Goal: Task Accomplishment & Management: Manage account settings

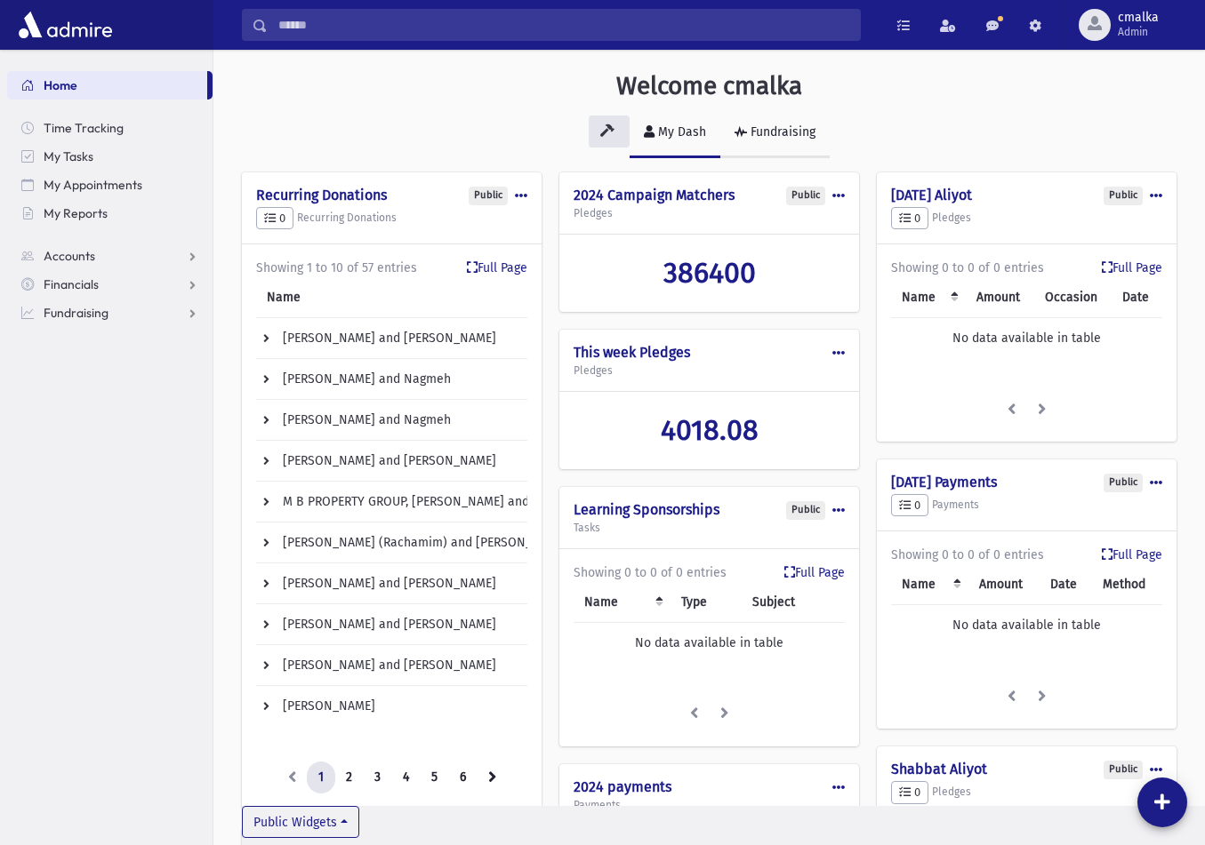
click at [784, 133] on div "Fundraising" at bounding box center [781, 131] width 68 height 15
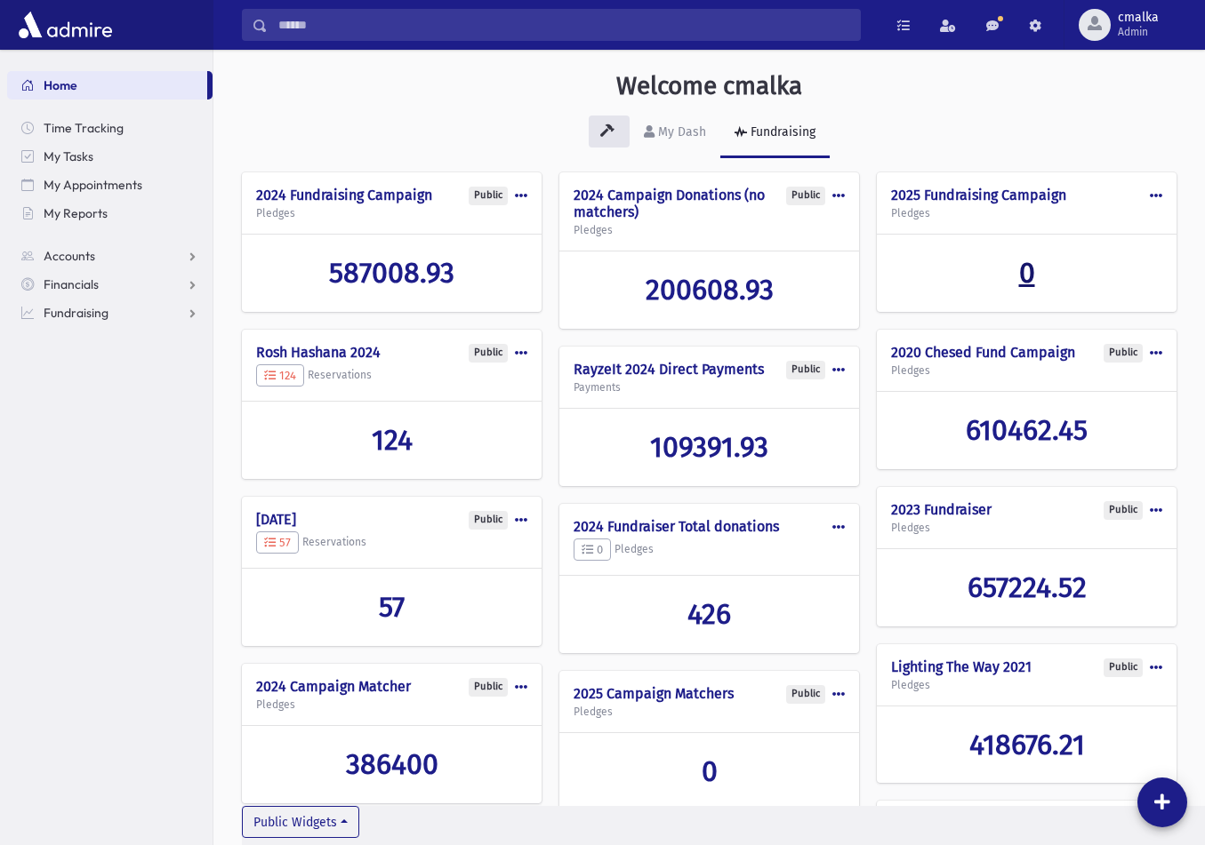
click at [998, 280] on span "0" at bounding box center [1027, 273] width 16 height 34
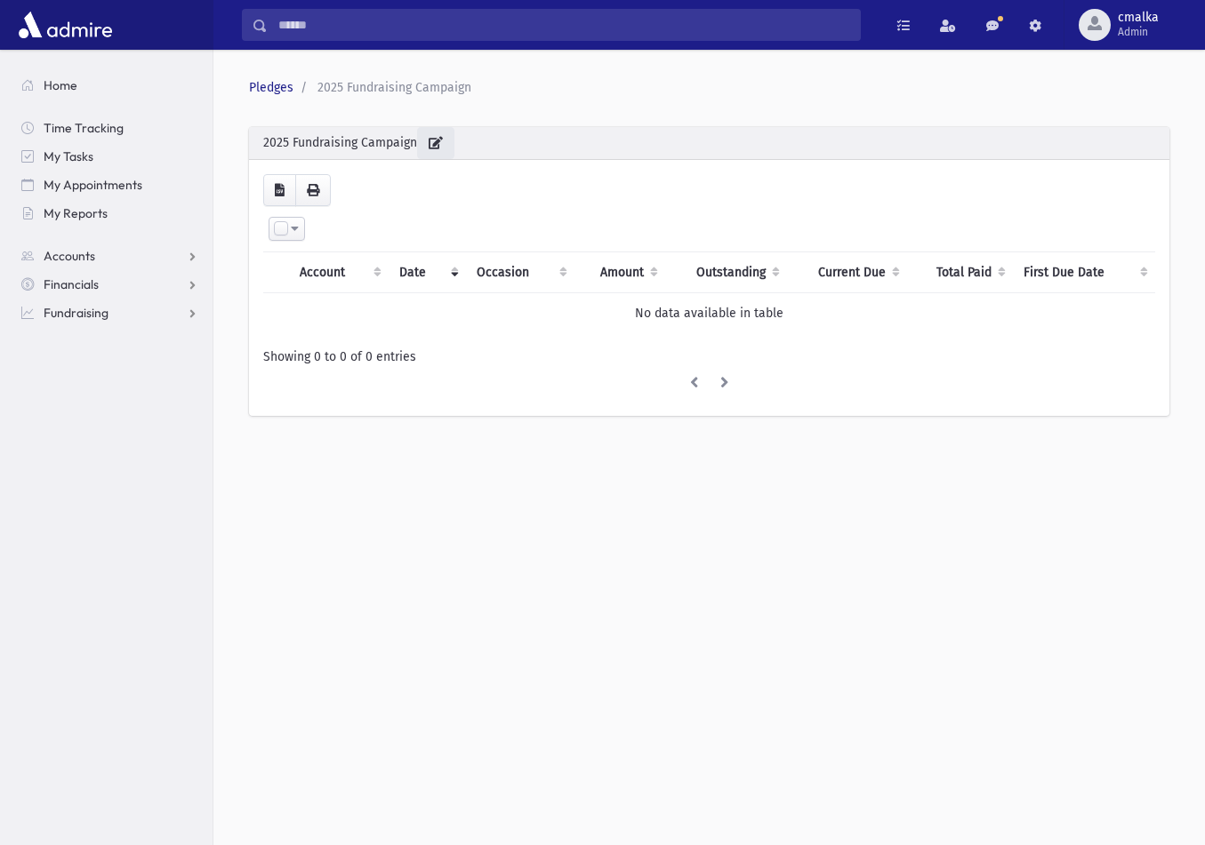
click at [443, 146] on icon "button" at bounding box center [435, 143] width 14 height 12
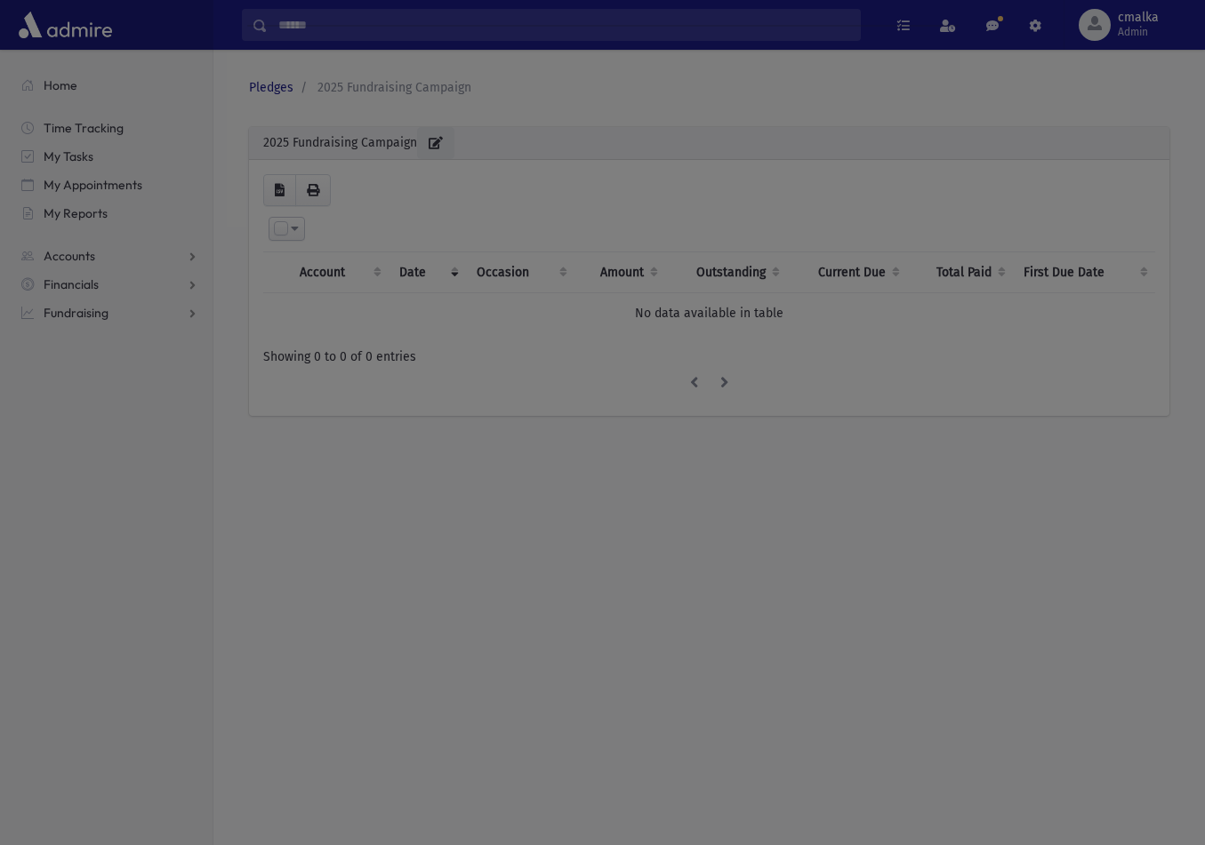
select select "**********"
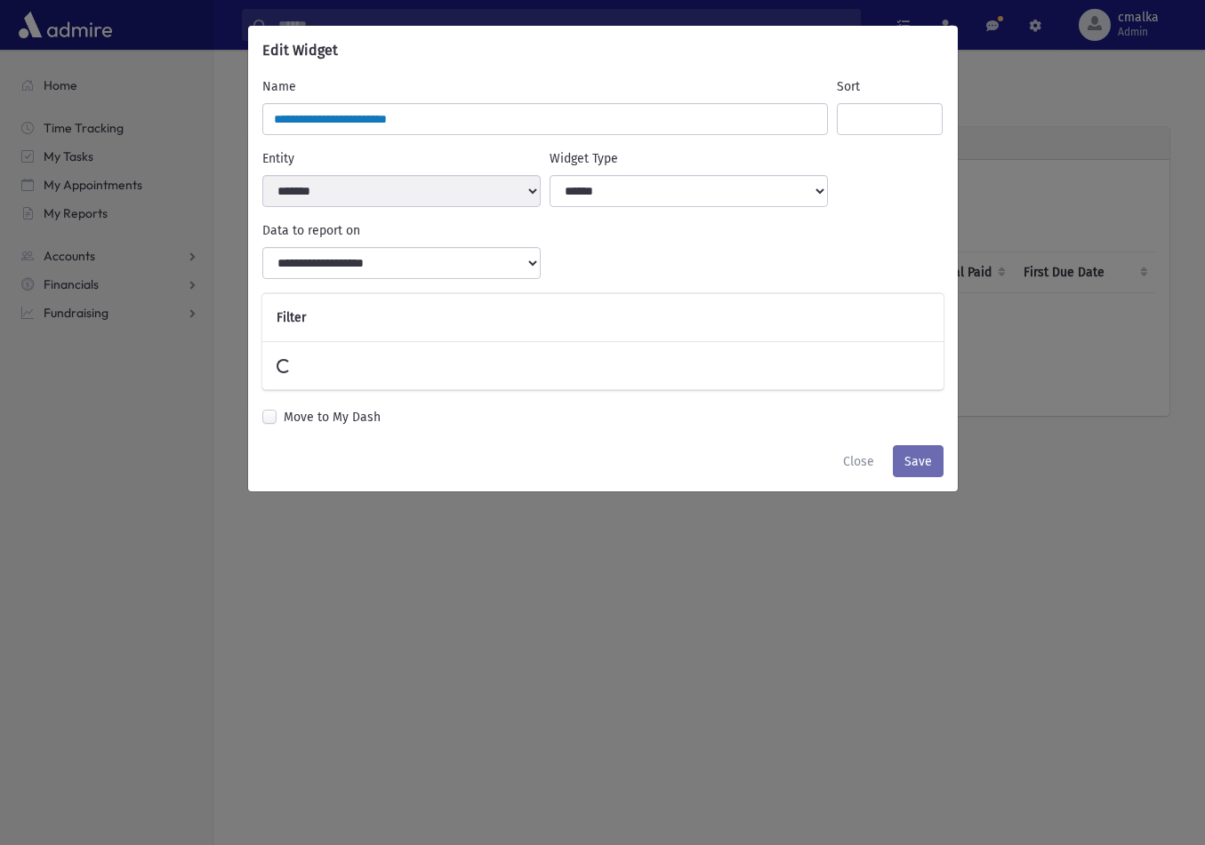
select select
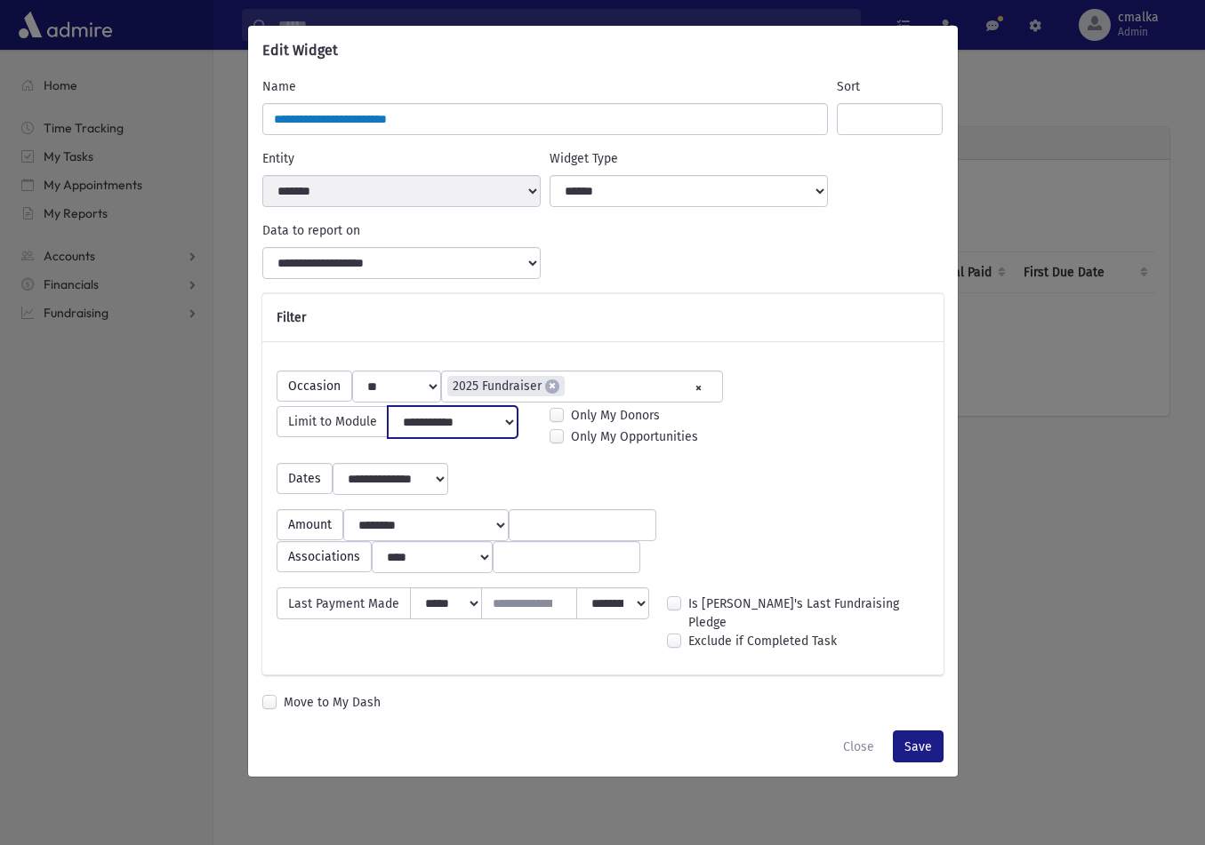
select select
click at [922, 754] on button "Save" at bounding box center [918, 747] width 51 height 32
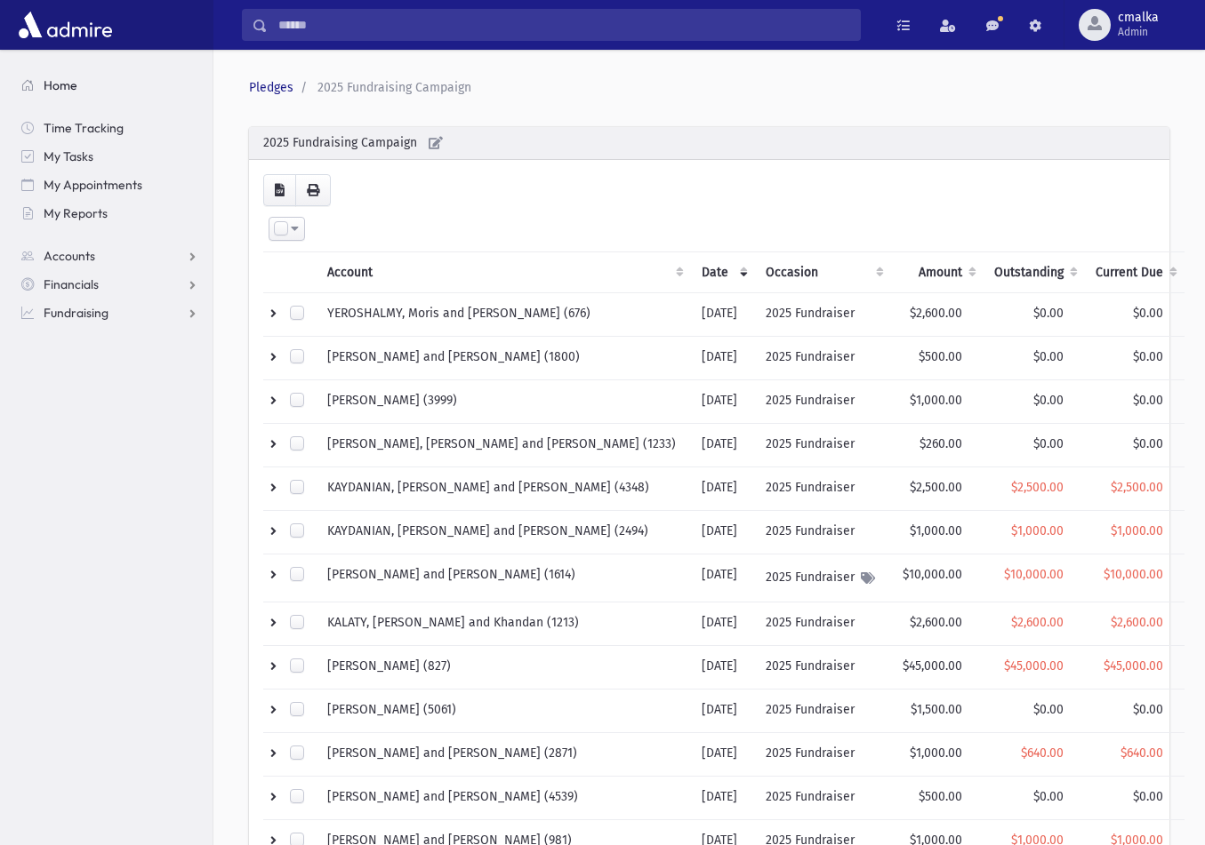
click at [63, 86] on span "Home" at bounding box center [61, 85] width 34 height 16
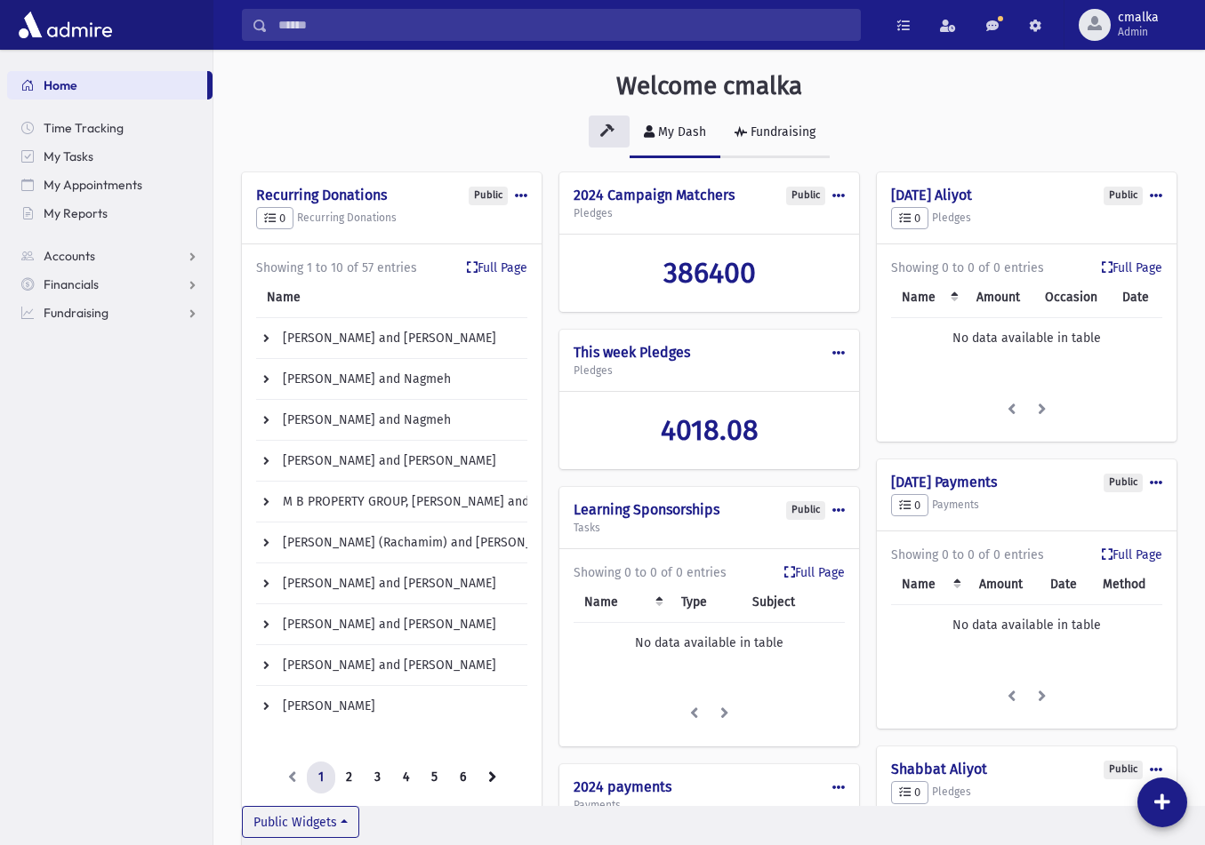
click at [781, 130] on div "Fundraising" at bounding box center [781, 131] width 68 height 15
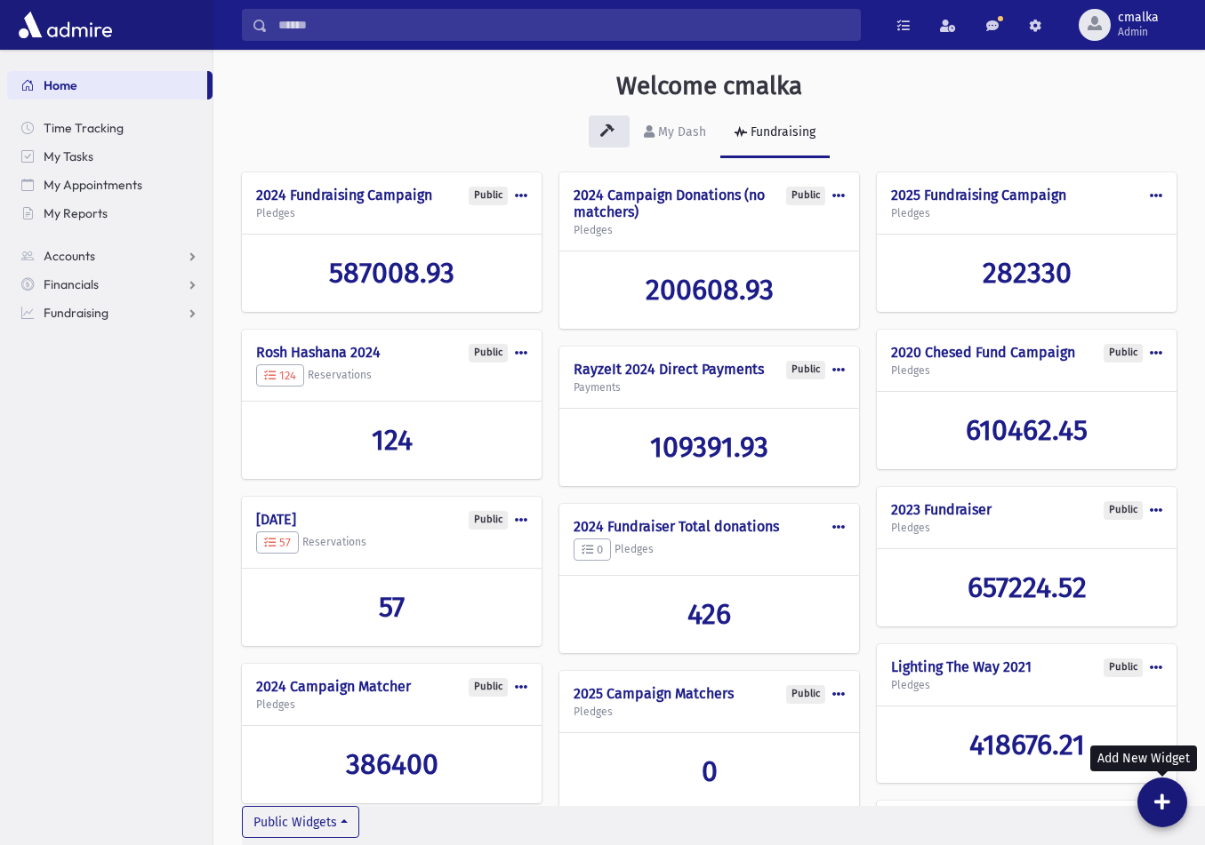
click at [1162, 799] on icon at bounding box center [1162, 803] width 16 height 18
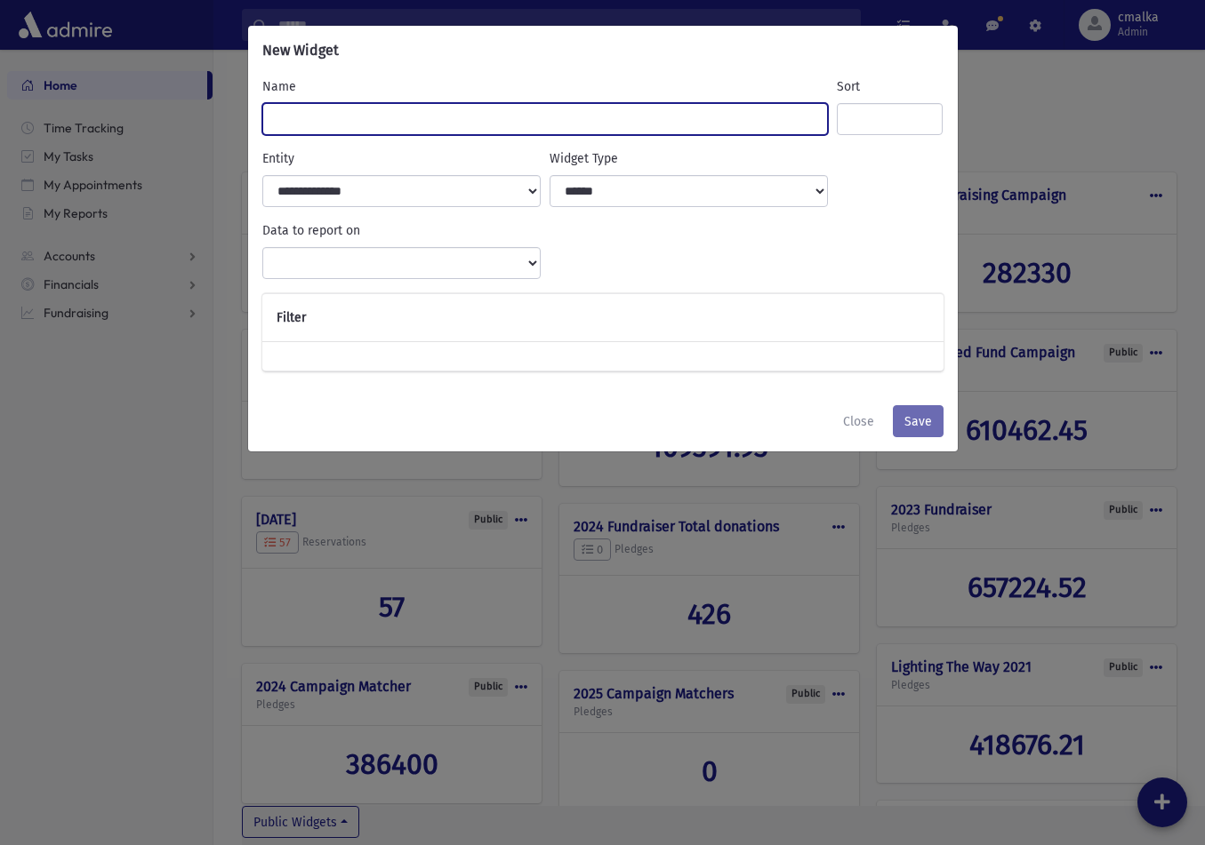
click at [342, 115] on input "Name" at bounding box center [545, 119] width 566 height 32
type input "*"
type input "**********"
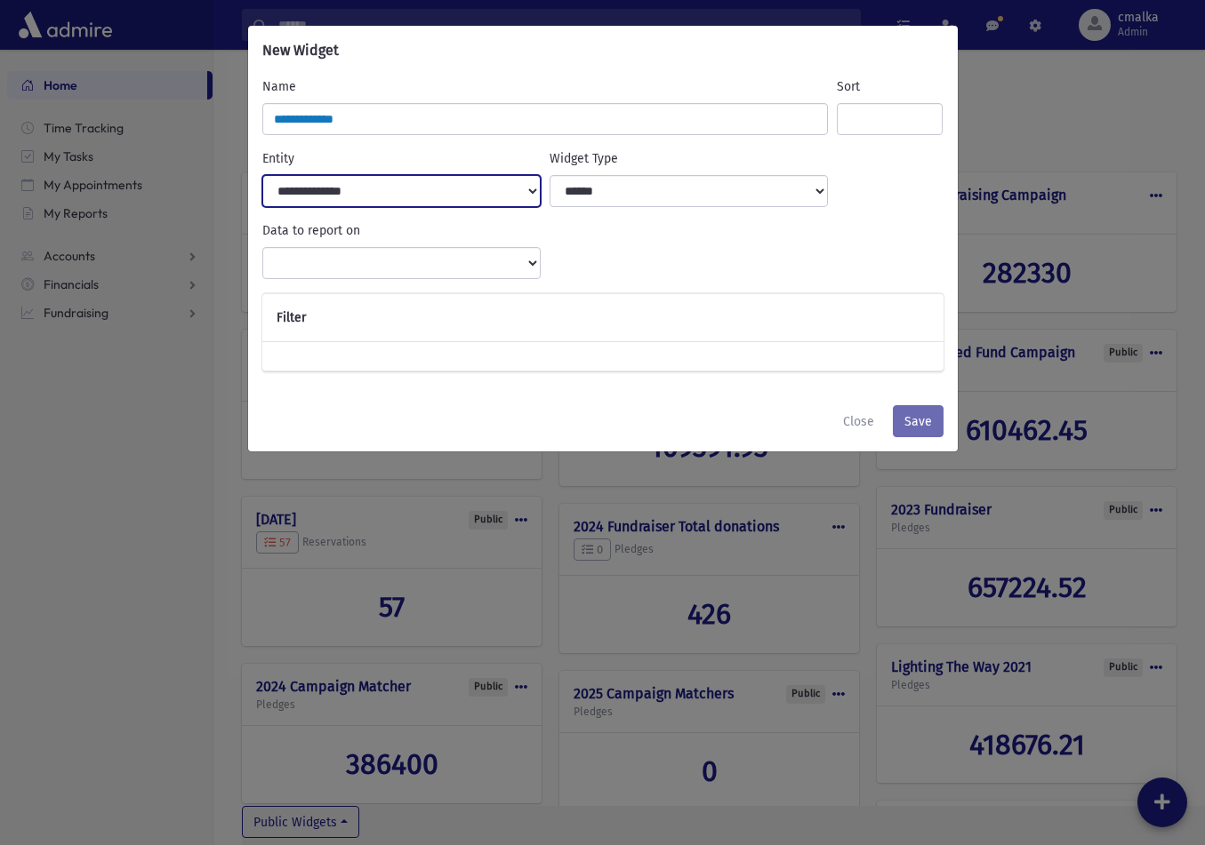
select select "***"
select select
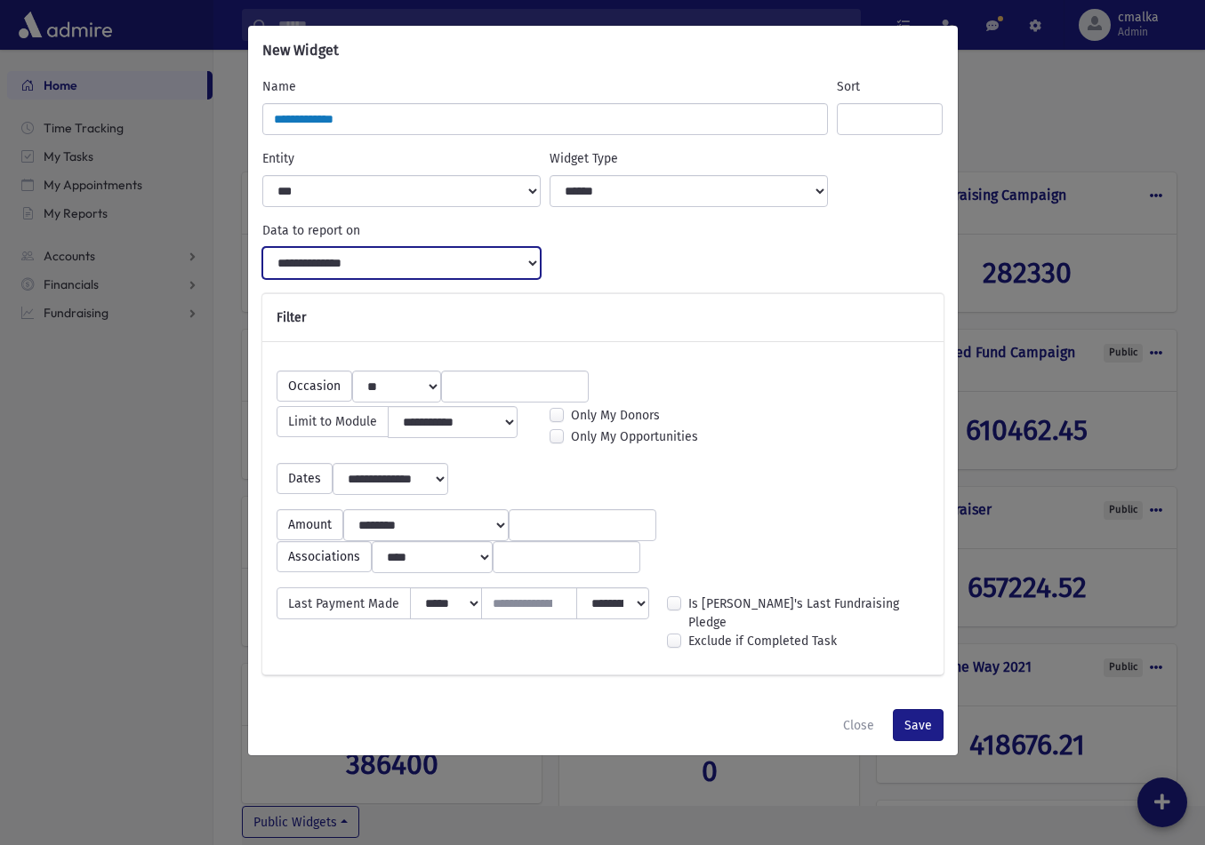
select select "**********"
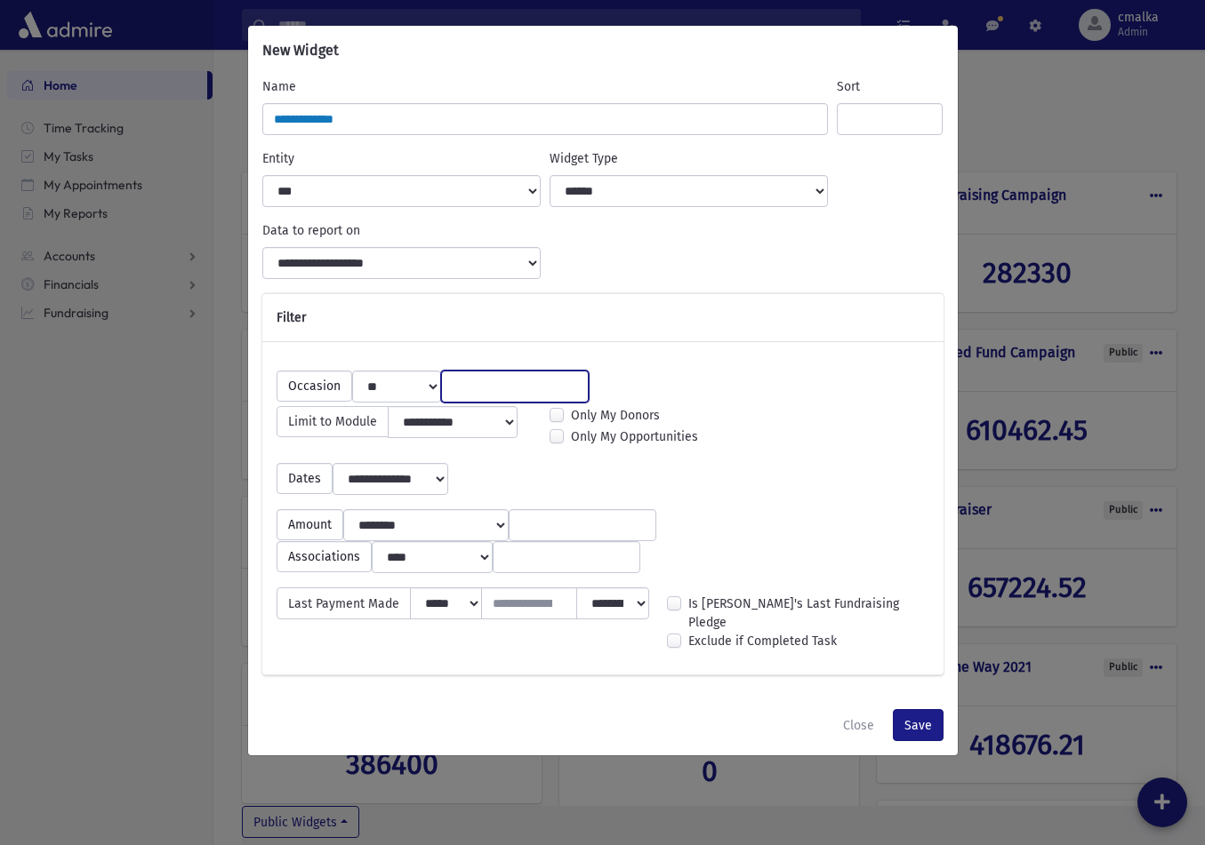
click at [491, 385] on input "search" at bounding box center [514, 387] width 124 height 19
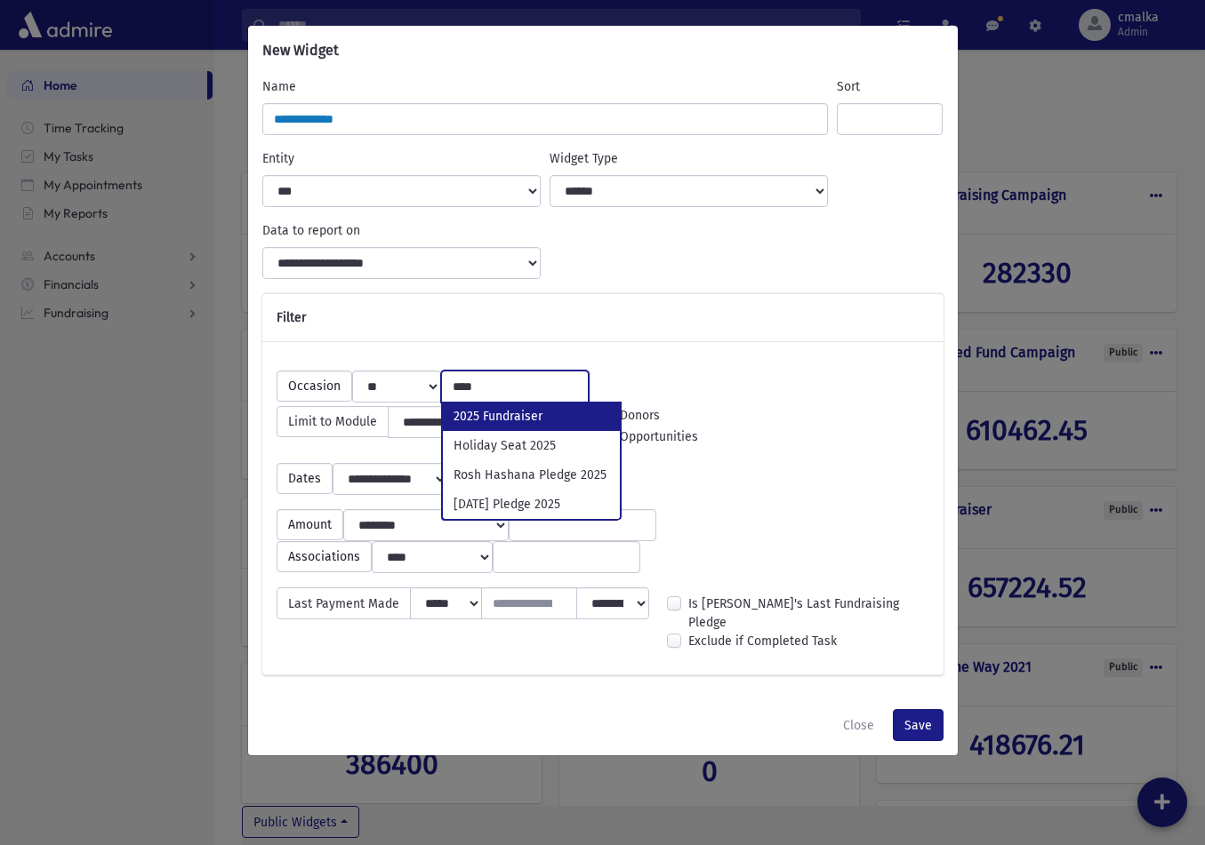
type input "****"
select select "***"
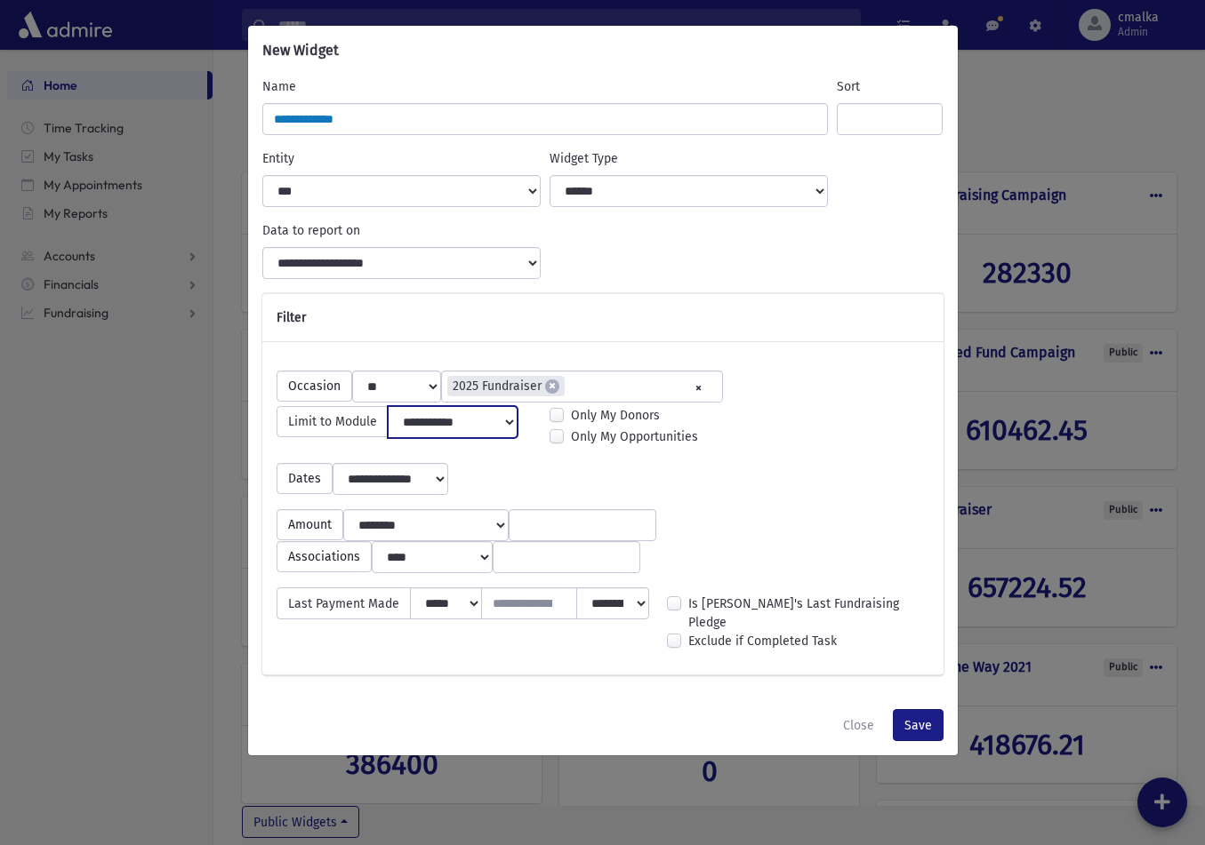
select select
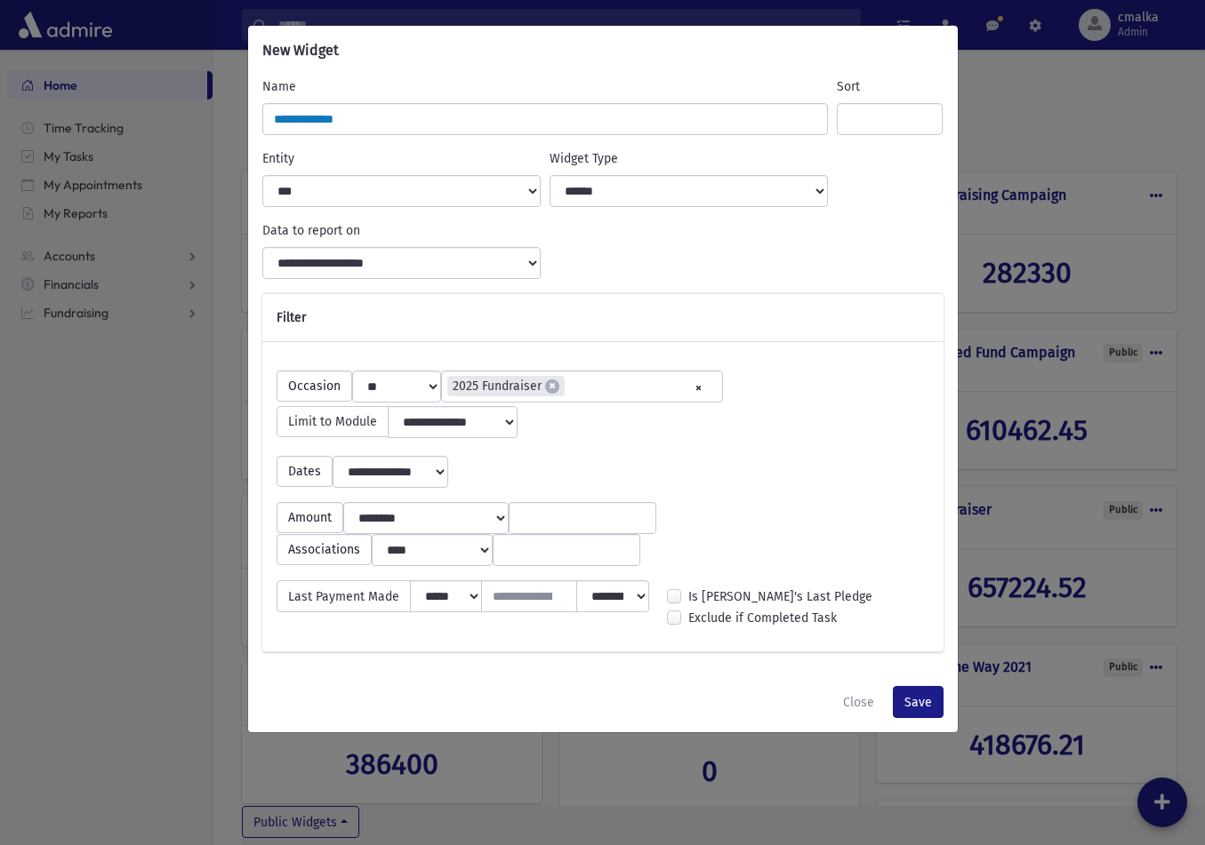
click at [538, 560] on input "search" at bounding box center [566, 550] width 124 height 19
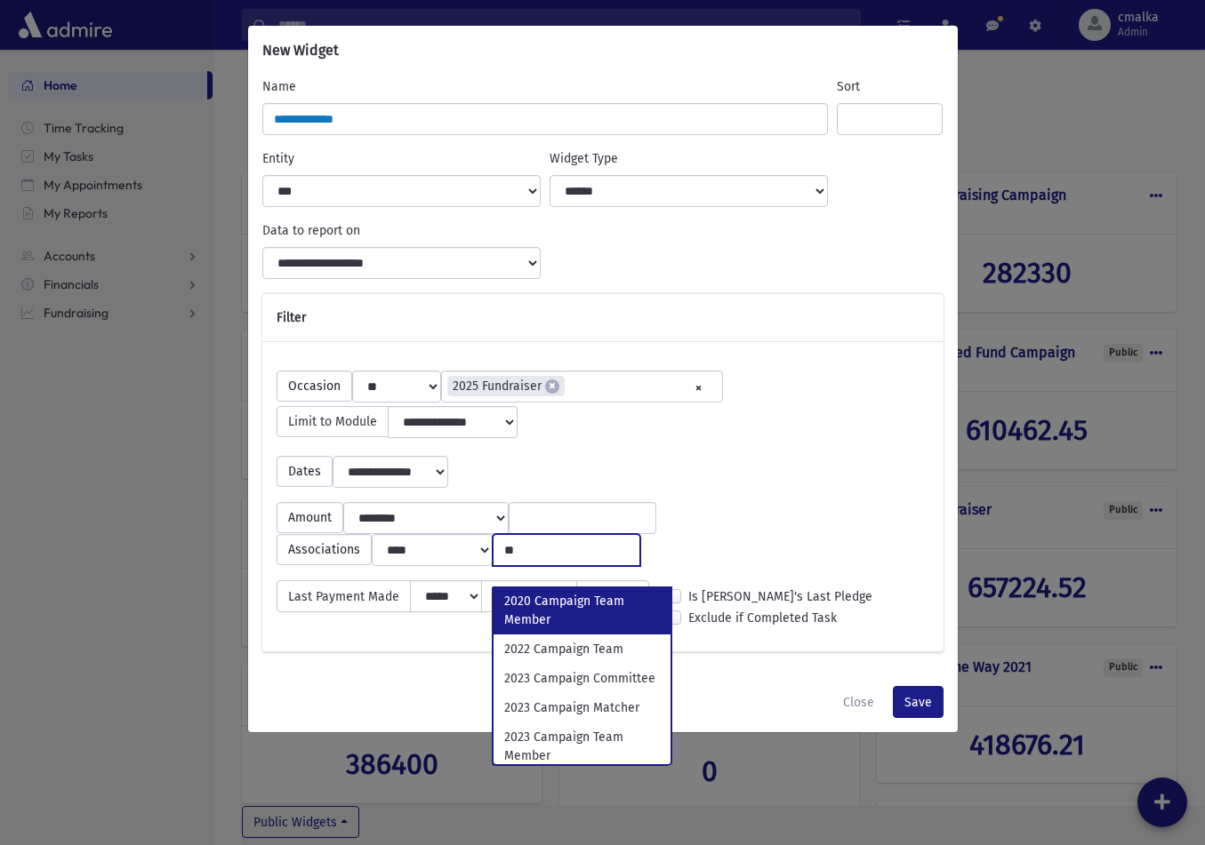
type input "*"
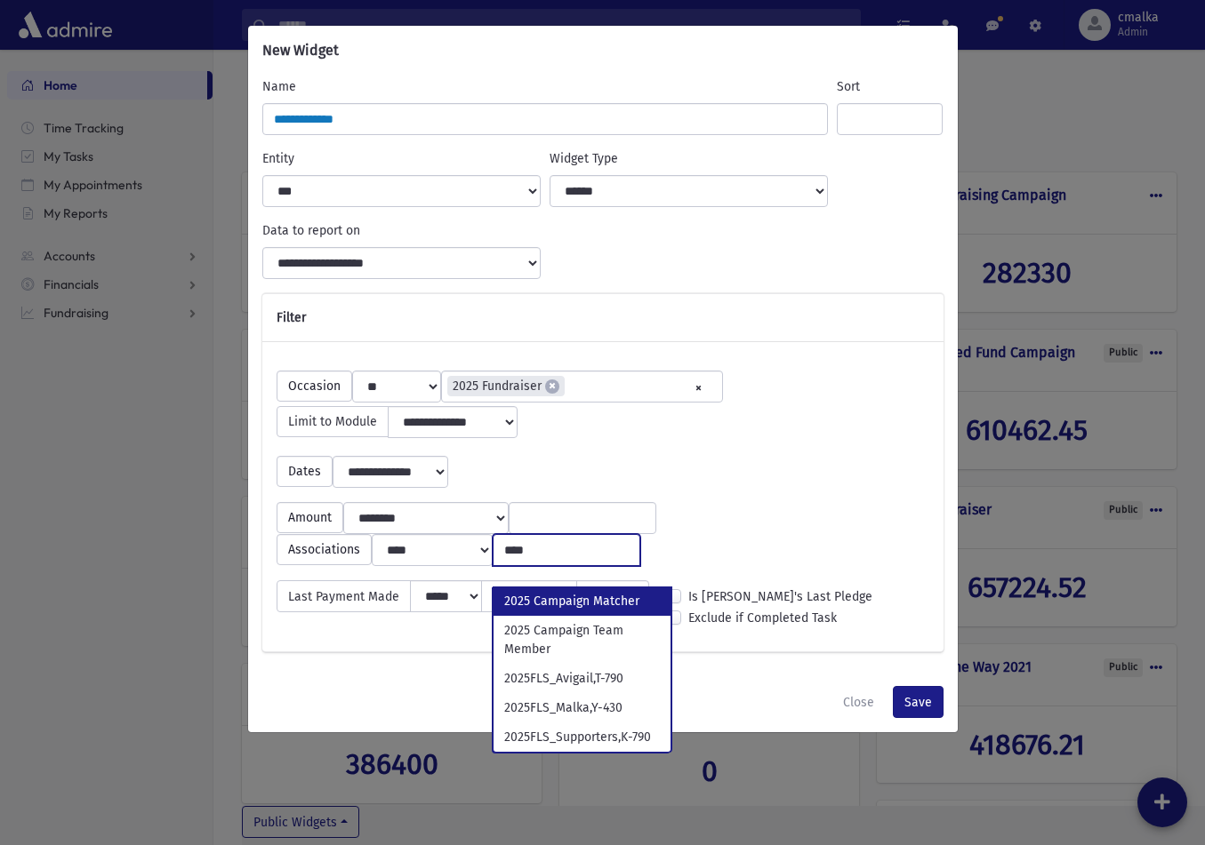
type input "****"
select select "***"
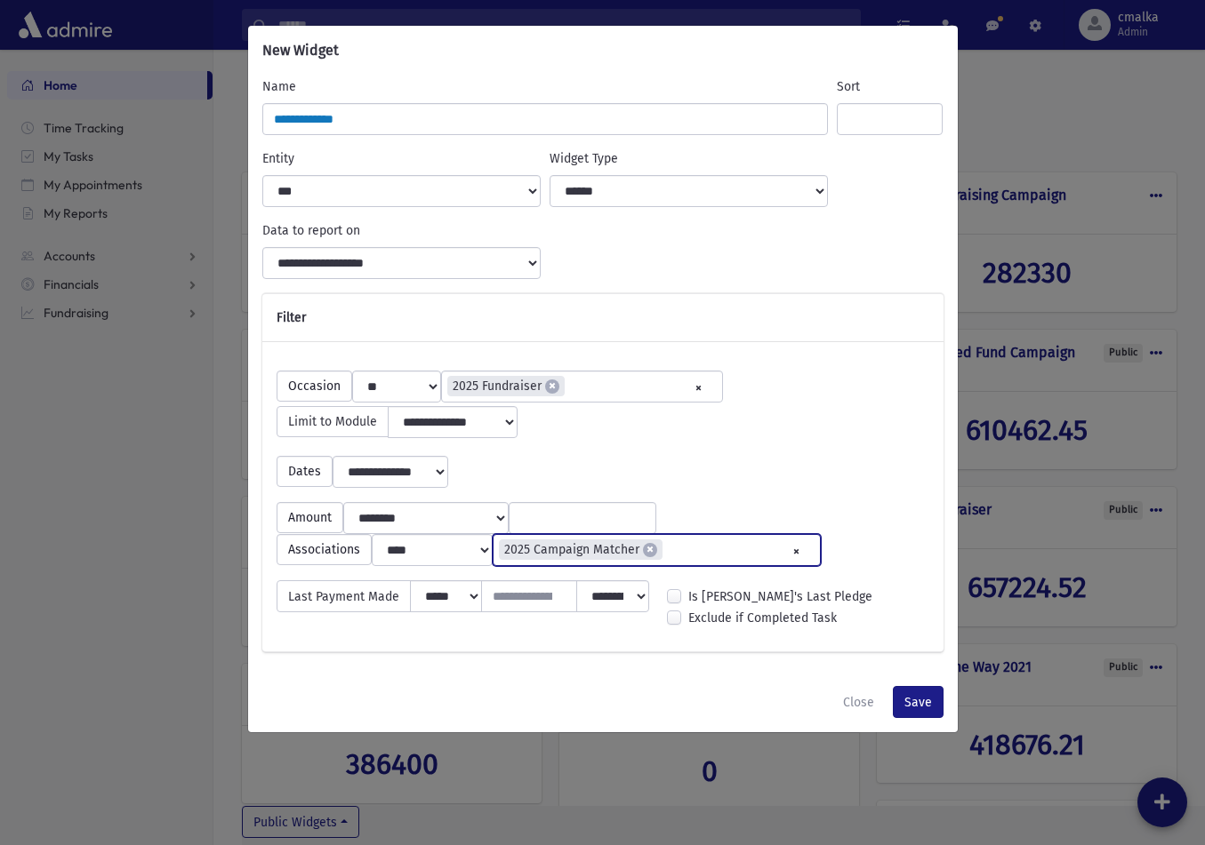
scroll to position [1728, 0]
click at [813, 488] on div "**********" at bounding box center [603, 465] width 670 height 46
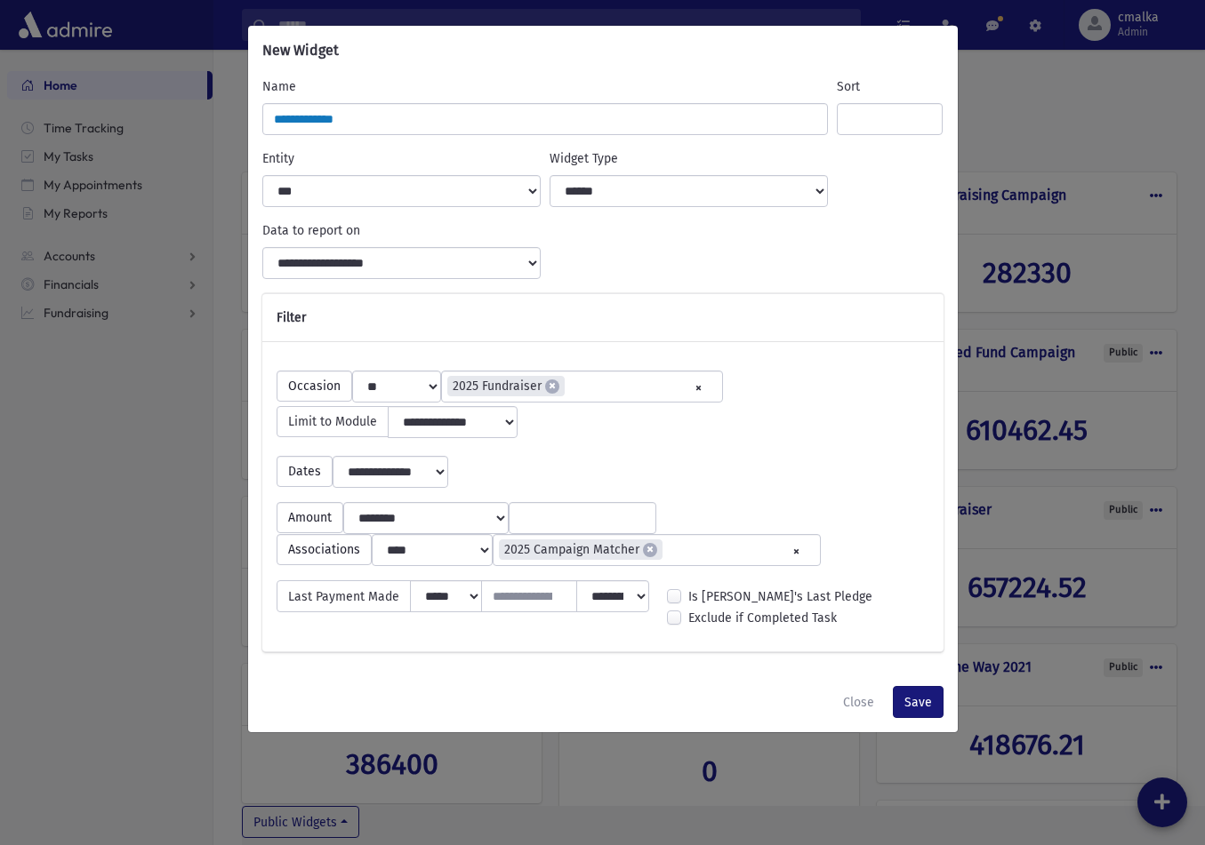
click at [921, 718] on button "Save" at bounding box center [918, 702] width 51 height 32
select select "**********"
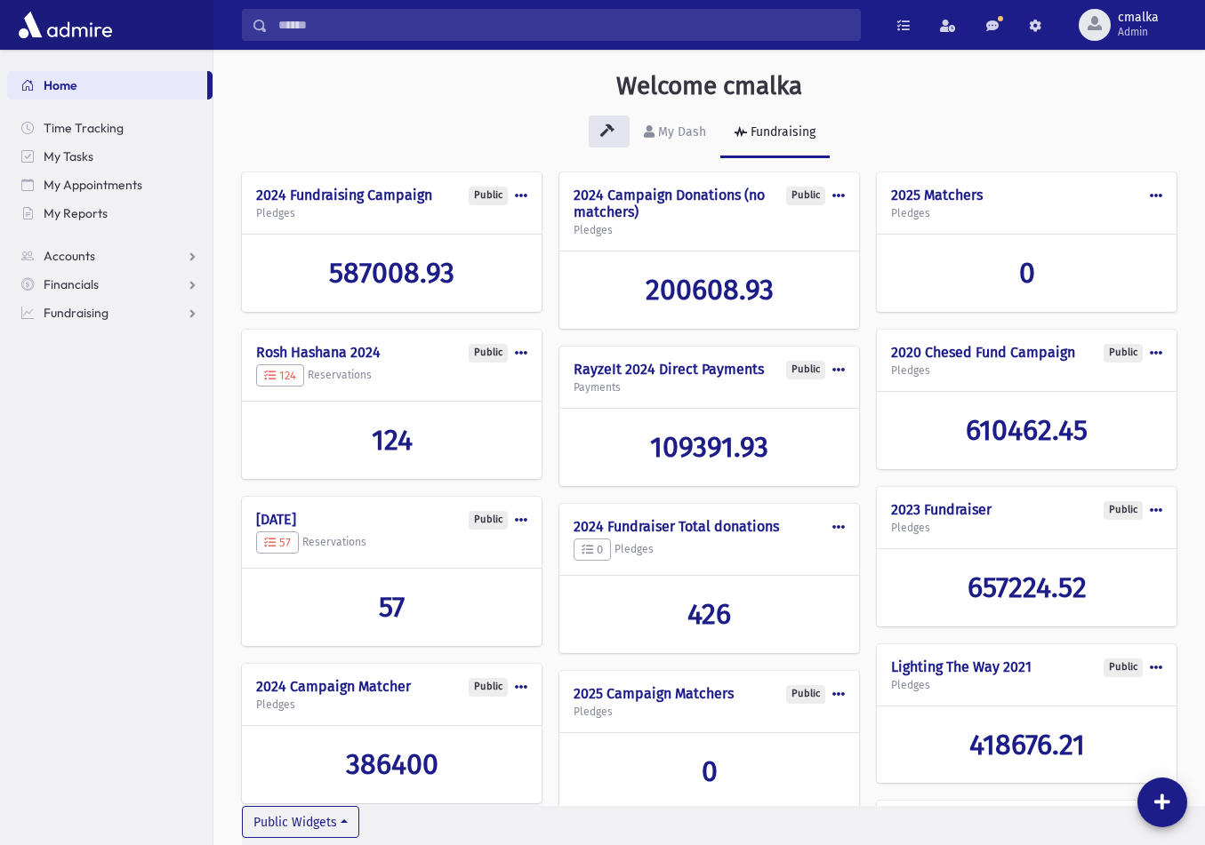
click at [1154, 197] on span at bounding box center [1155, 195] width 12 height 12
click at [1073, 243] on button "Edit" at bounding box center [1091, 236] width 142 height 33
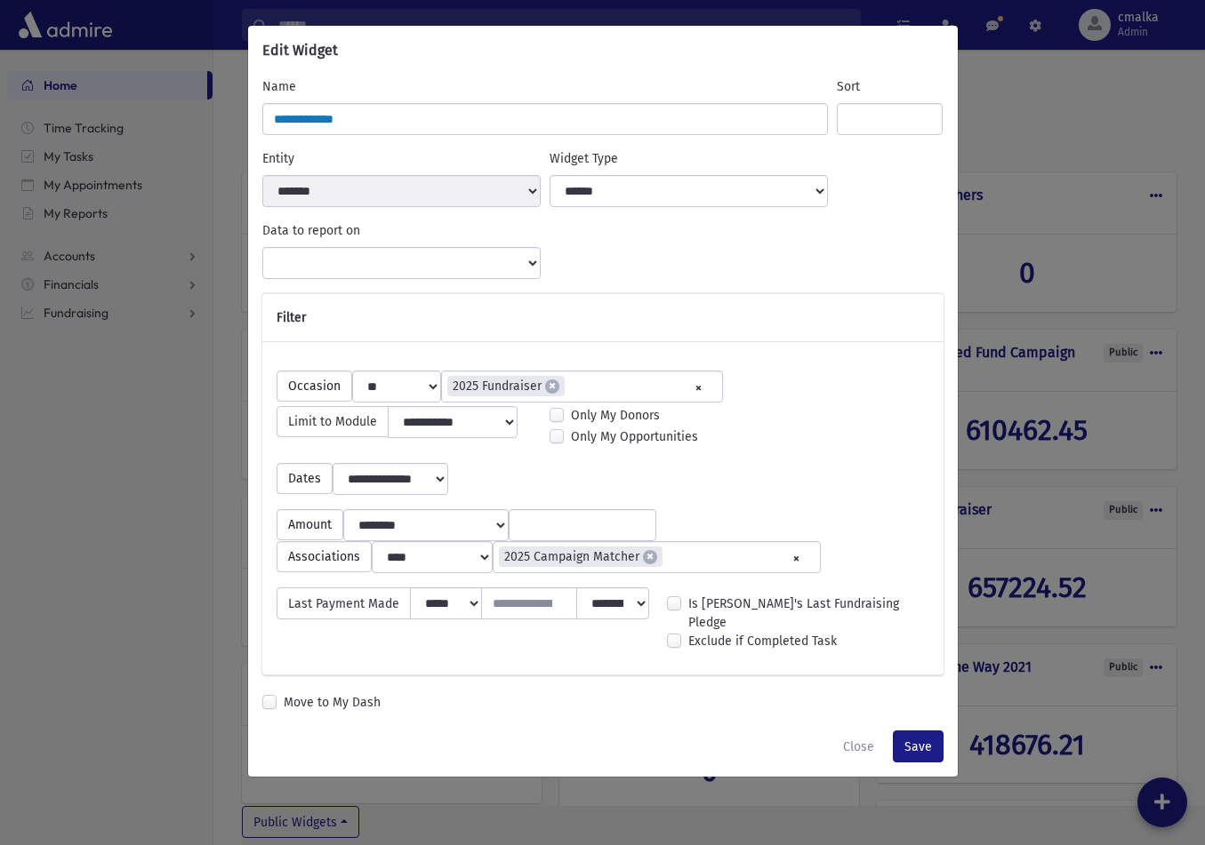
select select "**********"
select select
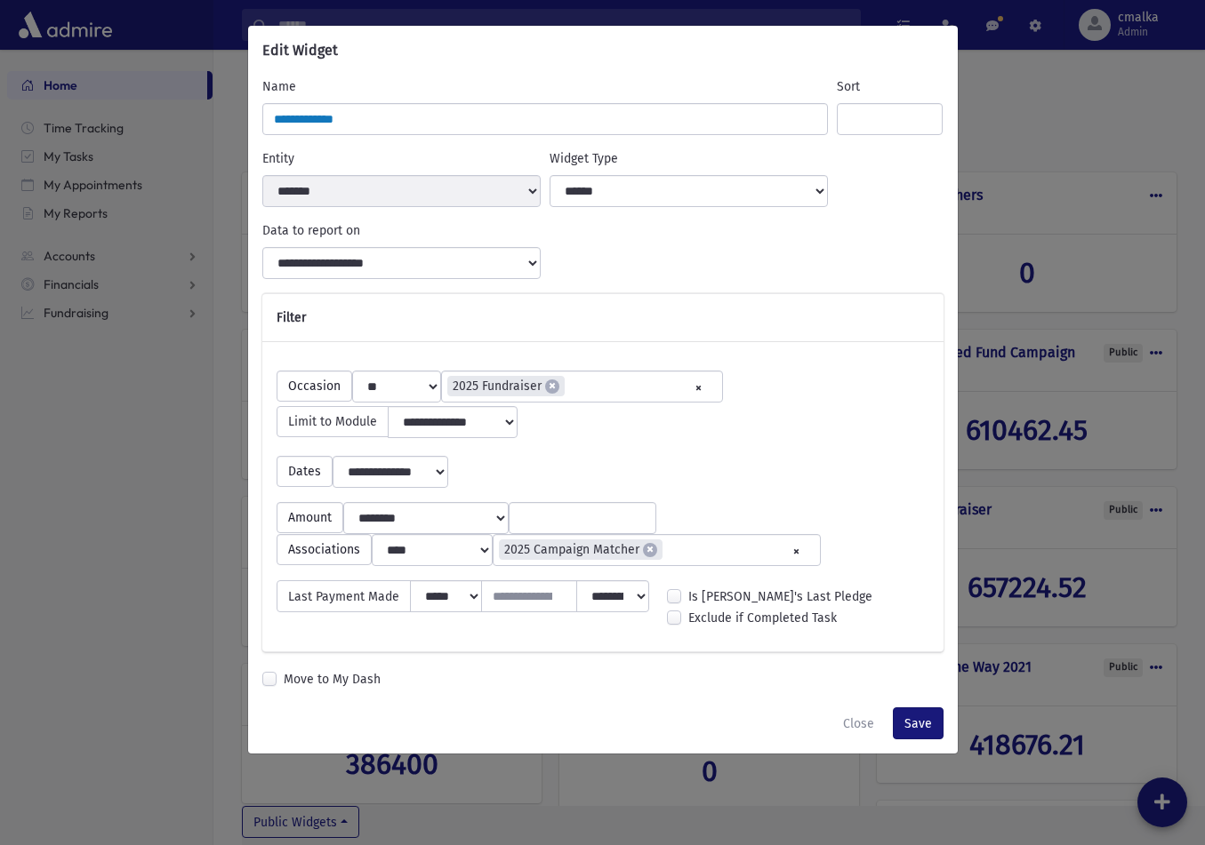
click at [918, 740] on button "Save" at bounding box center [918, 724] width 51 height 32
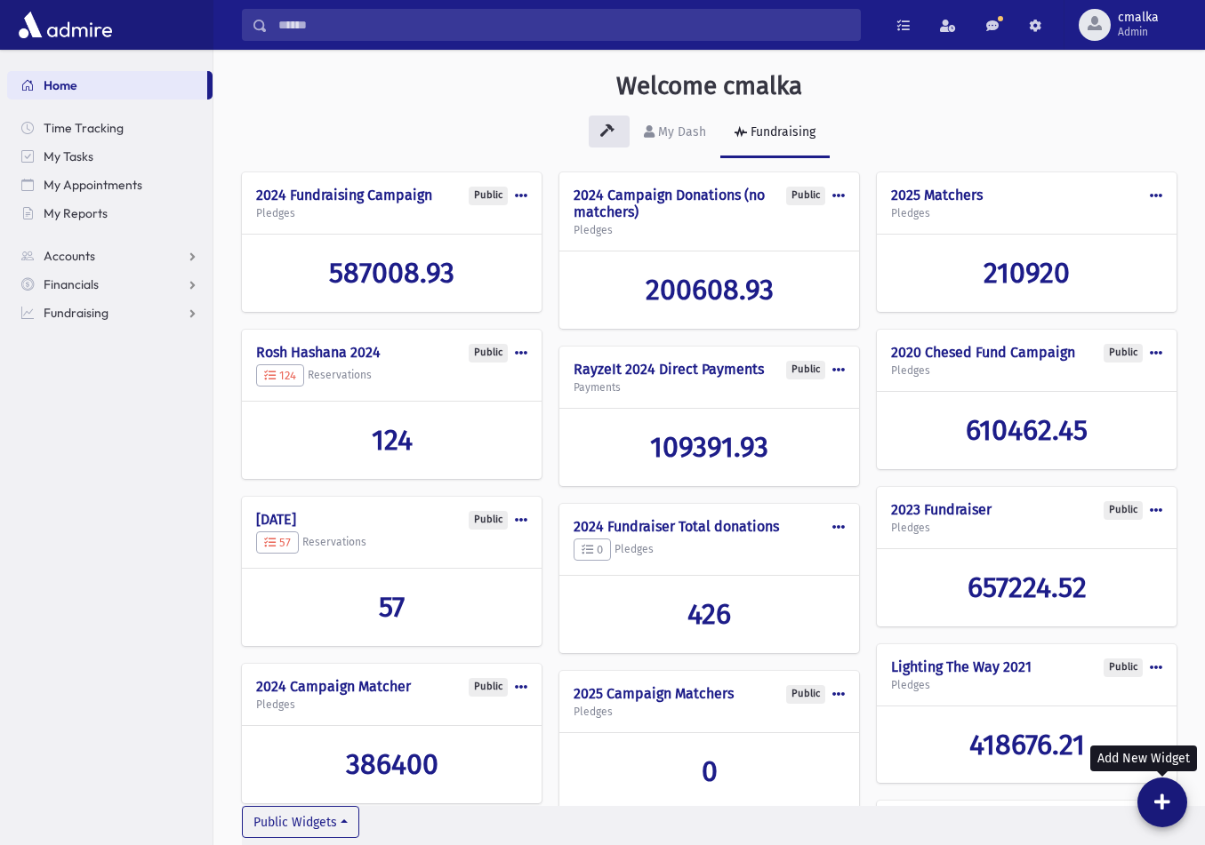
click at [1163, 805] on icon at bounding box center [1162, 803] width 16 height 18
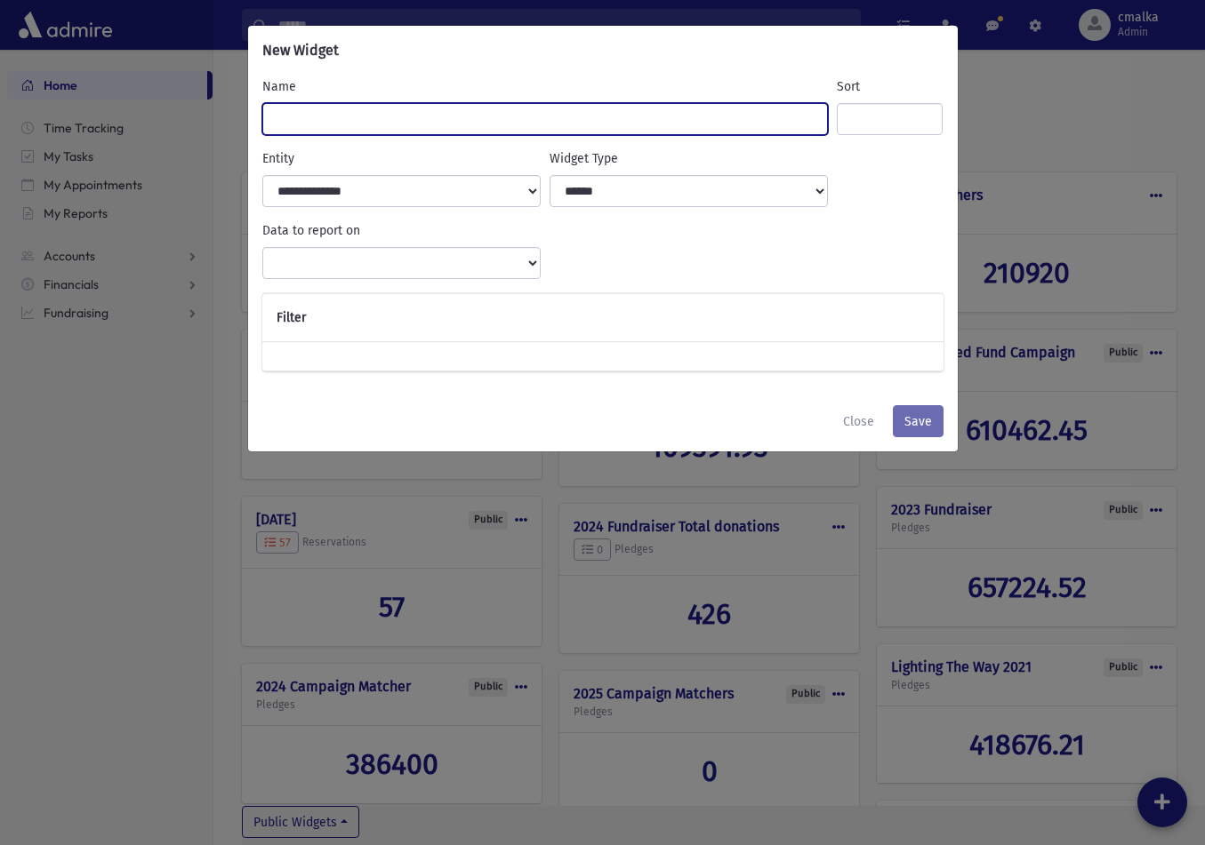
click at [391, 127] on input "Name" at bounding box center [545, 119] width 566 height 32
type input "**********"
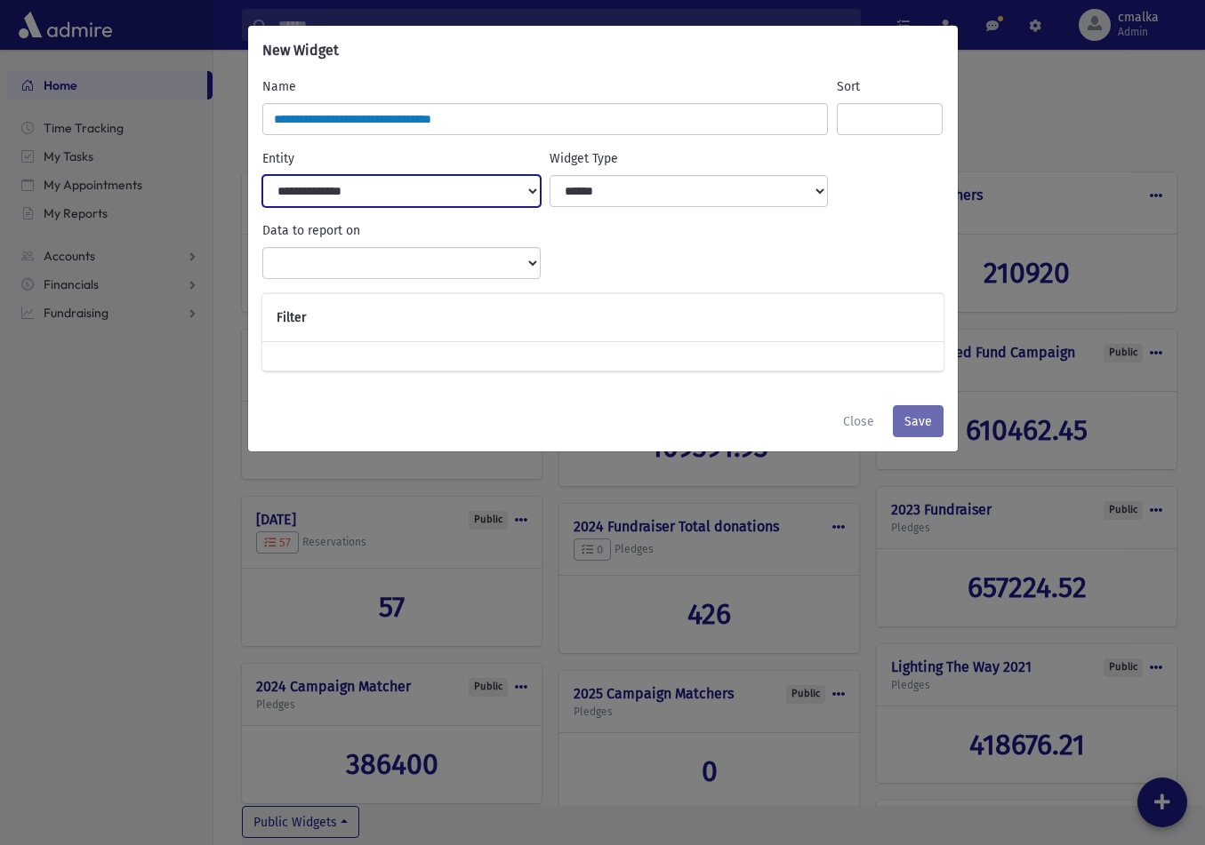
select select "***"
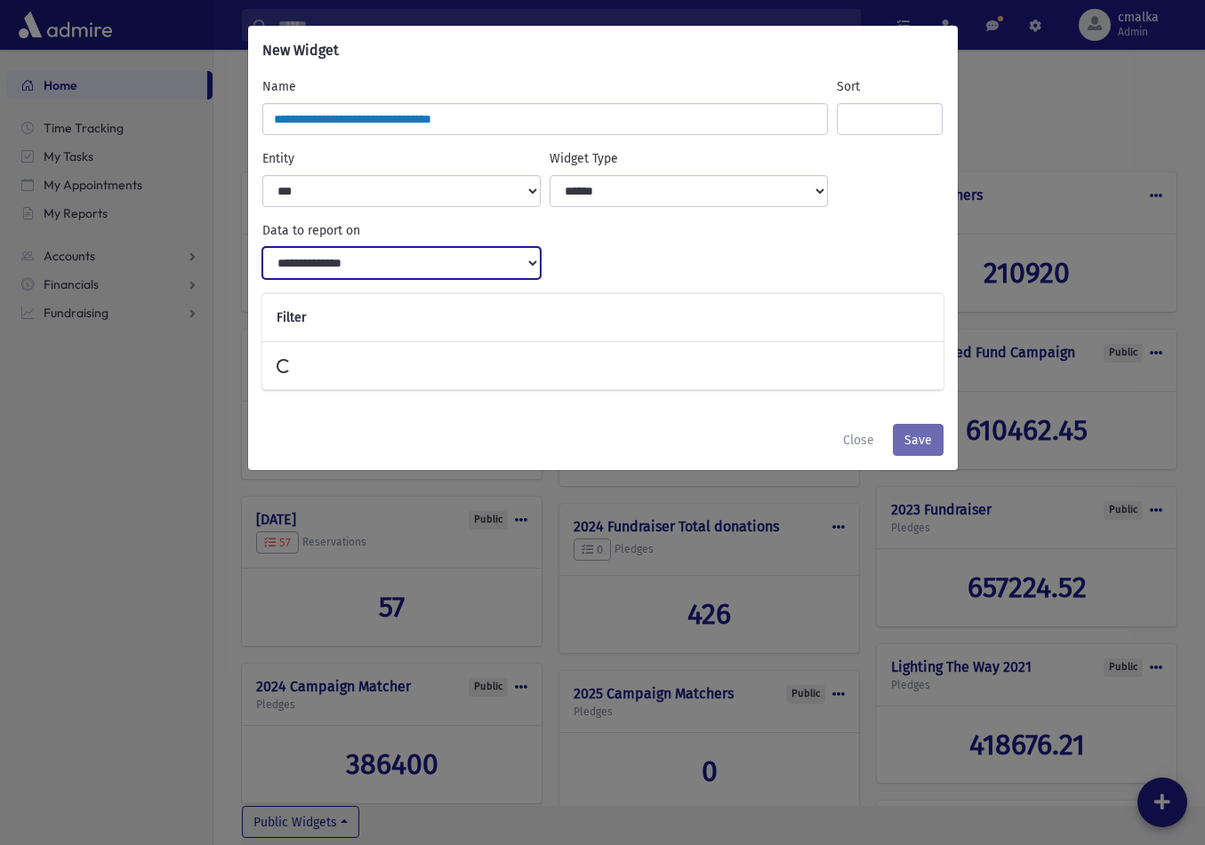
select select
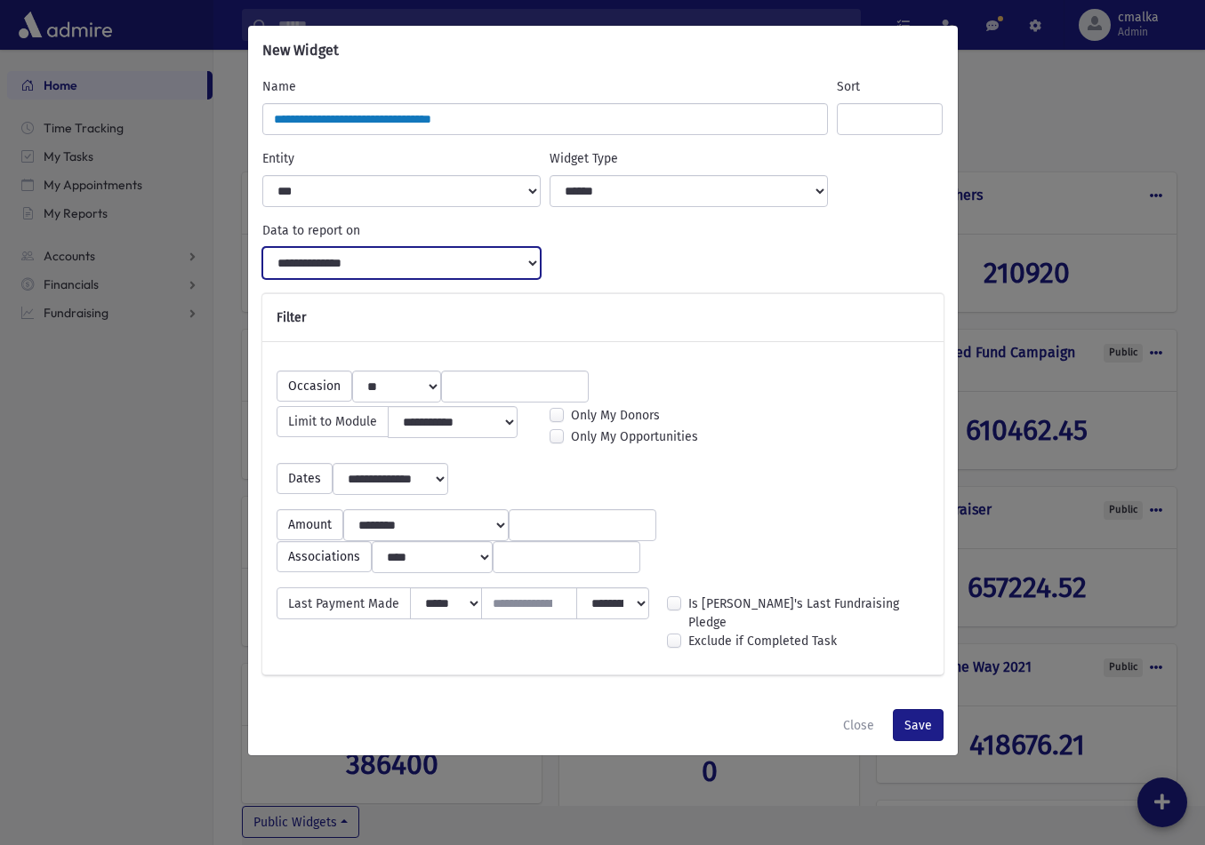
select select "**********"
click at [488, 391] on input "search" at bounding box center [514, 387] width 124 height 19
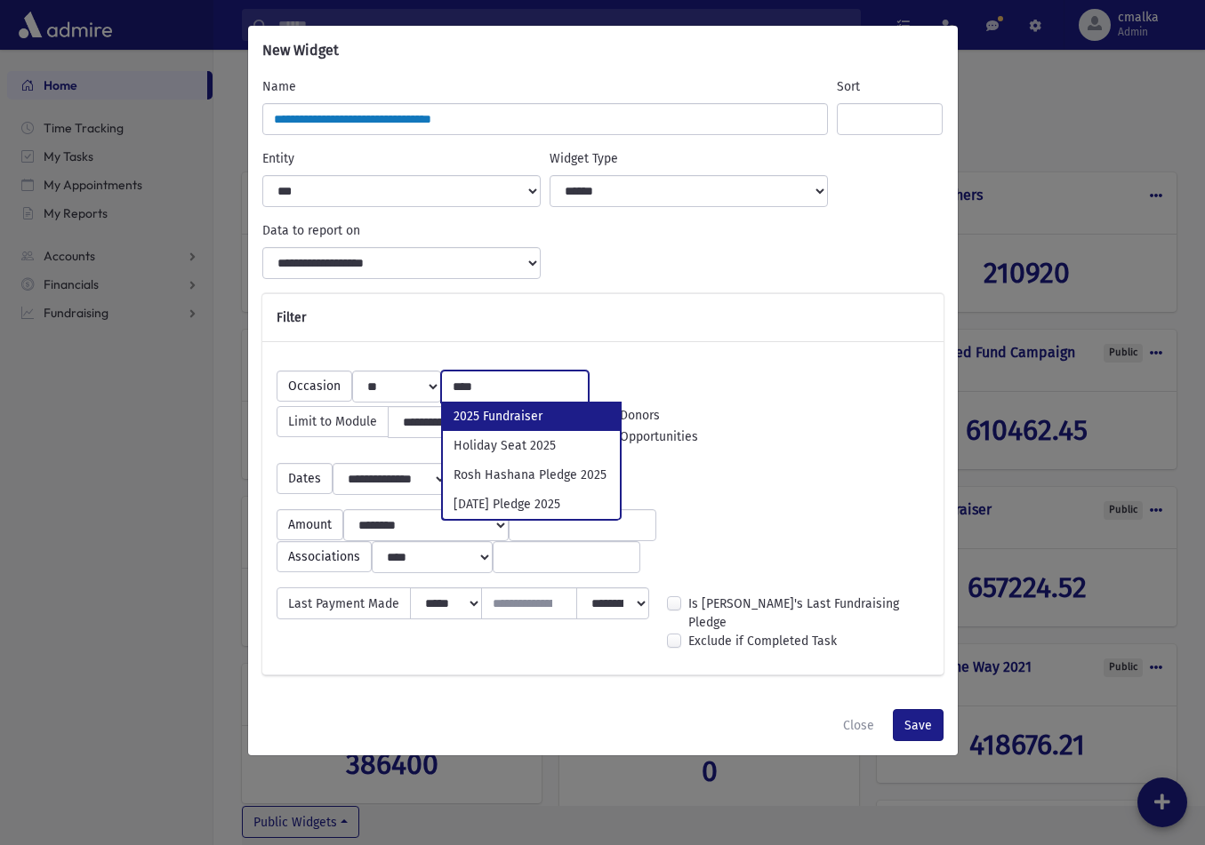
type input "****"
select select "***"
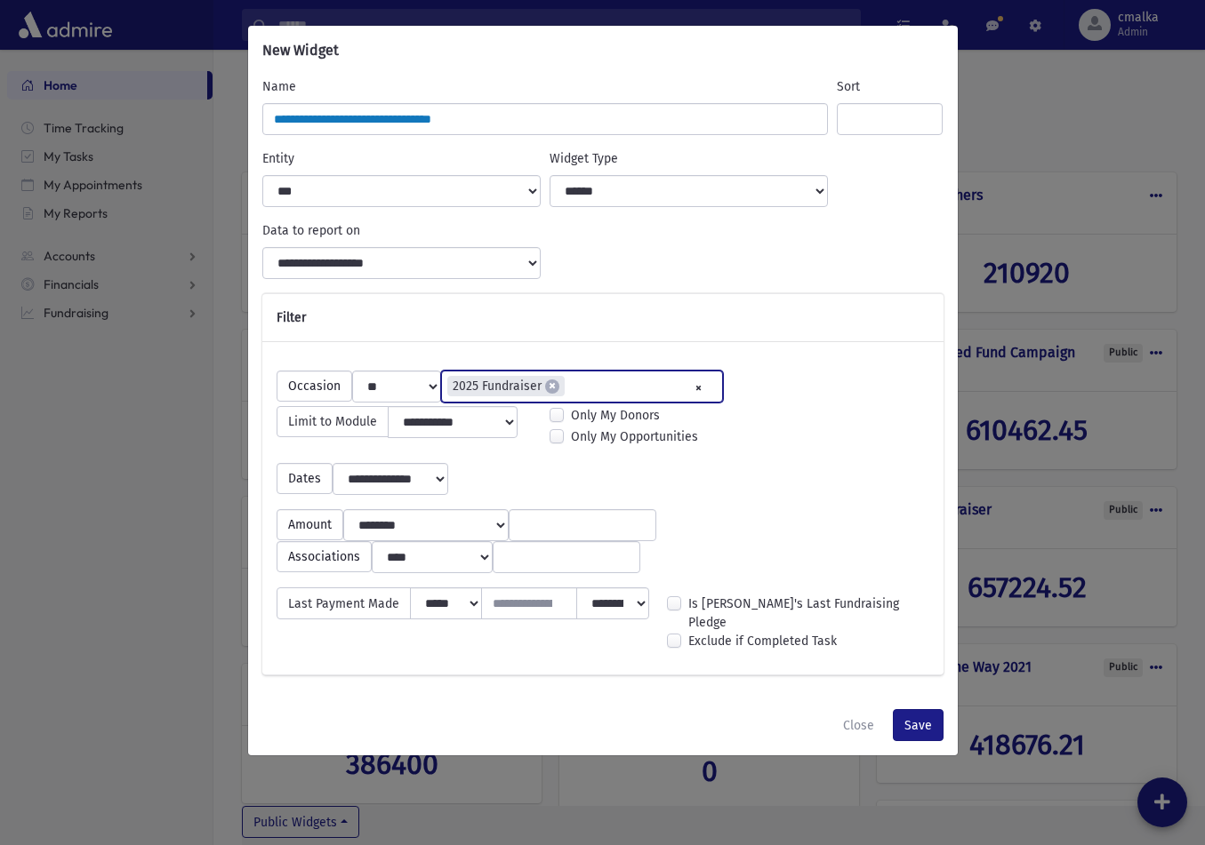
scroll to position [416, 0]
select select
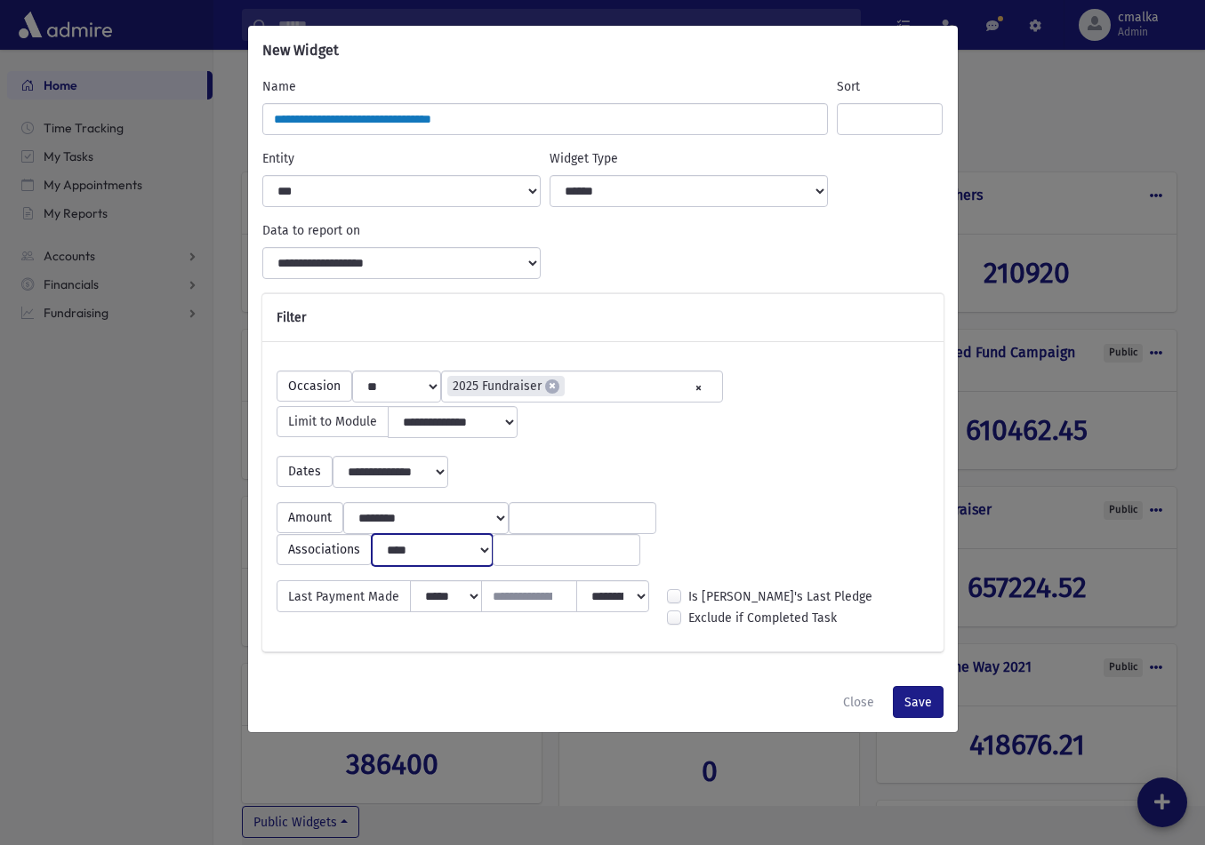
select select "**********"
click at [518, 560] on input "search" at bounding box center [566, 550] width 124 height 19
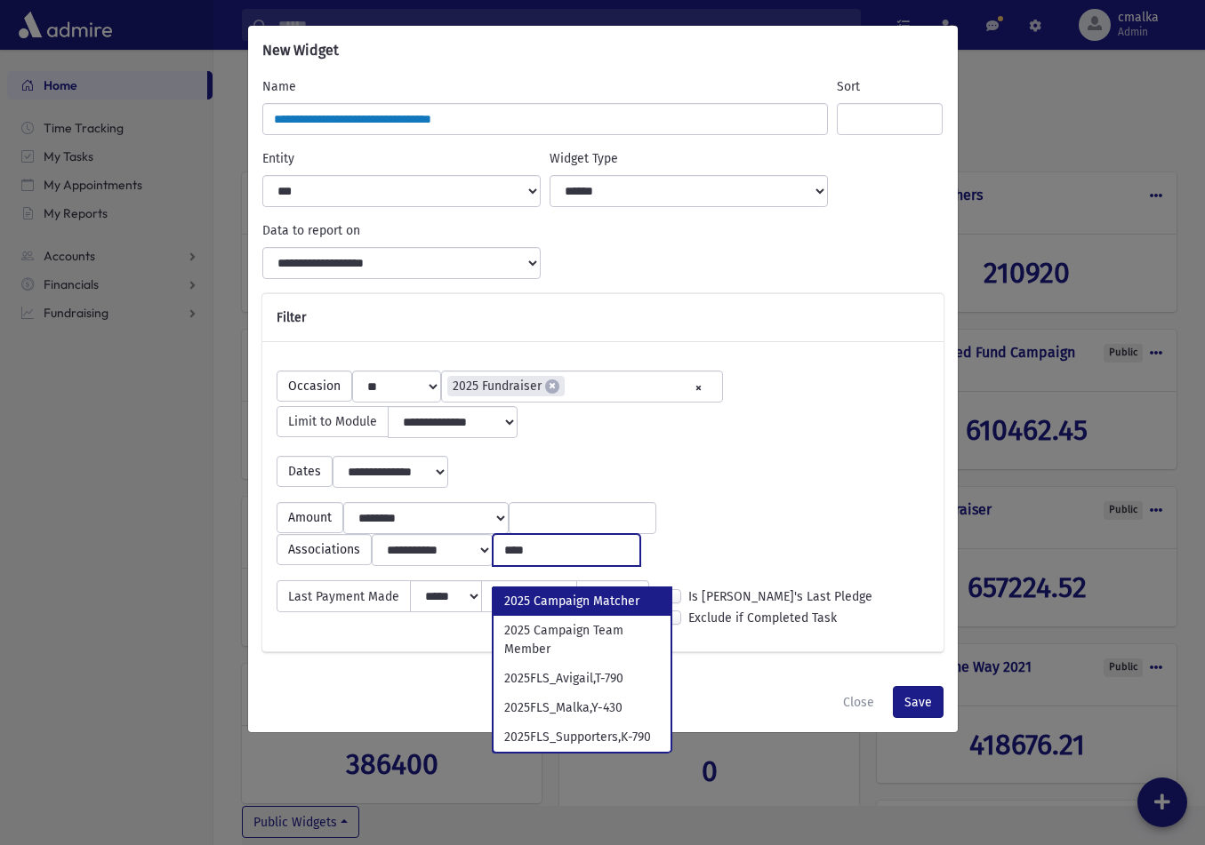
type input "****"
select select "***"
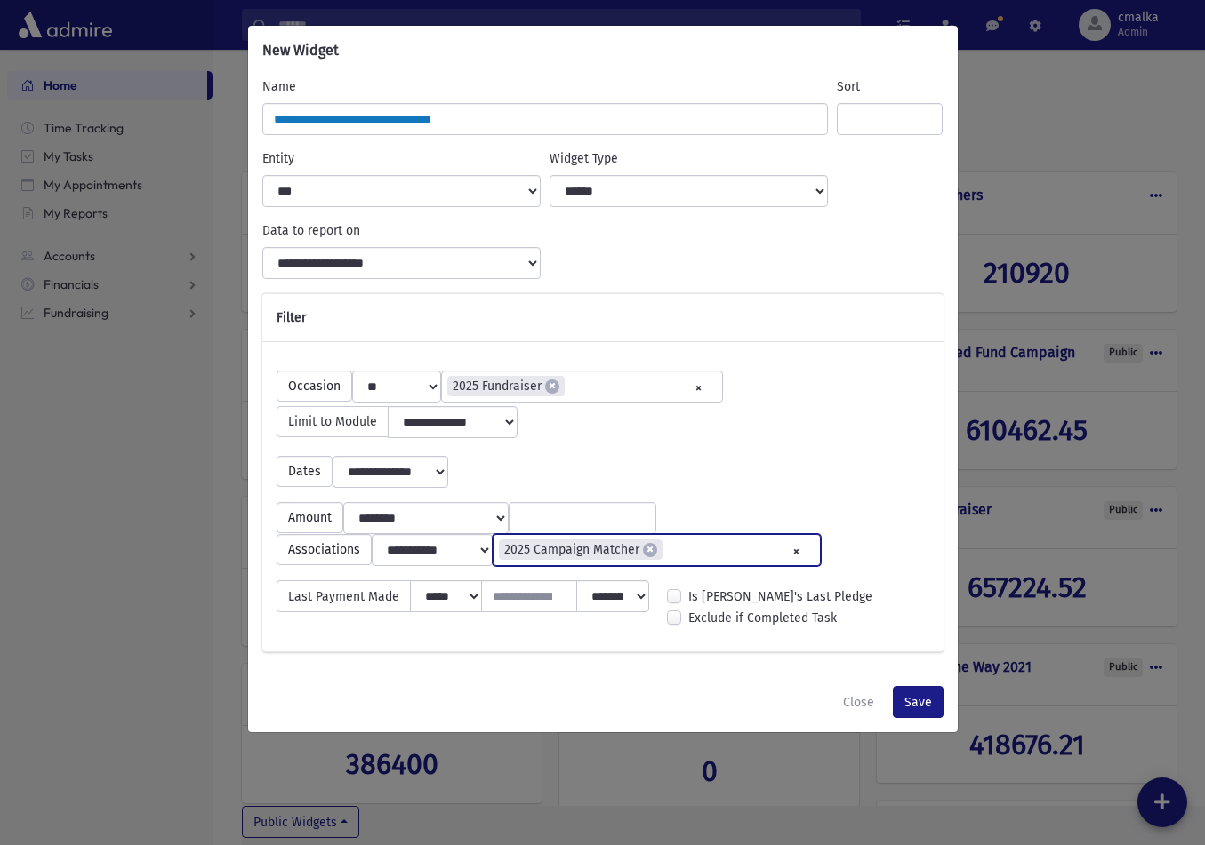
scroll to position [1728, 0]
click at [915, 718] on button "Save" at bounding box center [918, 702] width 51 height 32
select select "**********"
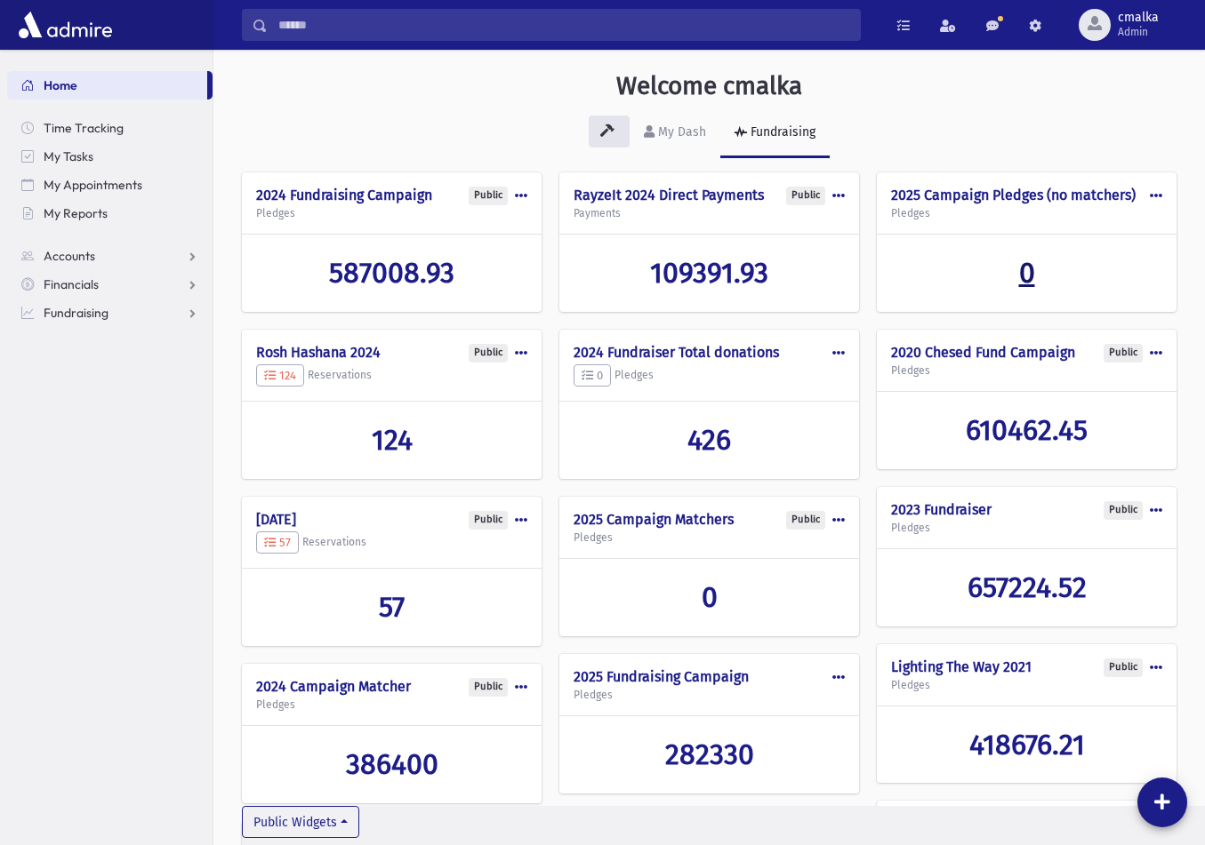
click at [1029, 290] on span "0" at bounding box center [1027, 273] width 16 height 34
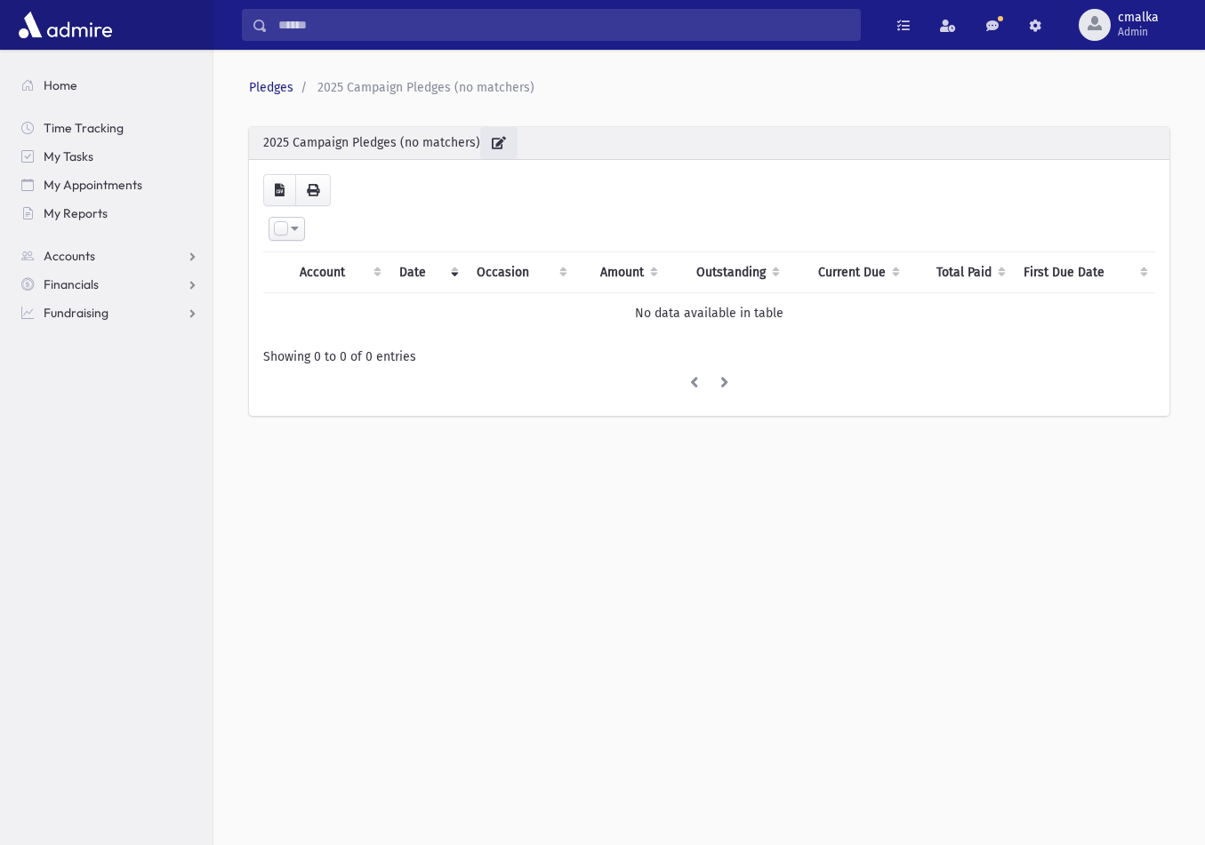
click at [506, 141] on icon "button" at bounding box center [499, 143] width 14 height 12
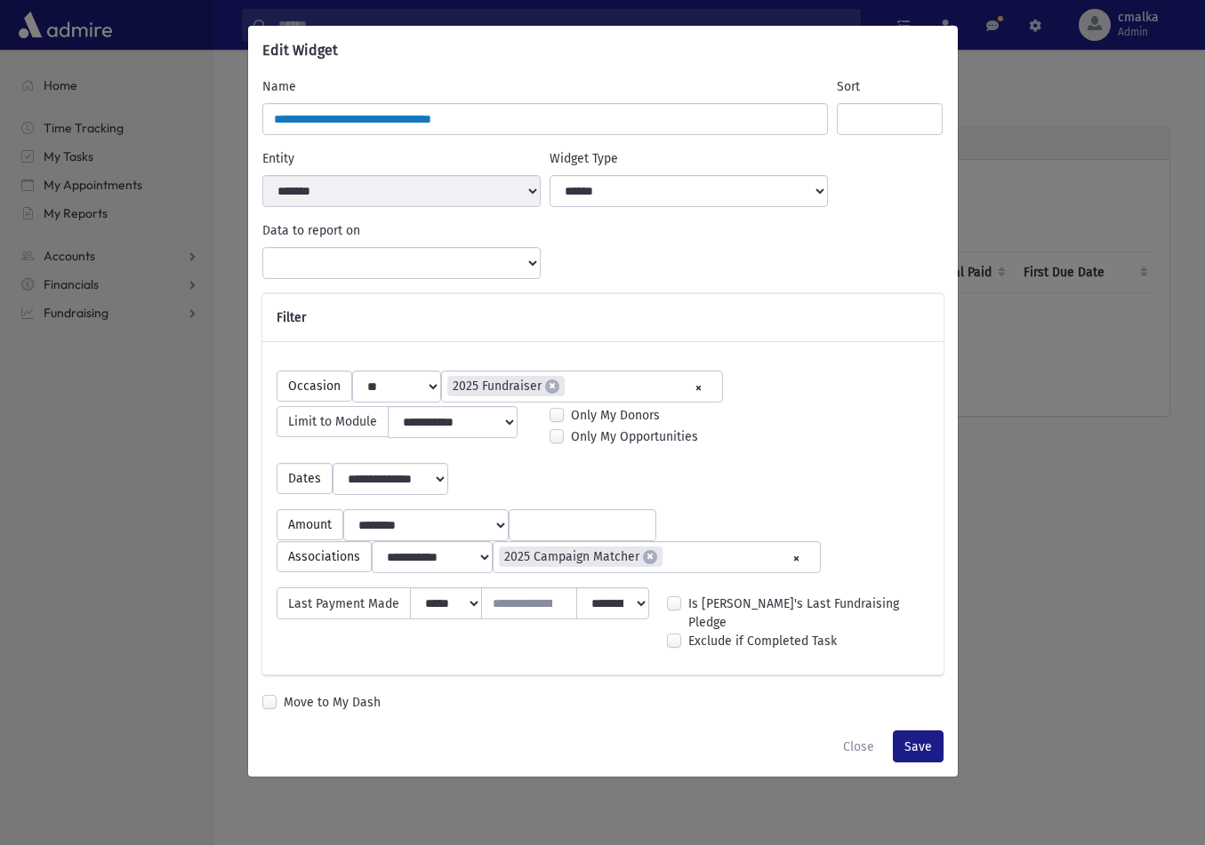
select select "**********"
select select
click at [908, 763] on button "Save" at bounding box center [918, 747] width 51 height 32
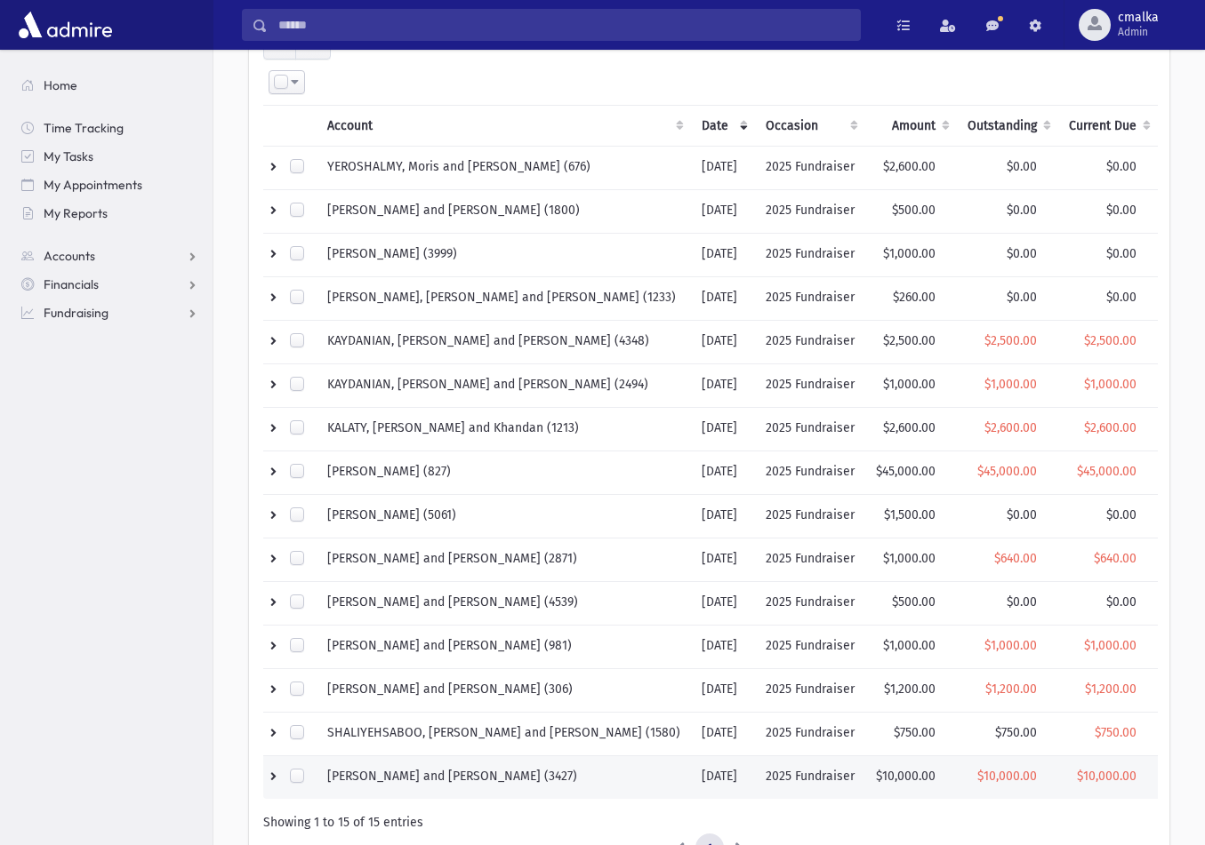
scroll to position [147, 0]
click at [877, 126] on th "Amount" at bounding box center [911, 126] width 92 height 41
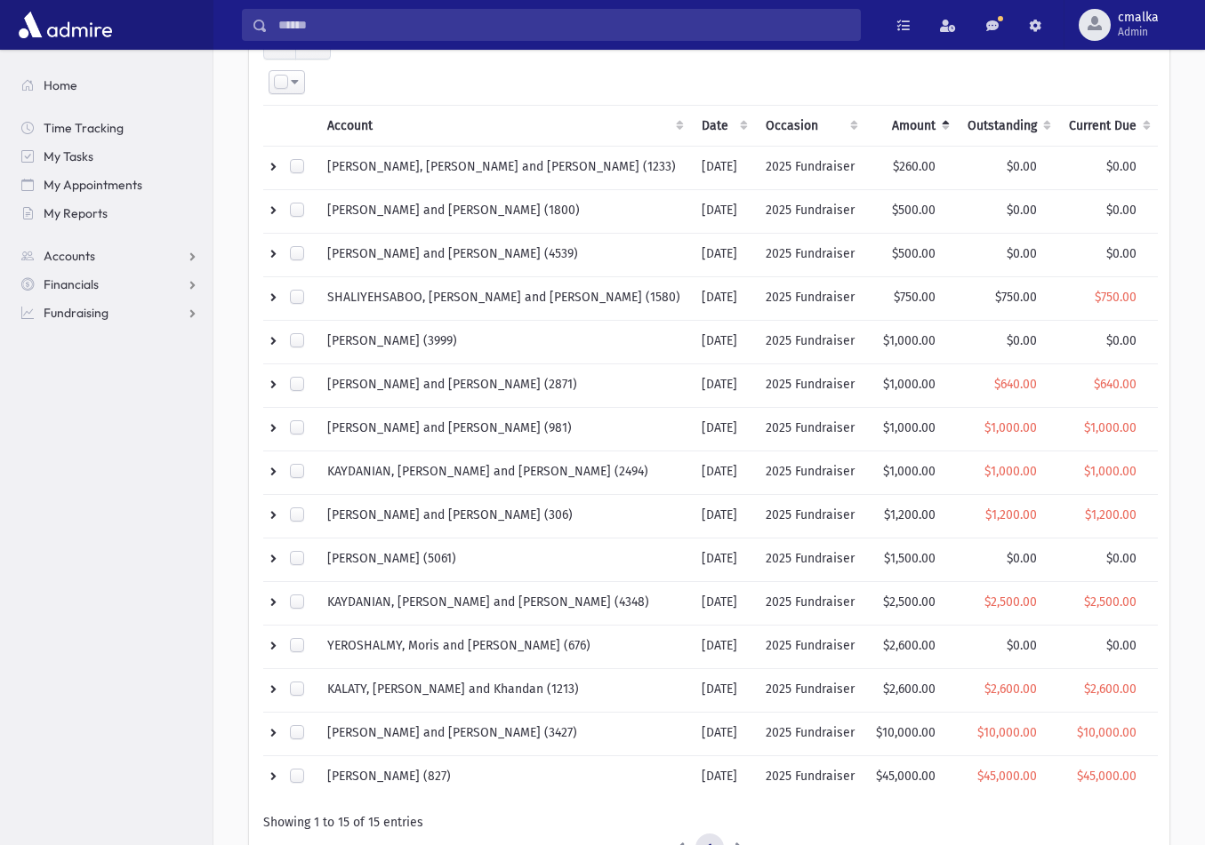
click at [877, 126] on th "Amount" at bounding box center [911, 126] width 92 height 41
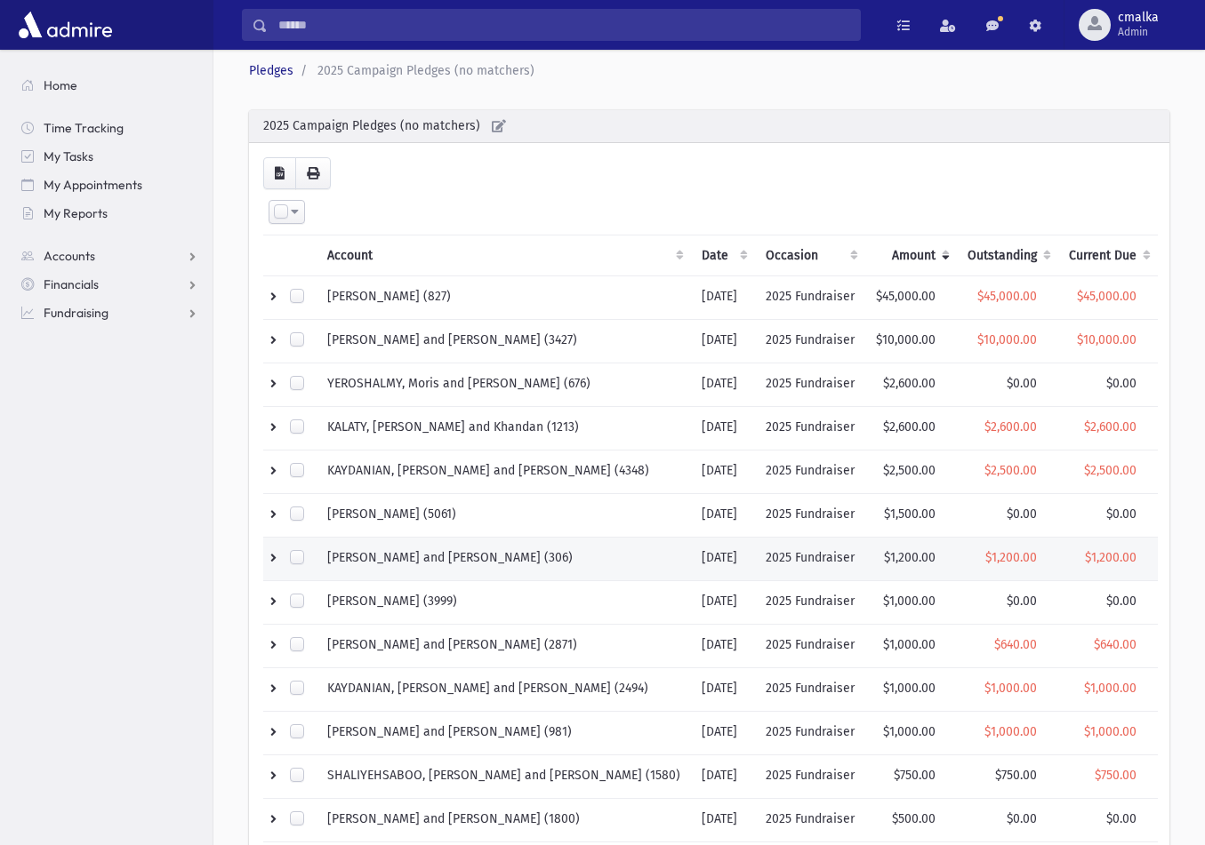
scroll to position [17, 0]
click at [62, 83] on span "Home" at bounding box center [61, 85] width 34 height 16
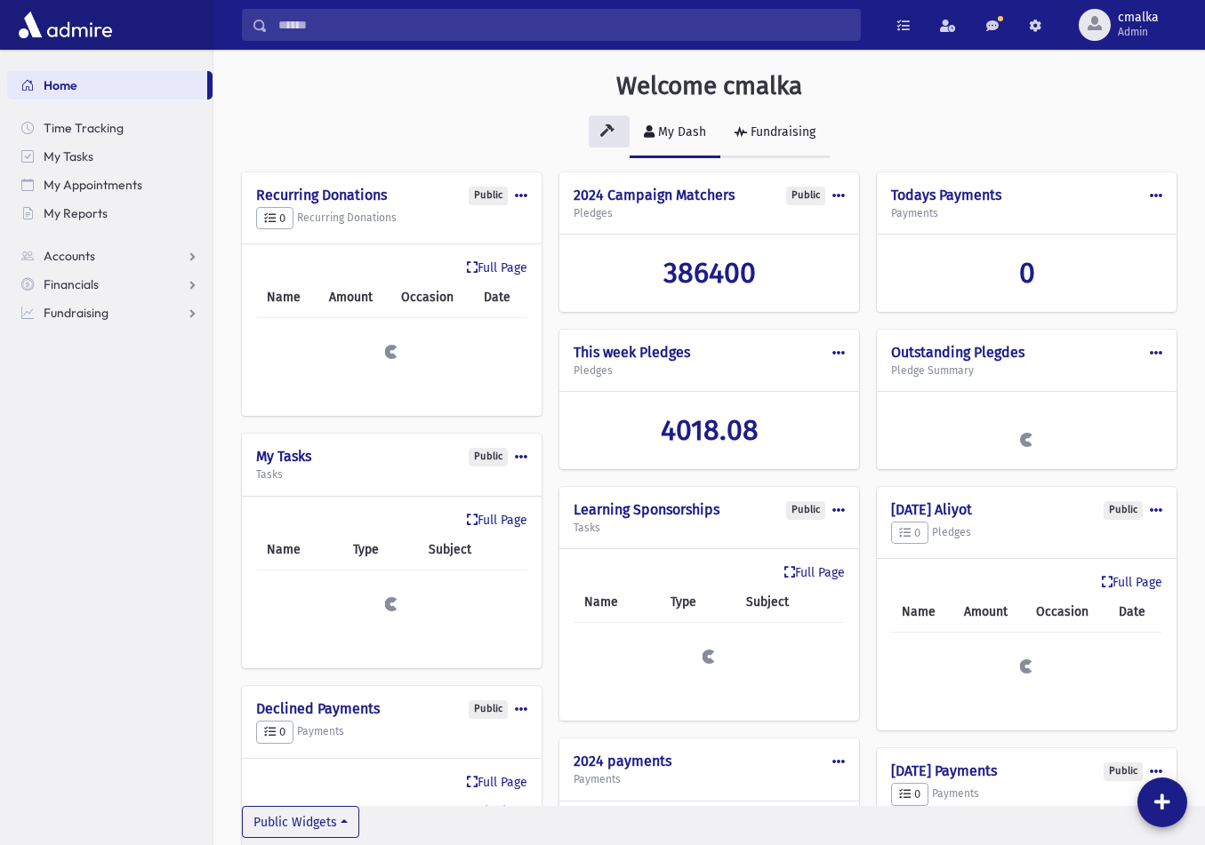
click at [786, 134] on div "Fundraising" at bounding box center [781, 131] width 68 height 15
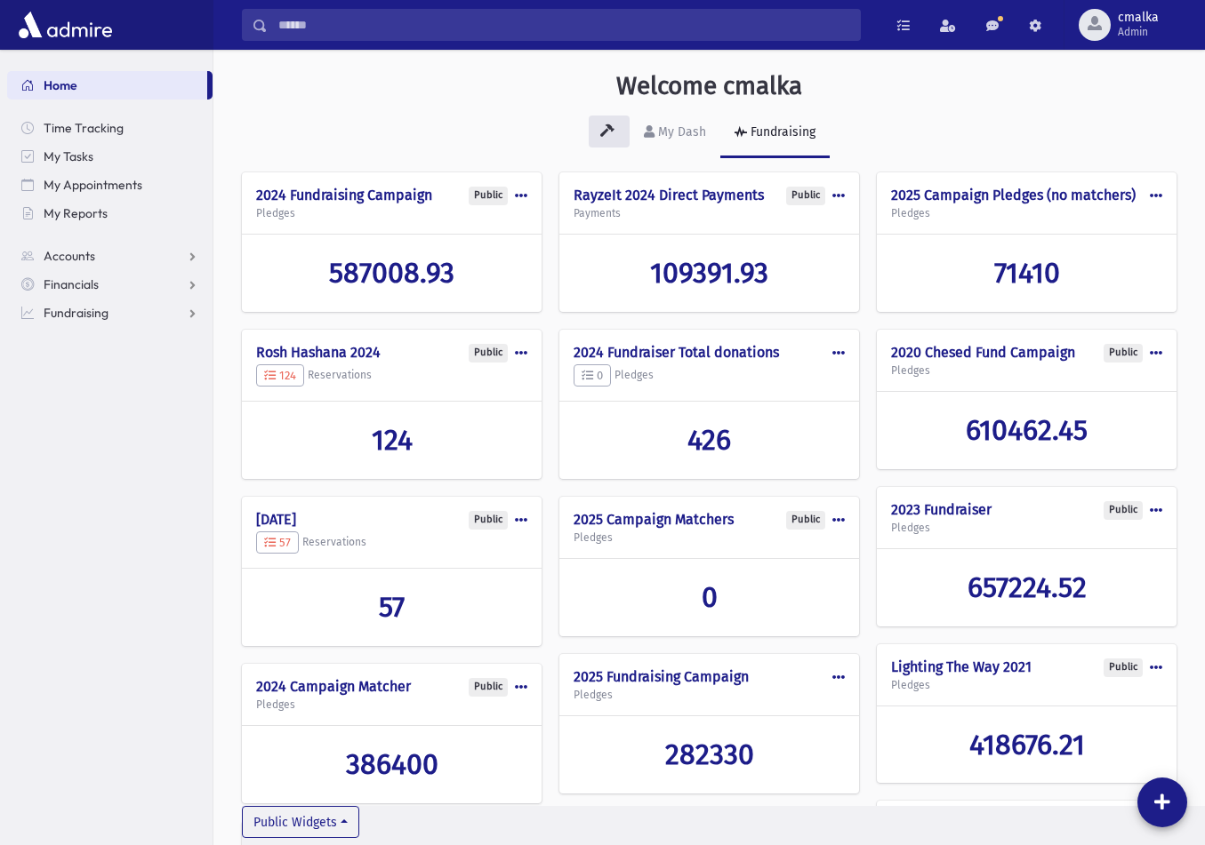
click at [1158, 196] on span at bounding box center [1155, 195] width 12 height 12
click at [1093, 310] on button "Make Public" at bounding box center [1091, 301] width 142 height 33
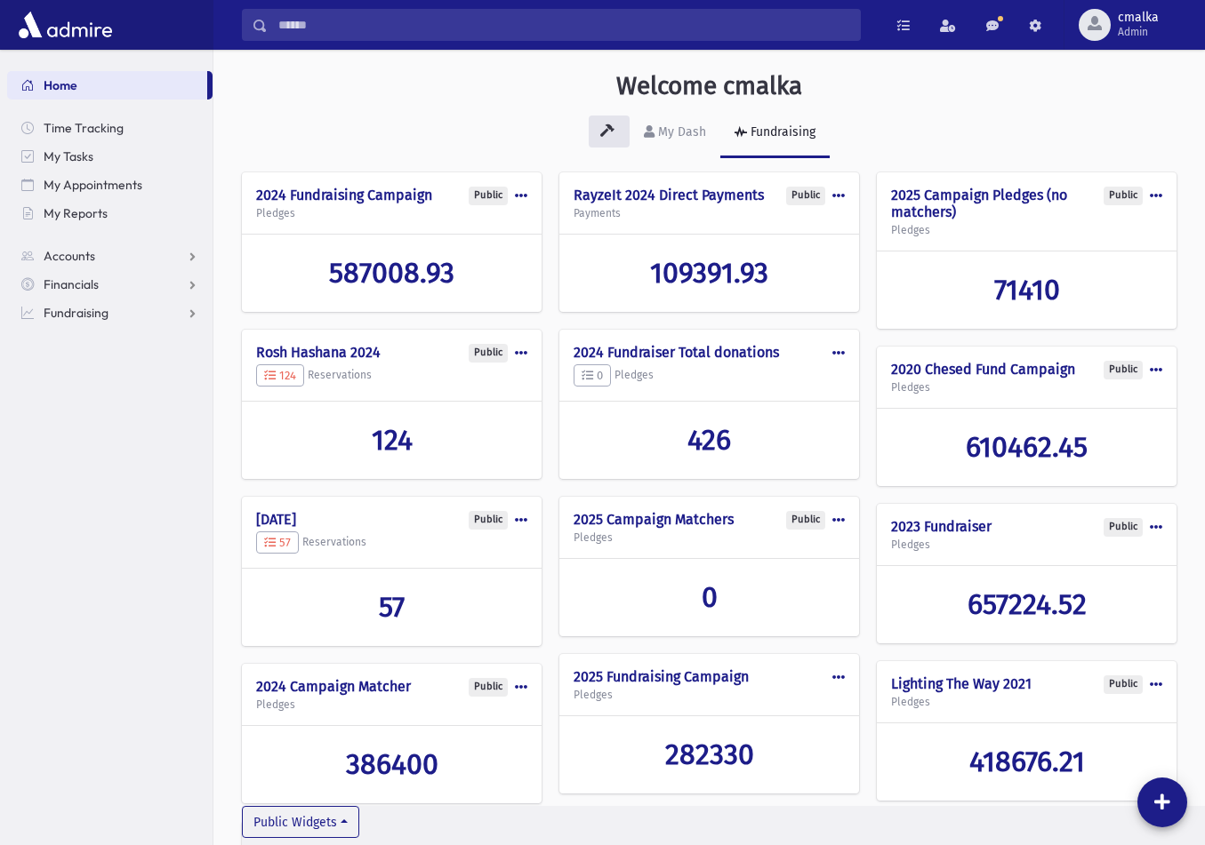
click at [519, 351] on span at bounding box center [521, 353] width 12 height 12
click at [469, 456] on button "Make Private" at bounding box center [456, 459] width 142 height 33
click at [520, 351] on span at bounding box center [521, 353] width 12 height 12
click at [444, 421] on button "Delete" at bounding box center [456, 426] width 142 height 33
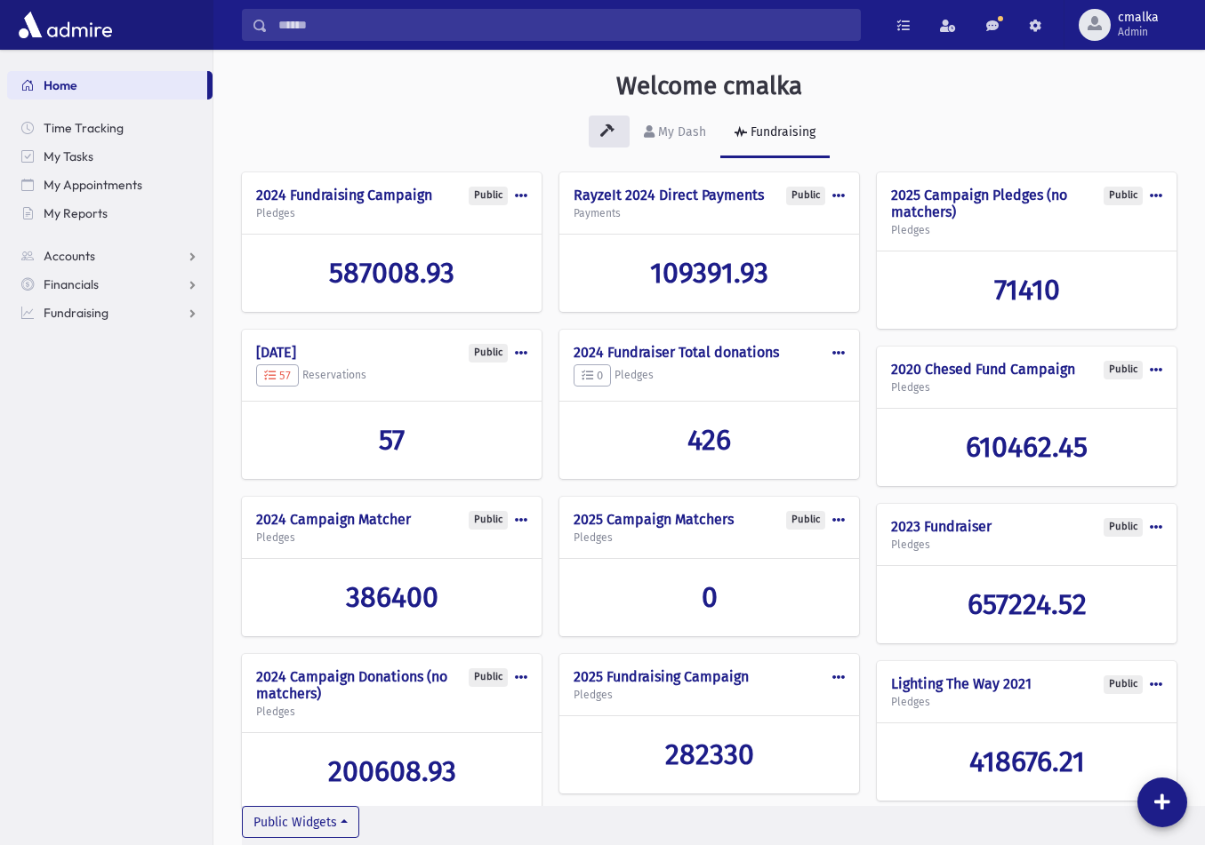
click at [524, 349] on span at bounding box center [521, 353] width 12 height 12
click at [456, 428] on button "Delete" at bounding box center [456, 426] width 142 height 33
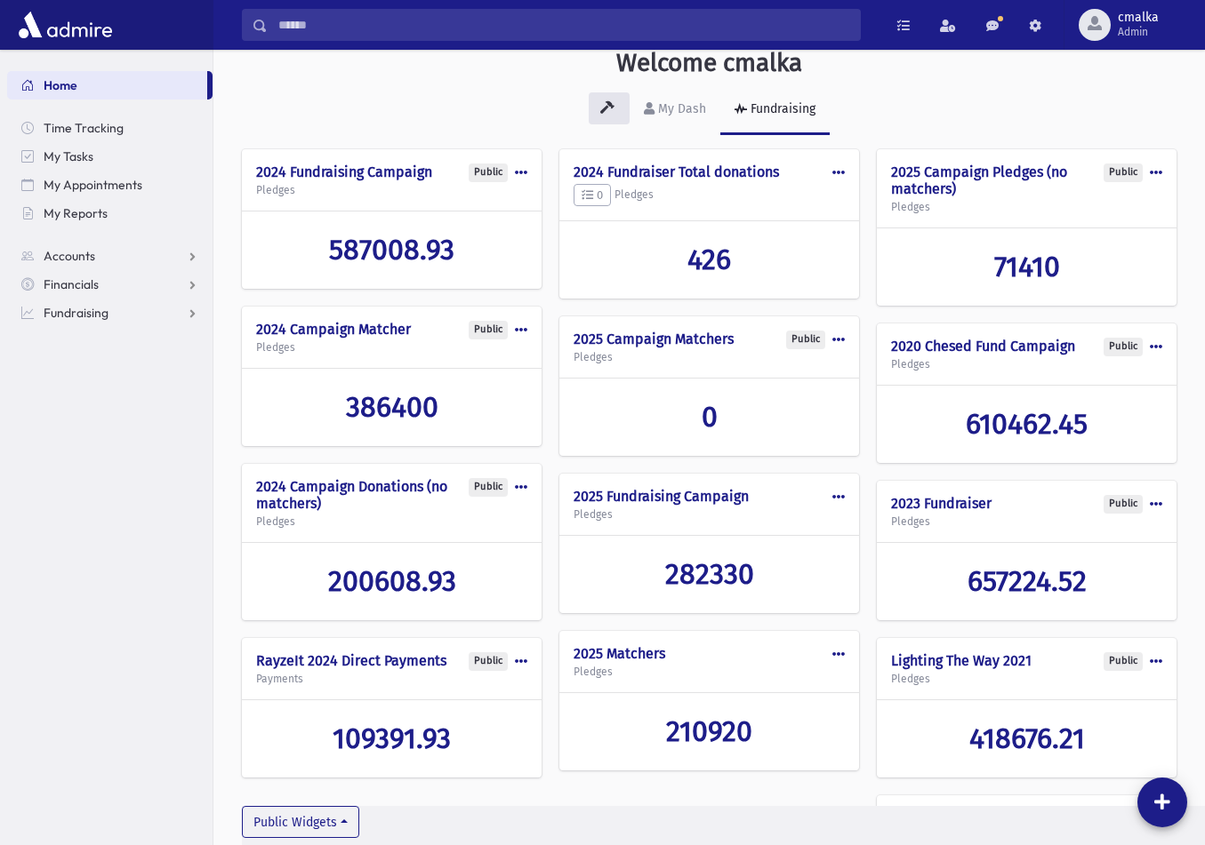
scroll to position [23, 0]
click at [838, 495] on span at bounding box center [838, 497] width 12 height 12
click at [762, 533] on button "Edit" at bounding box center [773, 537] width 142 height 33
select select "**********"
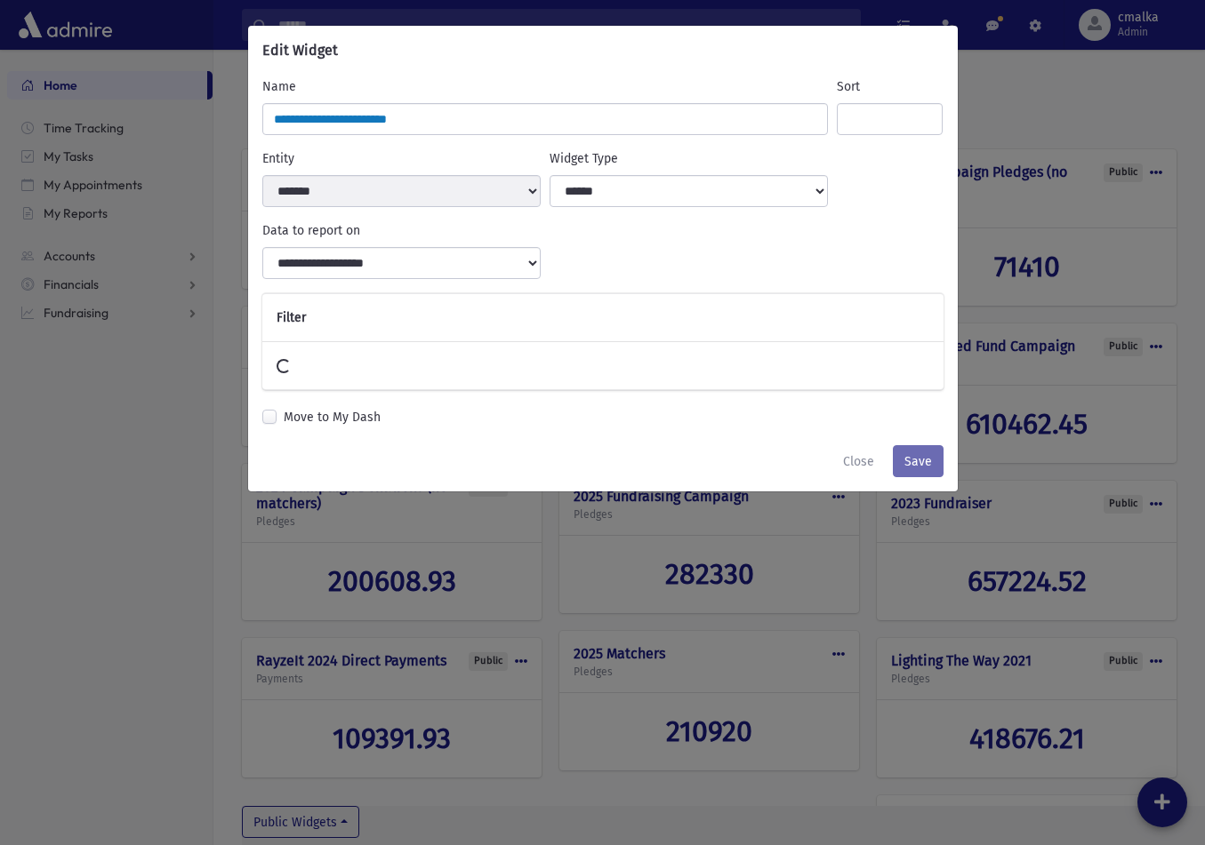
select select
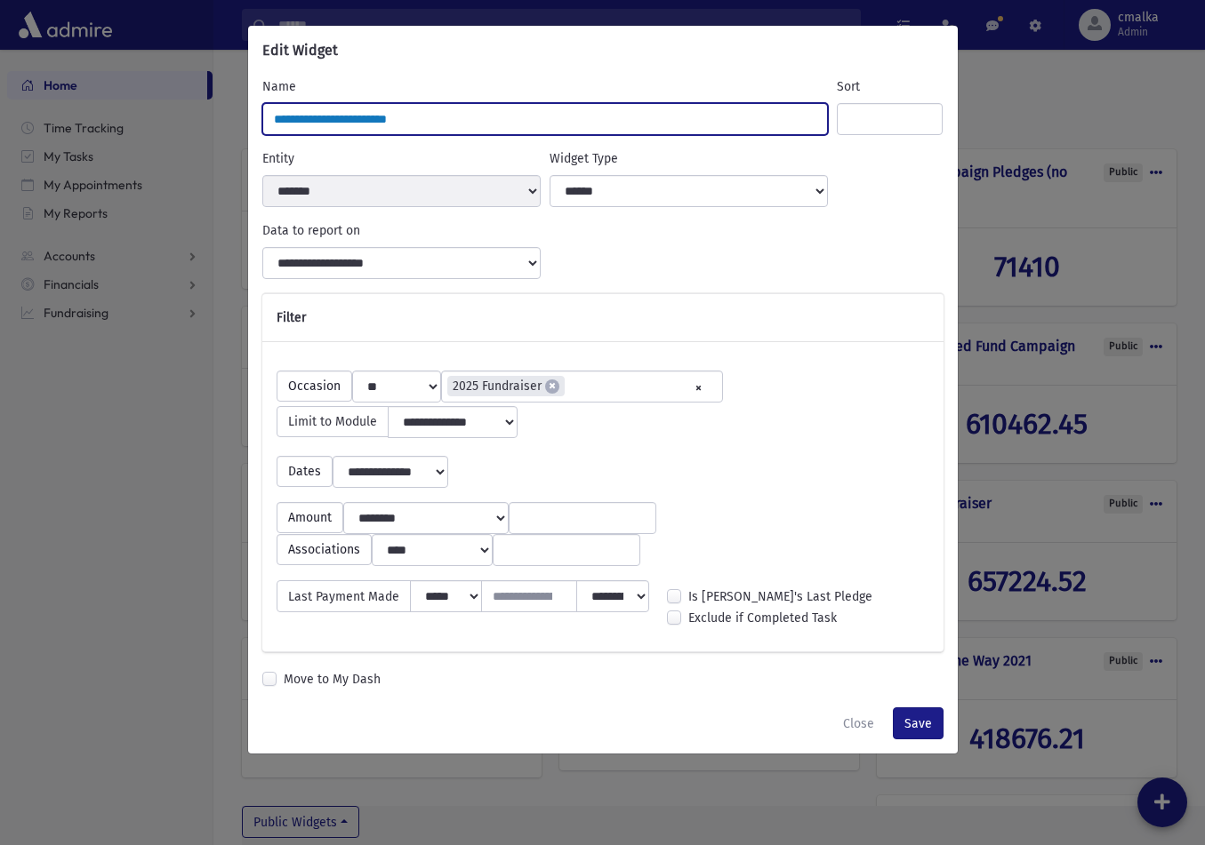
click at [465, 123] on input "**********" at bounding box center [545, 119] width 566 height 32
click at [449, 118] on input "**********" at bounding box center [545, 119] width 566 height 32
type input "**********"
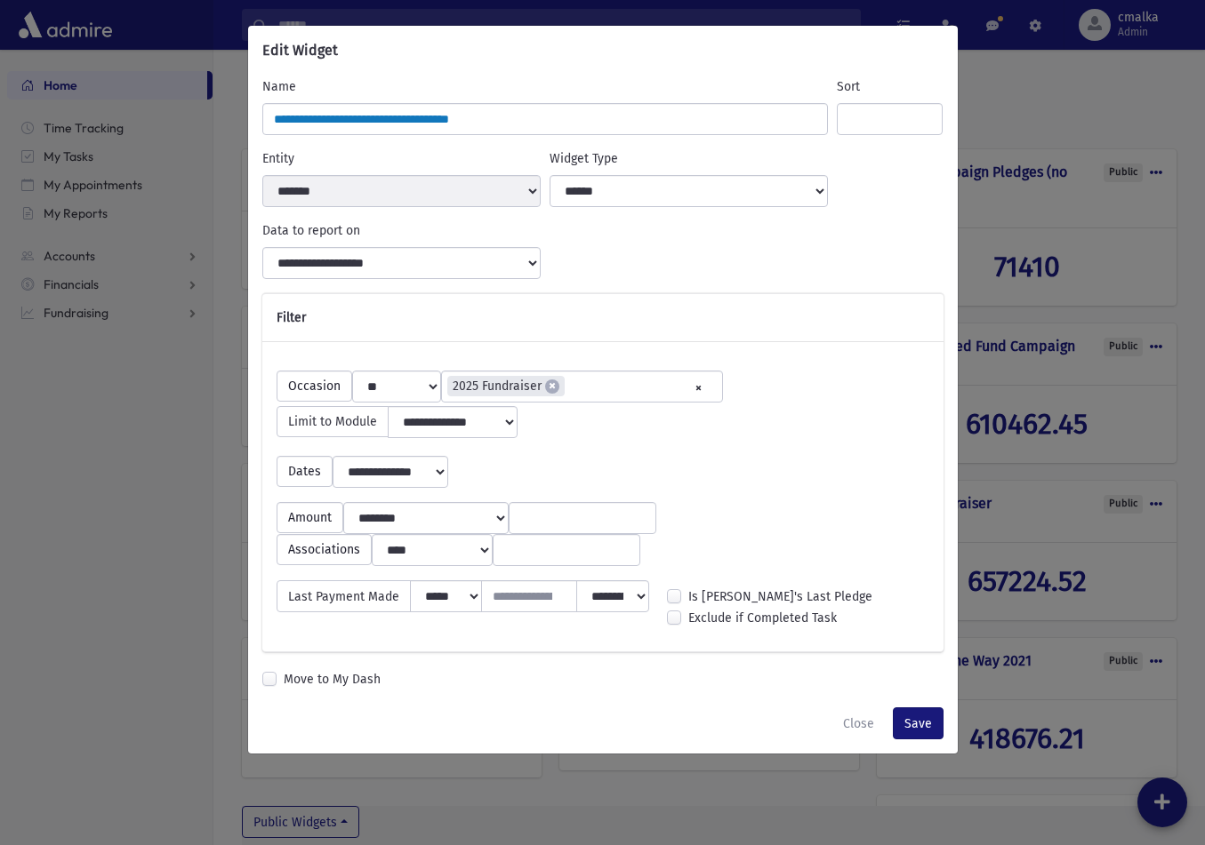
click at [924, 740] on button "Save" at bounding box center [918, 724] width 51 height 32
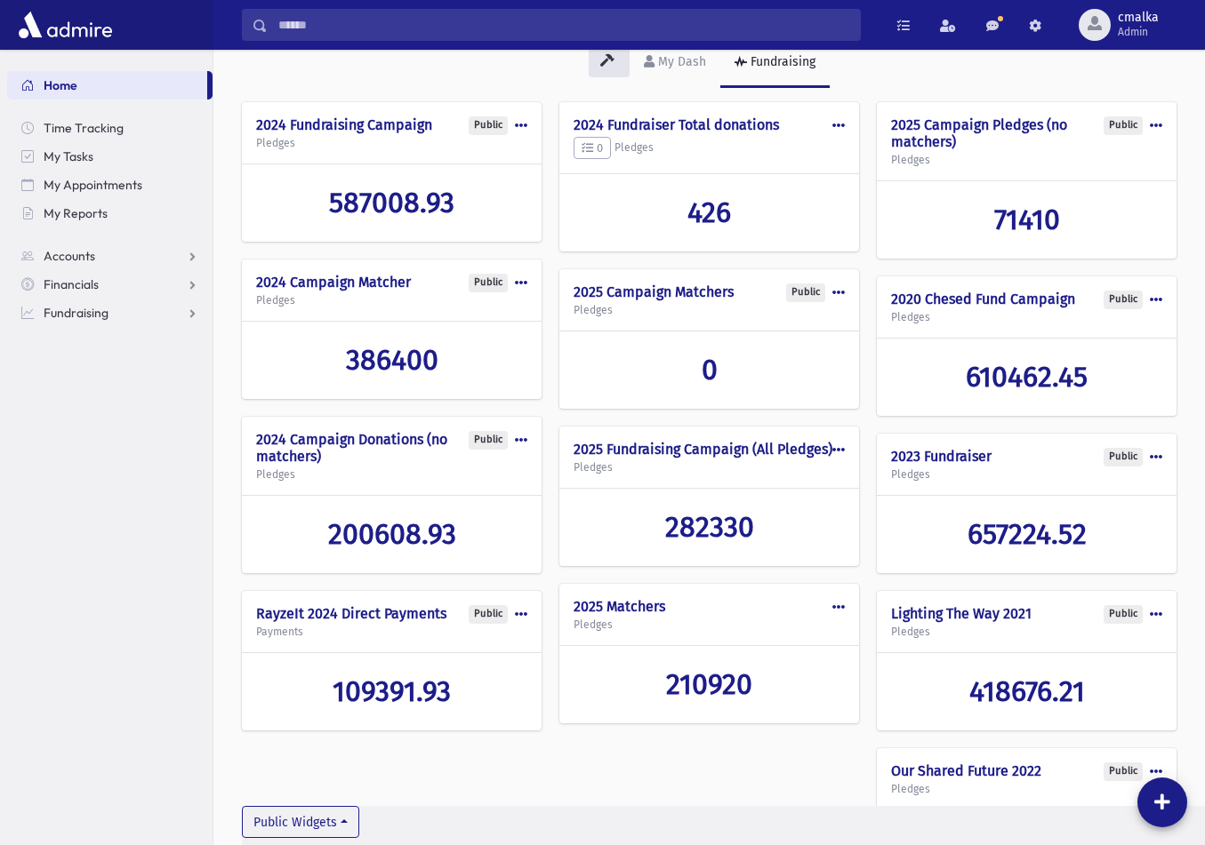
scroll to position [58, 0]
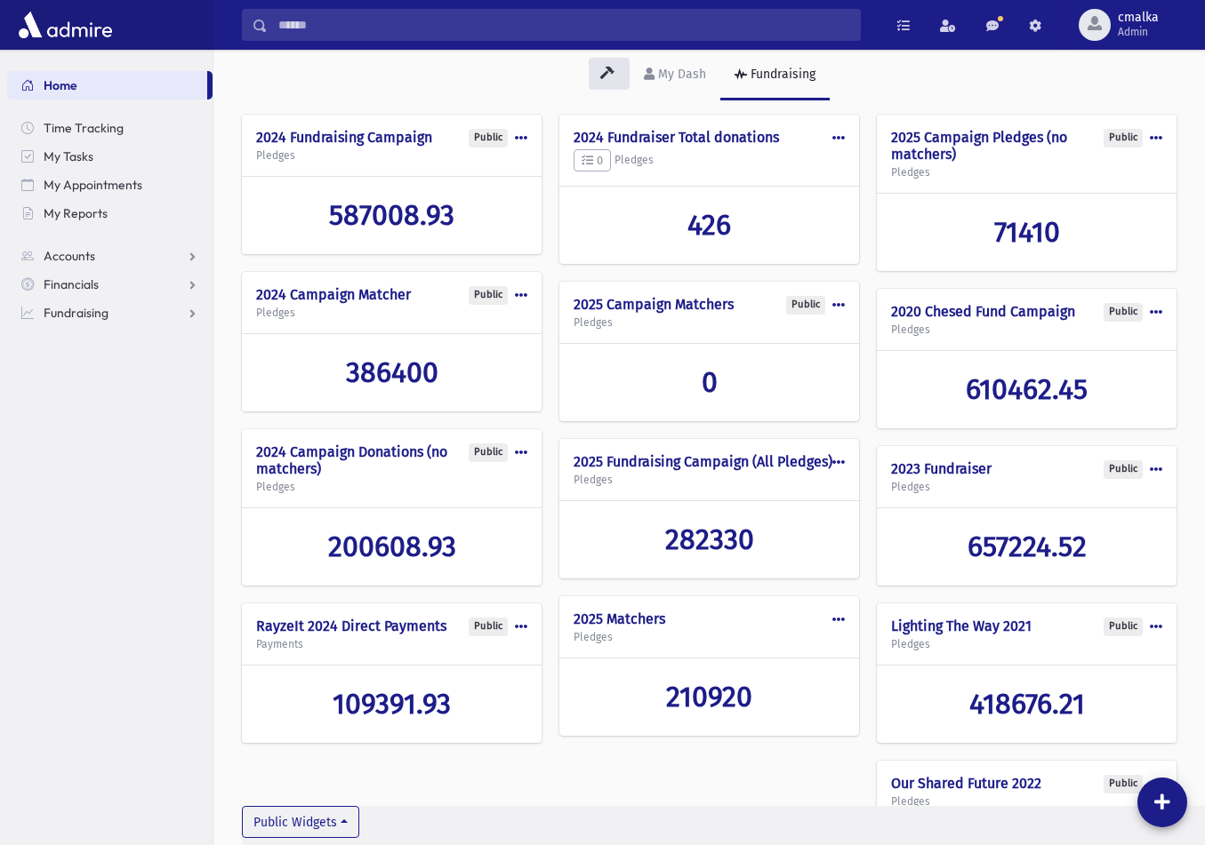
click at [835, 626] on span at bounding box center [838, 619] width 12 height 12
click at [774, 741] on button "Make Public" at bounding box center [773, 725] width 142 height 33
click at [840, 466] on span at bounding box center [838, 462] width 12 height 12
click at [766, 566] on button "Make Public" at bounding box center [773, 568] width 142 height 33
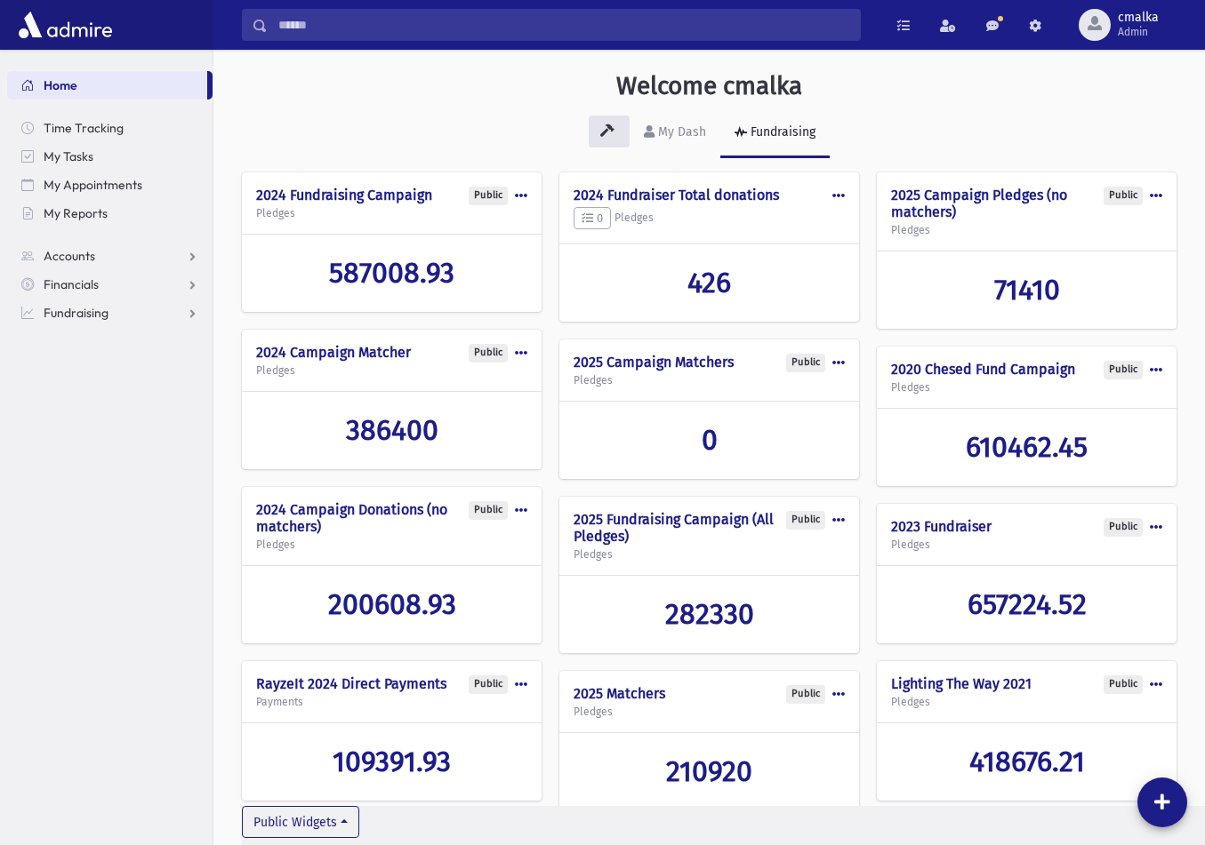
scroll to position [0, 0]
click at [1156, 197] on span at bounding box center [1155, 195] width 12 height 12
click at [1082, 240] on button "Edit" at bounding box center [1091, 236] width 142 height 33
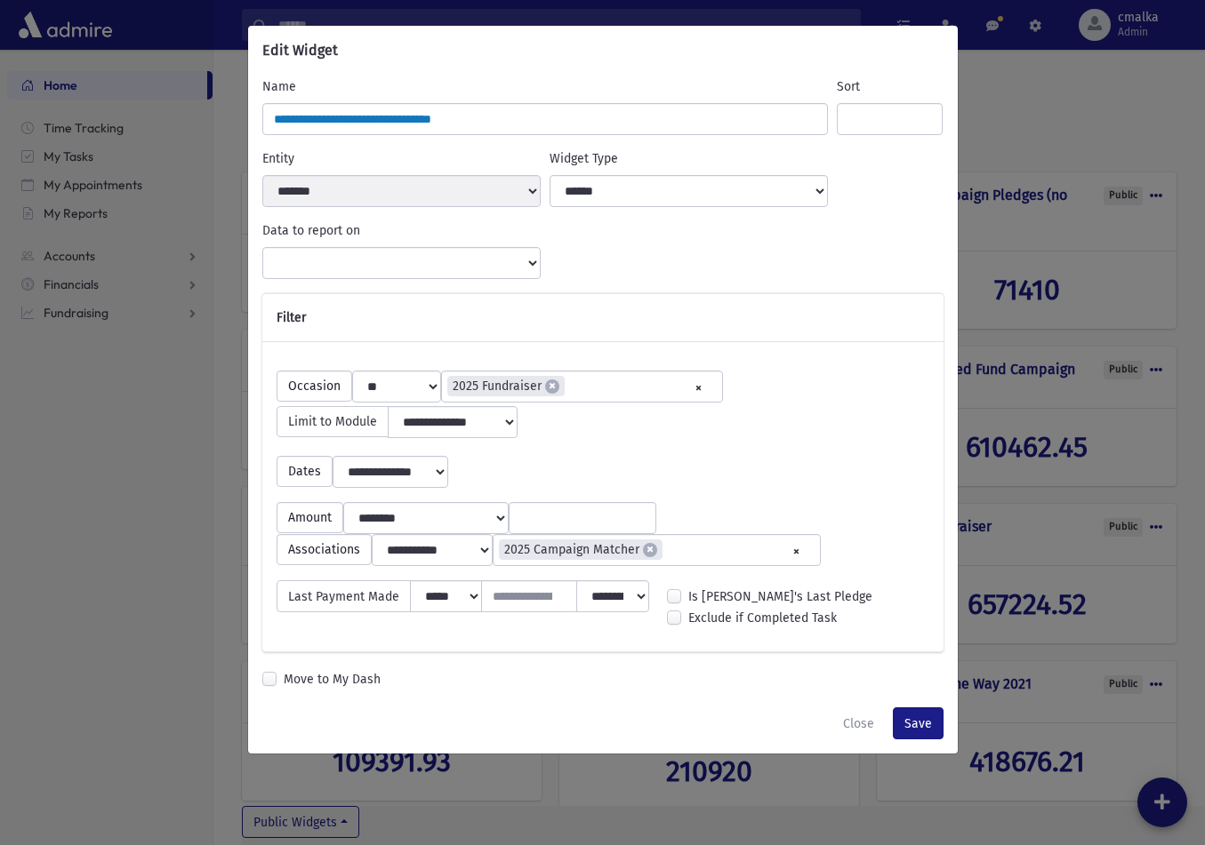
select select "**********"
click at [894, 114] on input "Sort" at bounding box center [890, 119] width 106 height 32
type input "*"
click at [915, 740] on button "Save" at bounding box center [918, 724] width 51 height 32
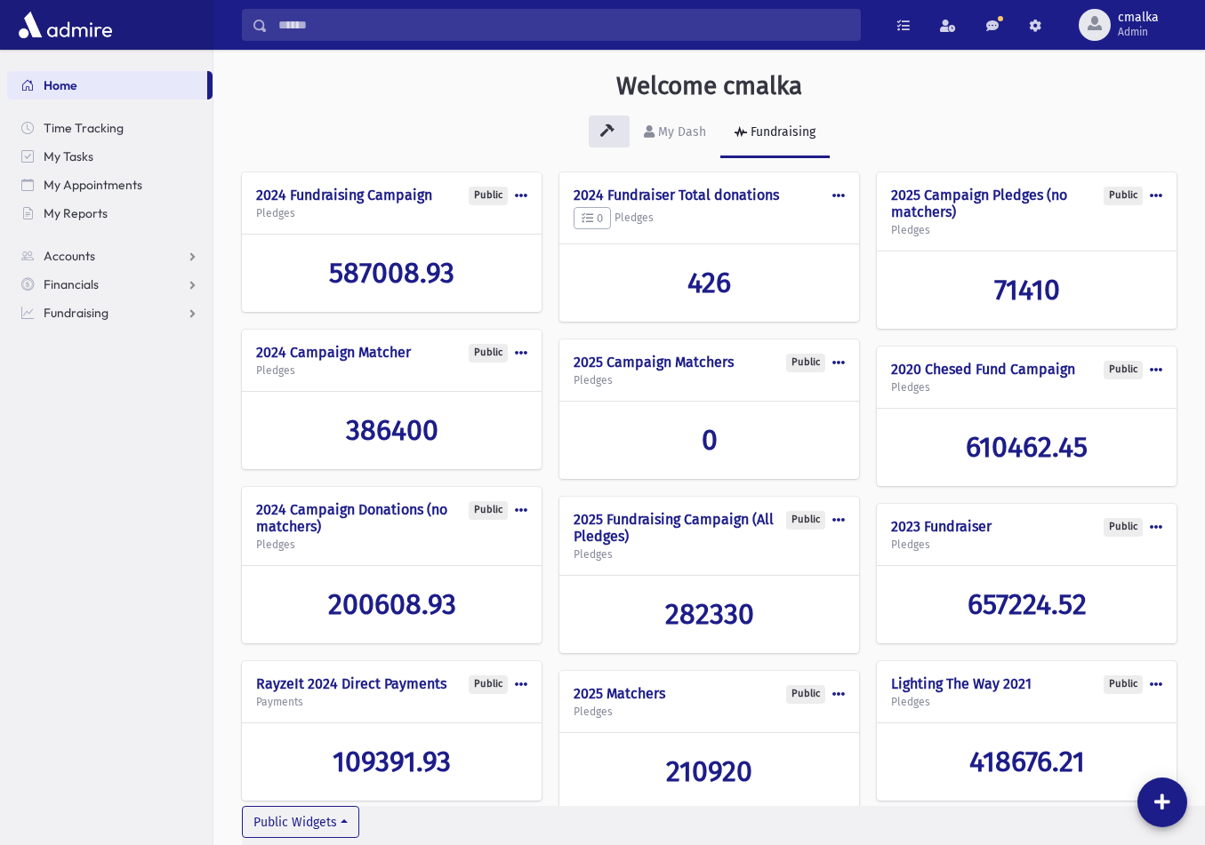
click at [837, 365] on span at bounding box center [838, 362] width 12 height 12
click at [751, 403] on button "Edit" at bounding box center [773, 403] width 142 height 33
select select "**********"
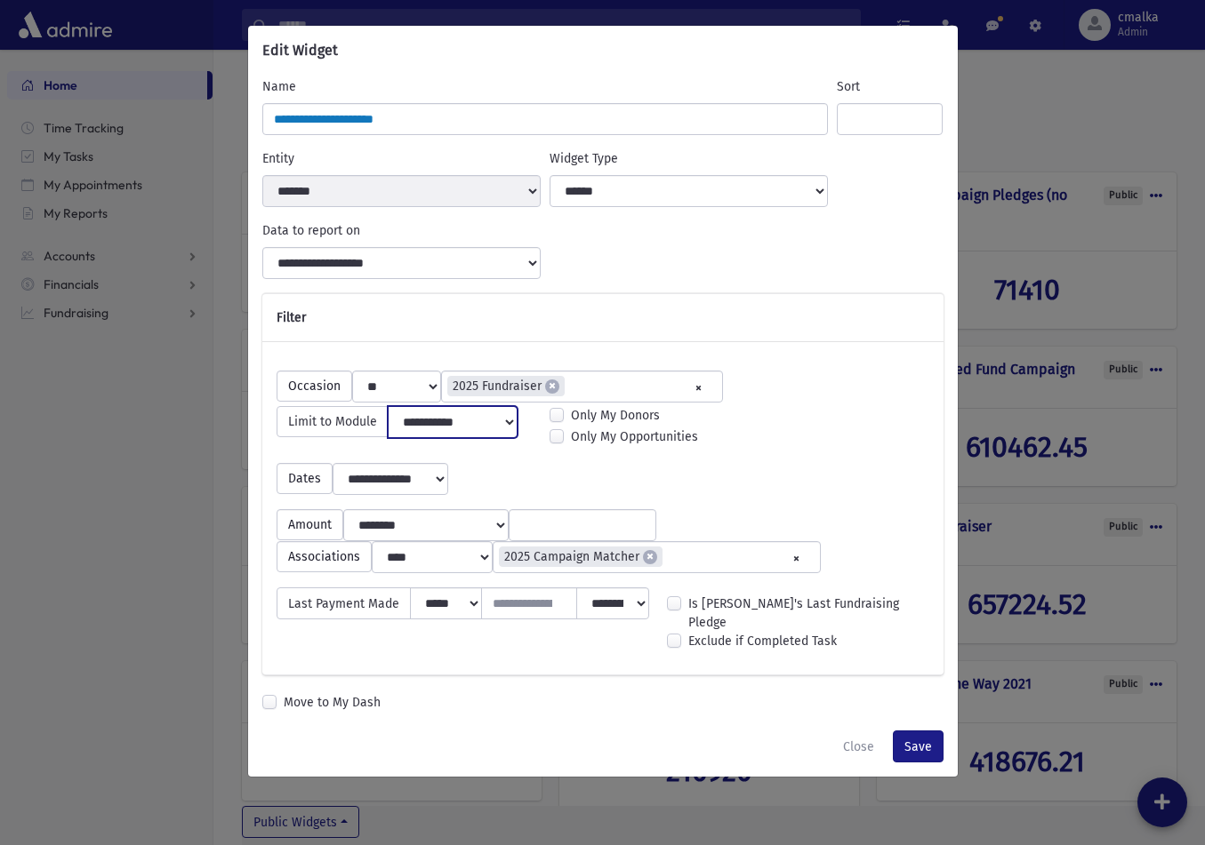
select select
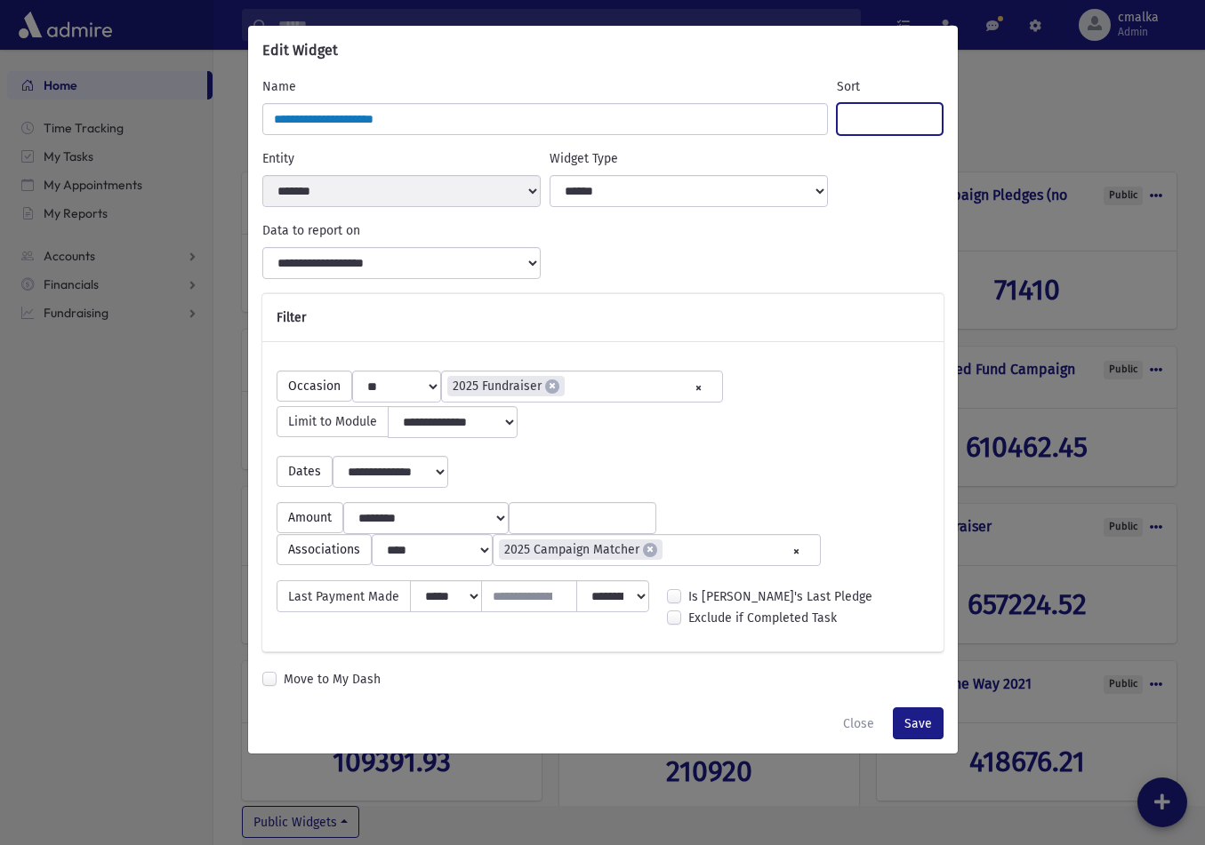
click at [866, 120] on input "Sort" at bounding box center [890, 119] width 106 height 32
type input "*"
click at [918, 740] on button "Save" at bounding box center [918, 724] width 51 height 32
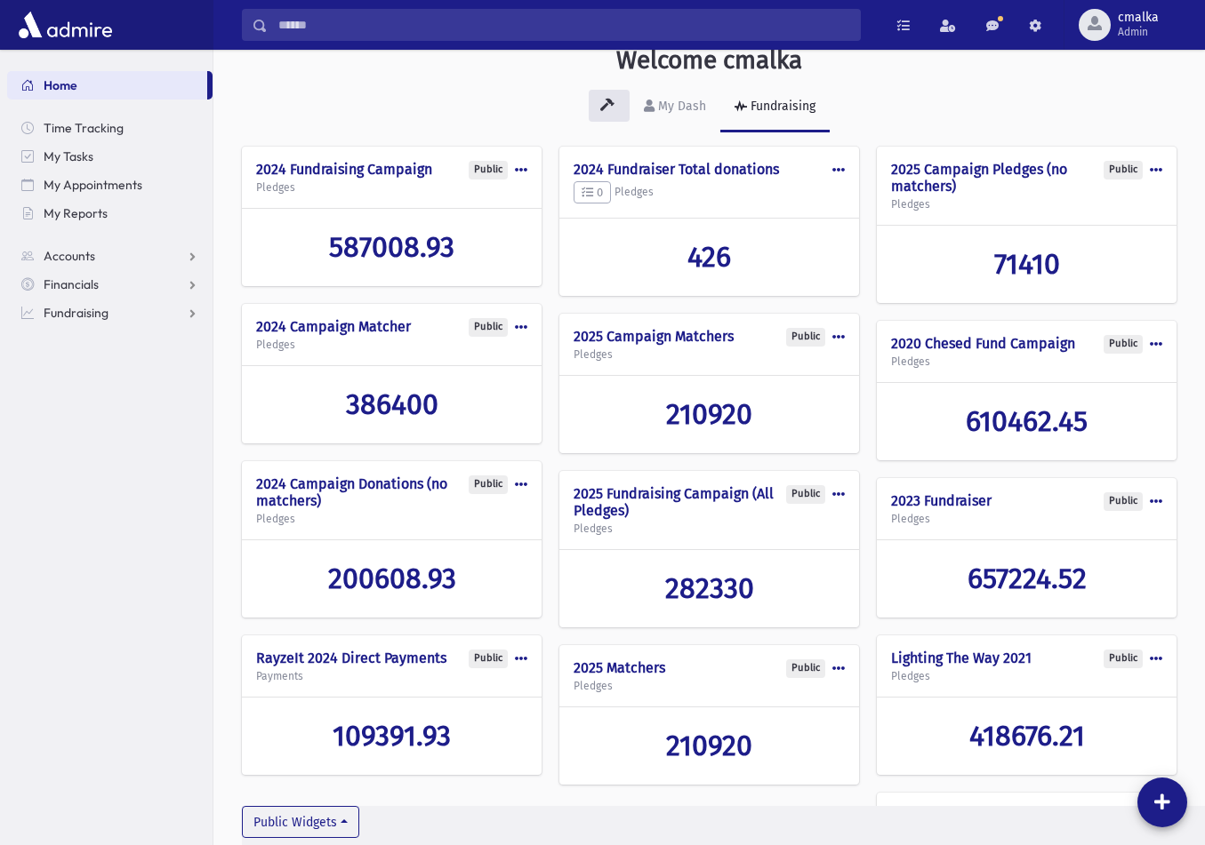
scroll to position [39, 0]
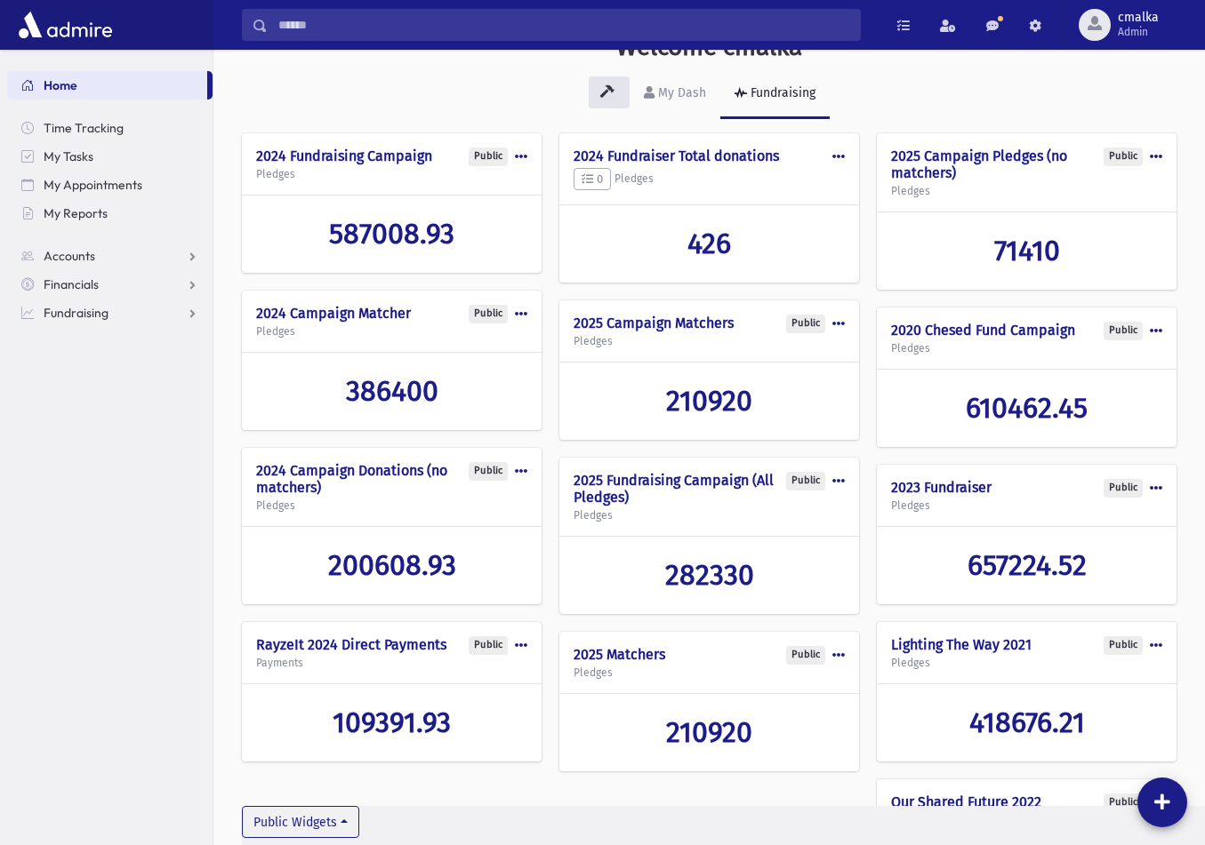
click at [844, 653] on span at bounding box center [838, 655] width 12 height 12
click at [777, 726] on button "Delete" at bounding box center [773, 728] width 142 height 33
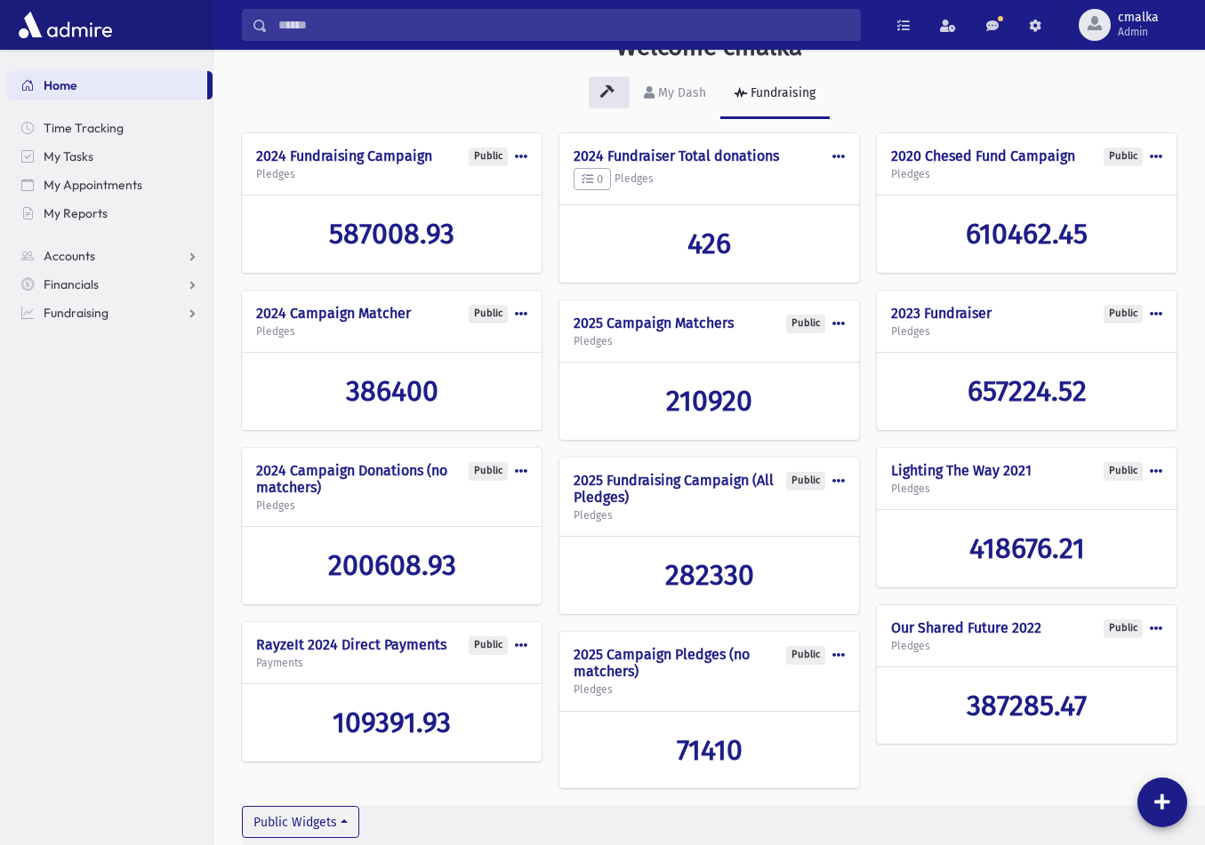
click at [838, 653] on span at bounding box center [838, 655] width 12 height 12
click at [754, 689] on button "Edit" at bounding box center [773, 695] width 142 height 33
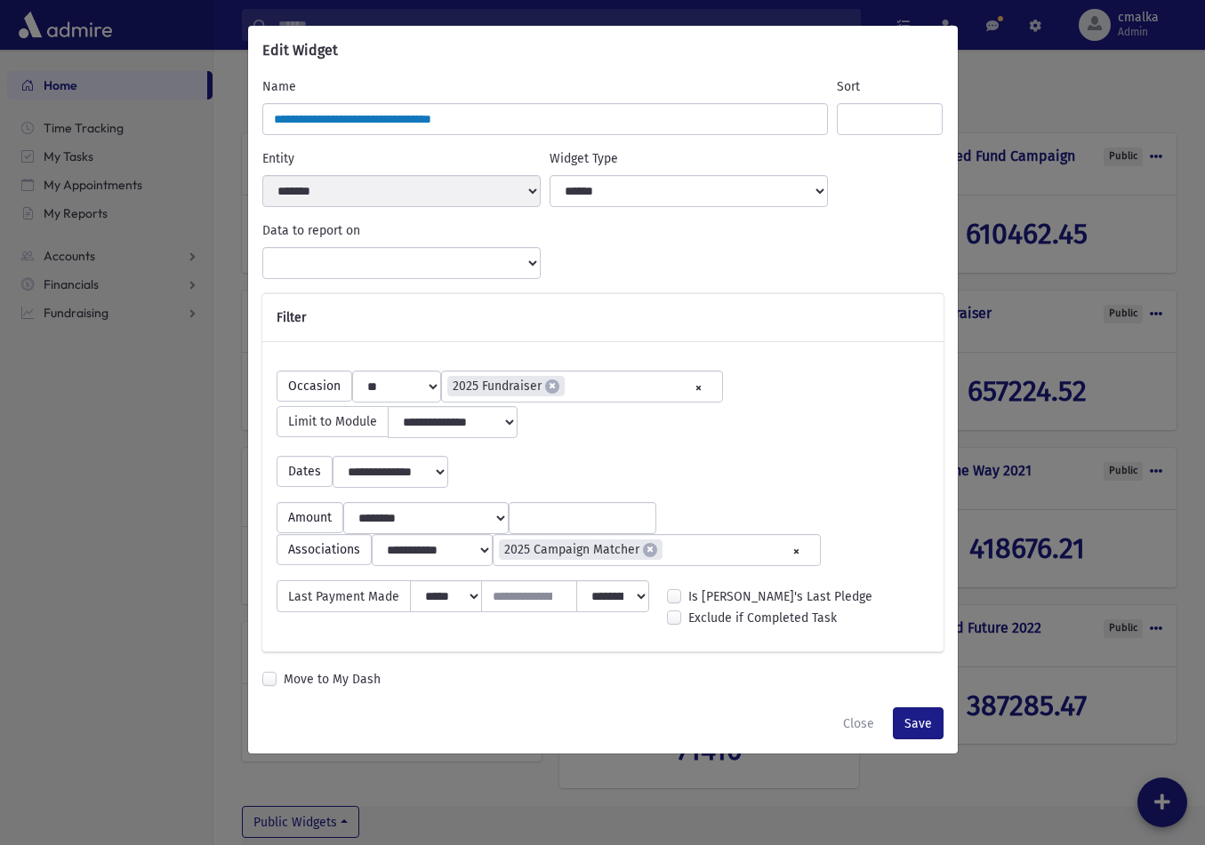
select select "**********"
click at [861, 740] on button "Close" at bounding box center [858, 724] width 54 height 32
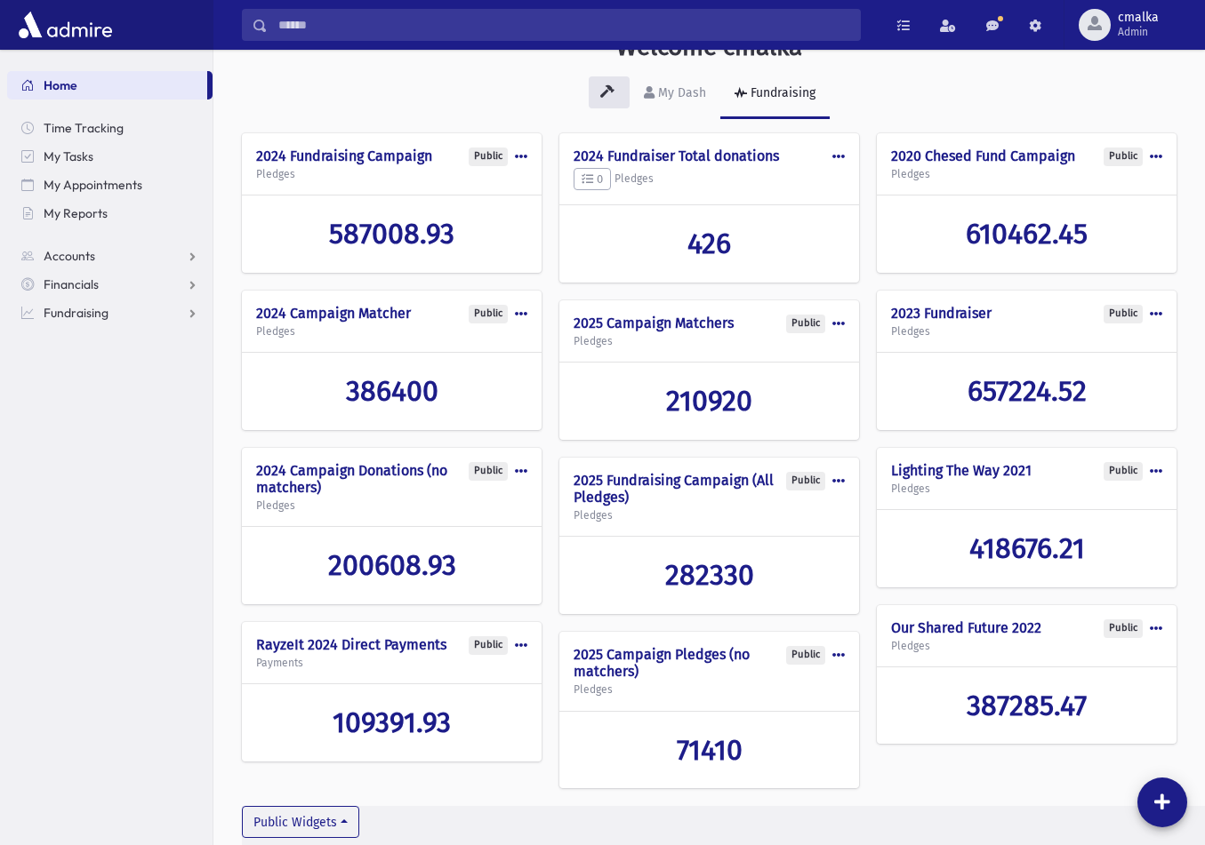
click at [833, 481] on span at bounding box center [838, 481] width 12 height 12
click at [751, 517] on button "Edit" at bounding box center [773, 521] width 142 height 33
select select "**********"
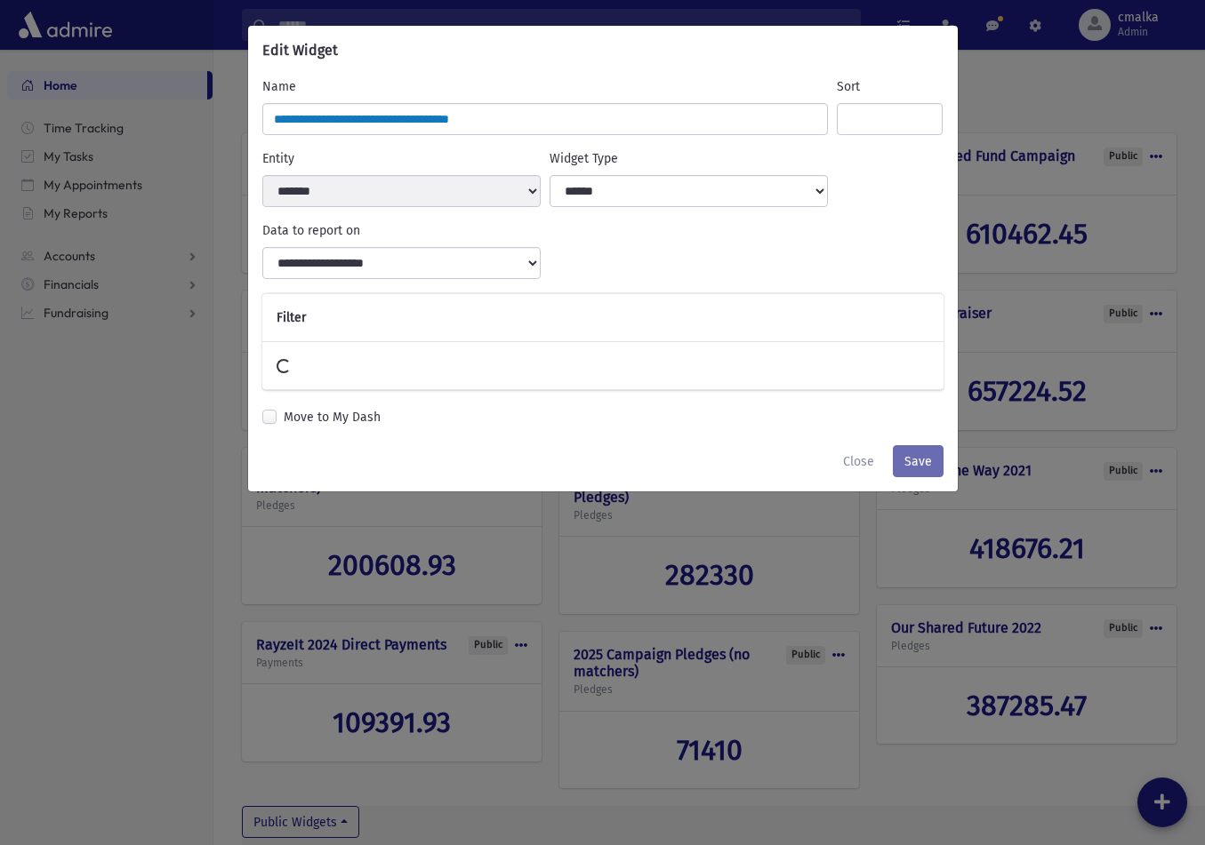
select select
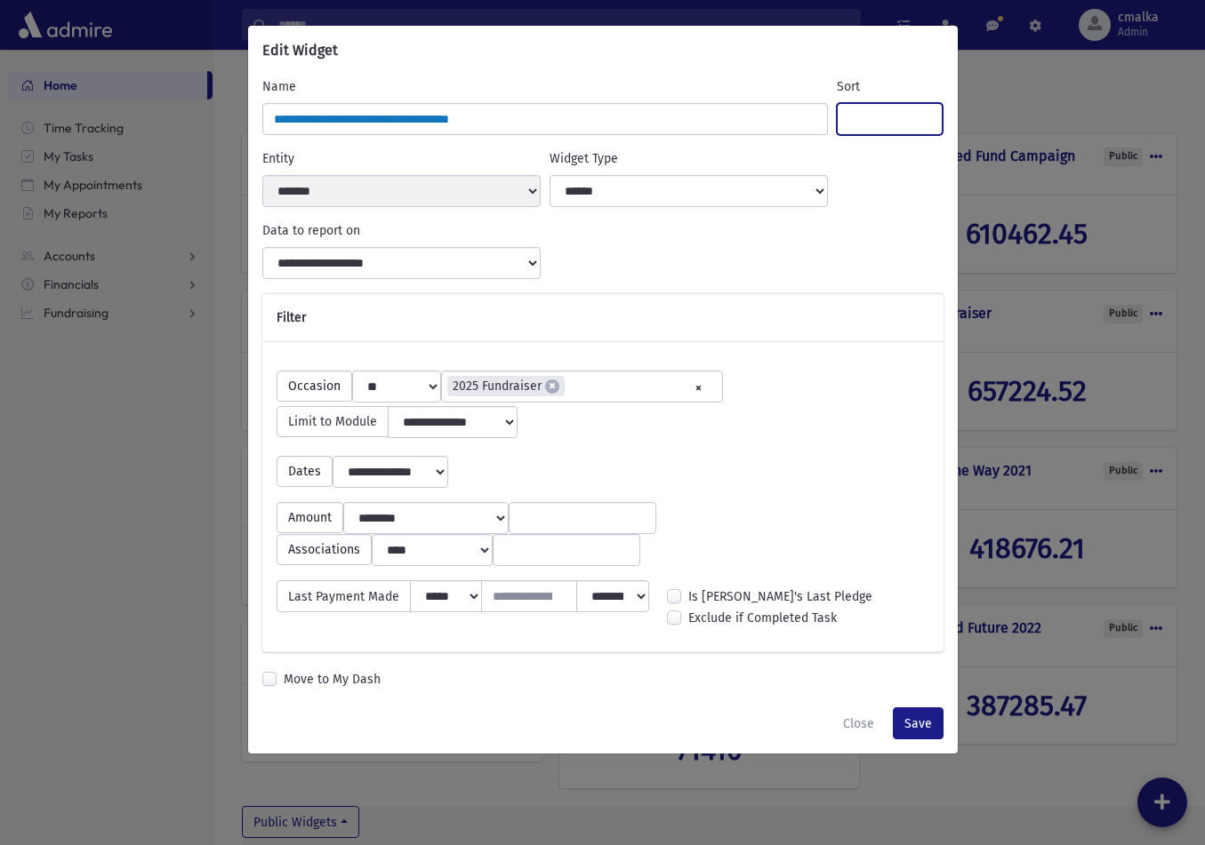
click at [877, 124] on input "Sort" at bounding box center [890, 119] width 106 height 32
type input "*"
click at [924, 740] on button "Save" at bounding box center [918, 724] width 51 height 32
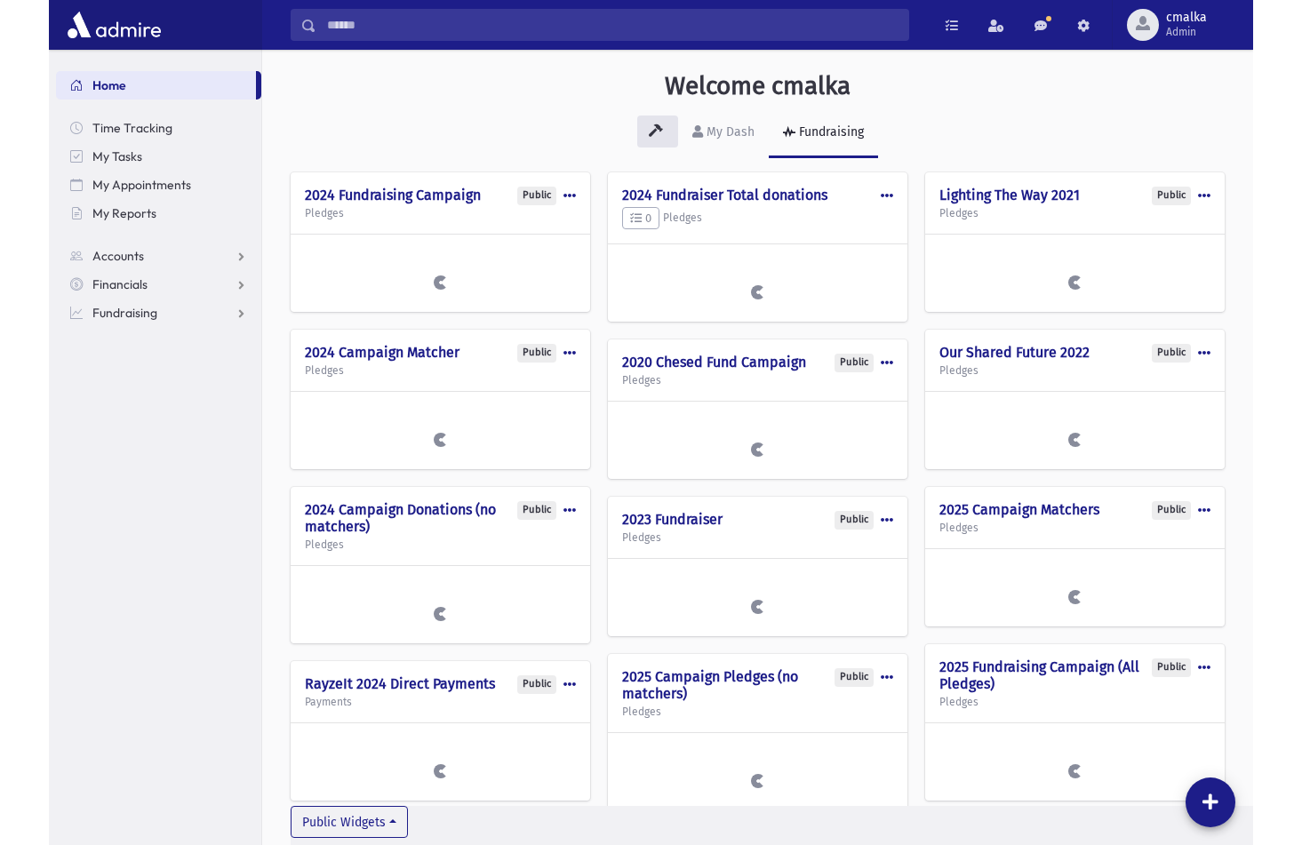
scroll to position [39, 0]
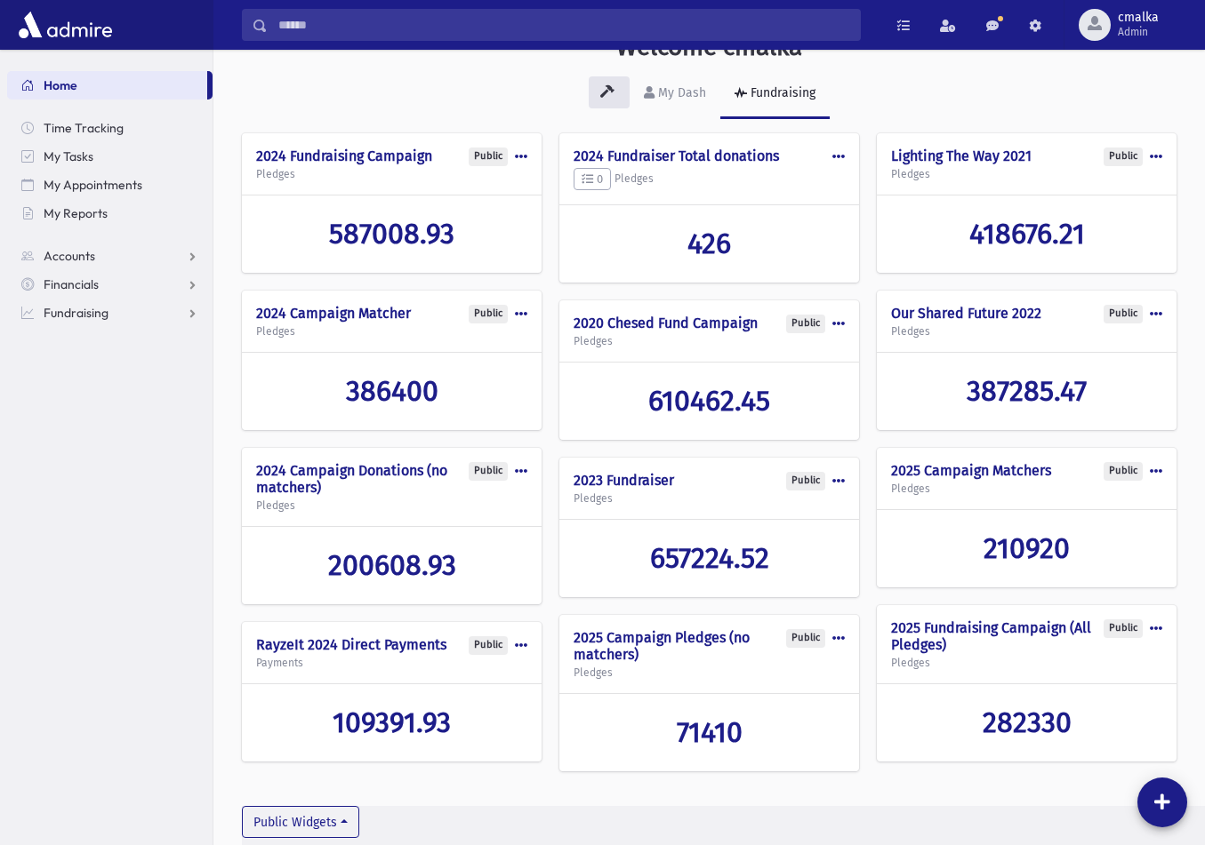
click at [523, 156] on span at bounding box center [521, 156] width 12 height 12
click at [480, 199] on button "Edit" at bounding box center [456, 196] width 142 height 33
select select
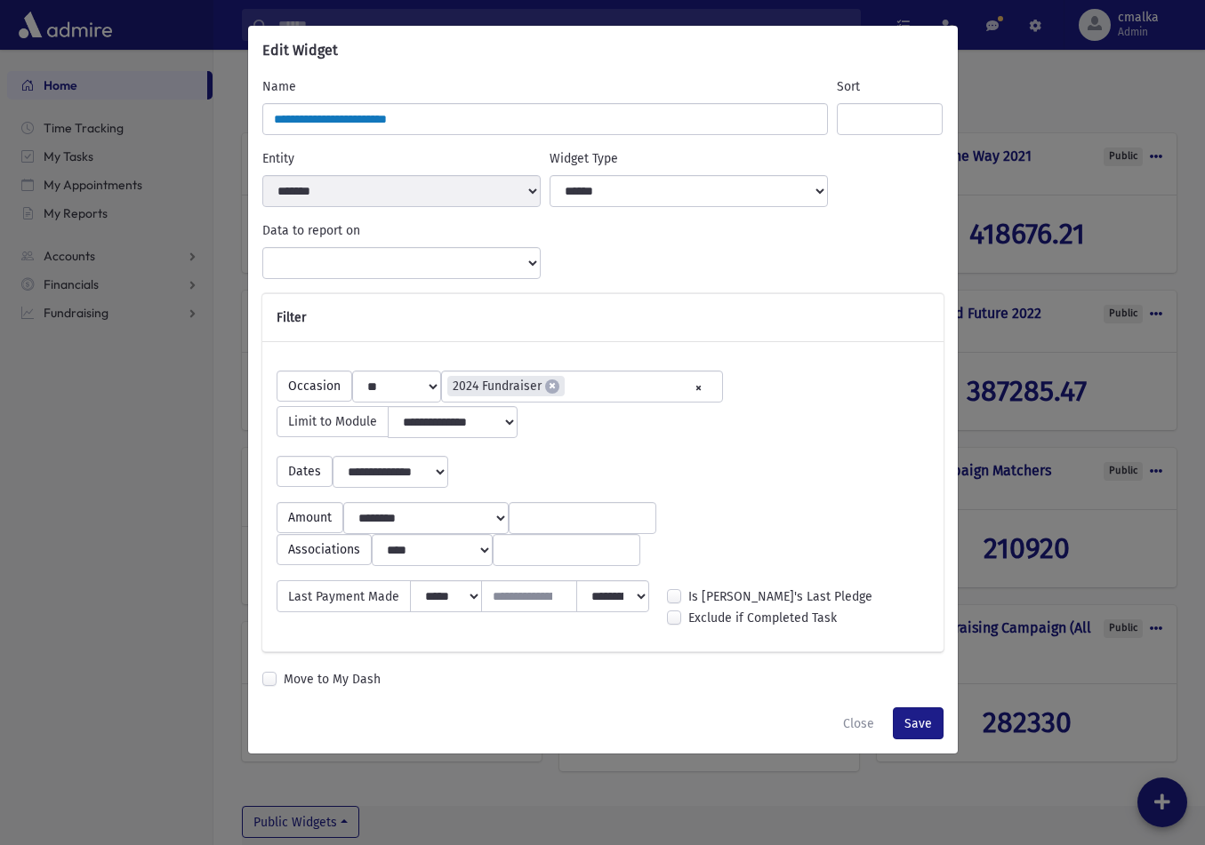
select select "**********"
click at [860, 740] on button "Close" at bounding box center [858, 724] width 54 height 32
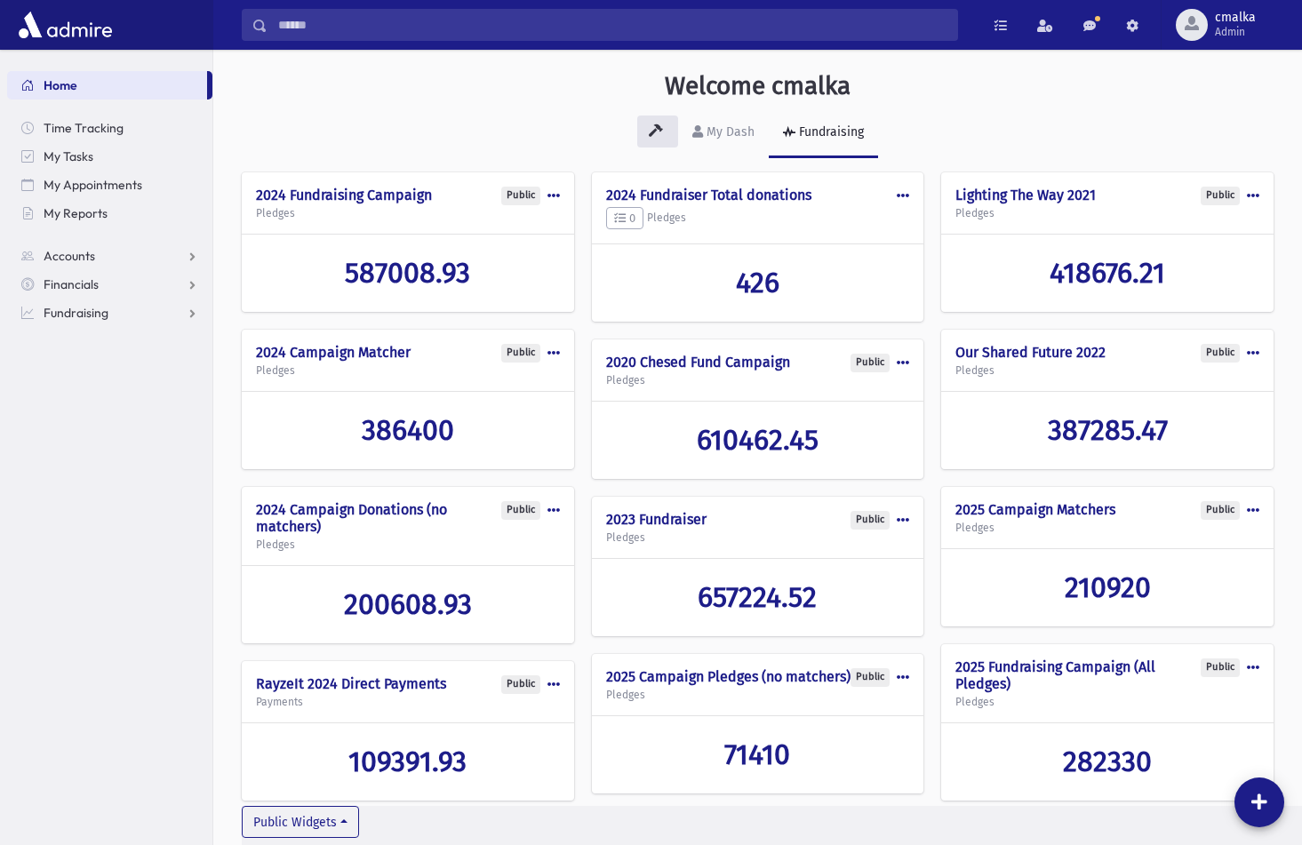
scroll to position [0, 0]
drag, startPoint x: 1069, startPoint y: 189, endPoint x: 962, endPoint y: 212, distance: 109.2
click at [962, 212] on div "Public Edit Delete Make Private Lighting The Way 2021 Pledges" at bounding box center [1107, 203] width 332 height 63
click at [1037, 202] on h4 "Lighting The Way 2021" at bounding box center [1108, 195] width 304 height 17
click at [1132, 26] on span at bounding box center [1132, 26] width 12 height 12
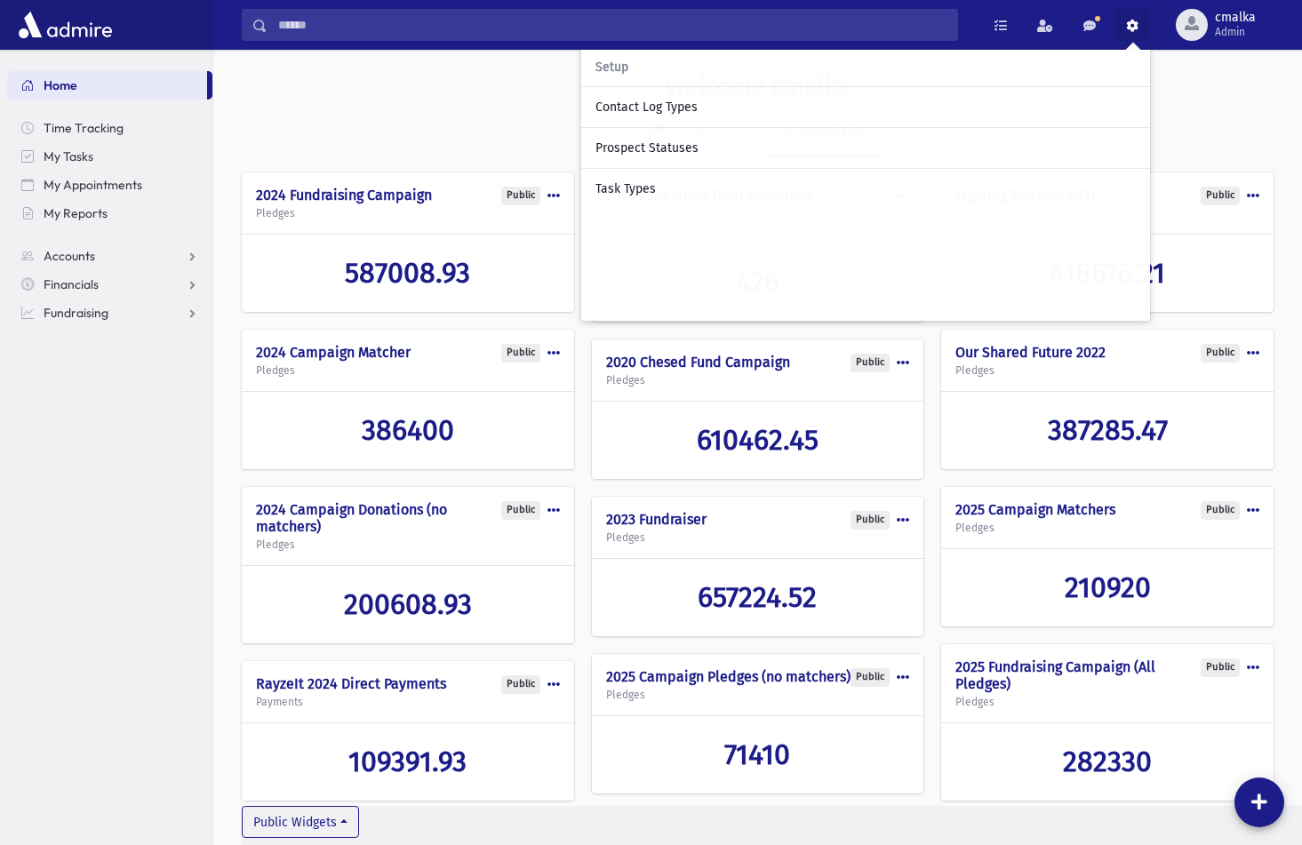
click at [495, 104] on div "Welcome cmalka" at bounding box center [758, 89] width 1014 height 37
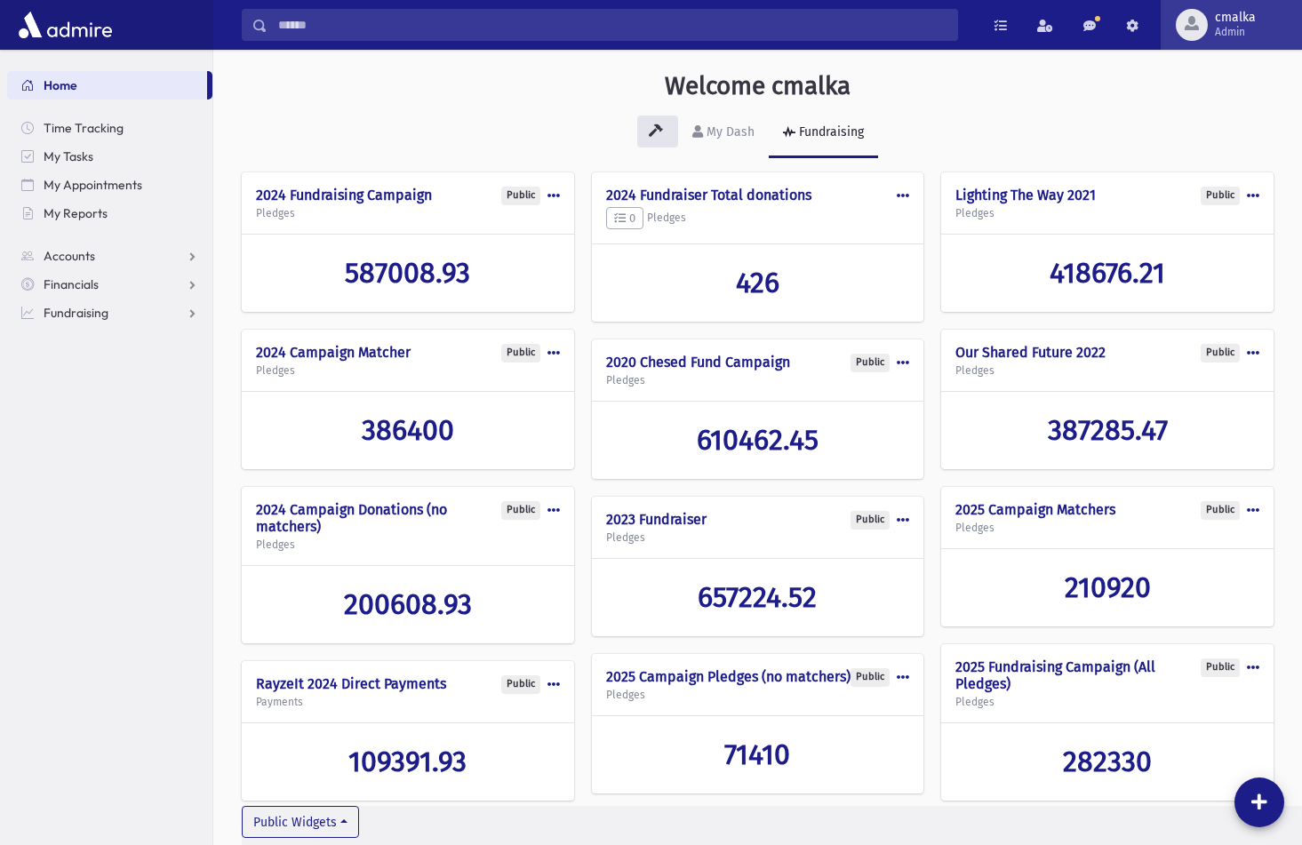
click at [1204, 24] on span "cmalka" at bounding box center [1235, 18] width 41 height 14
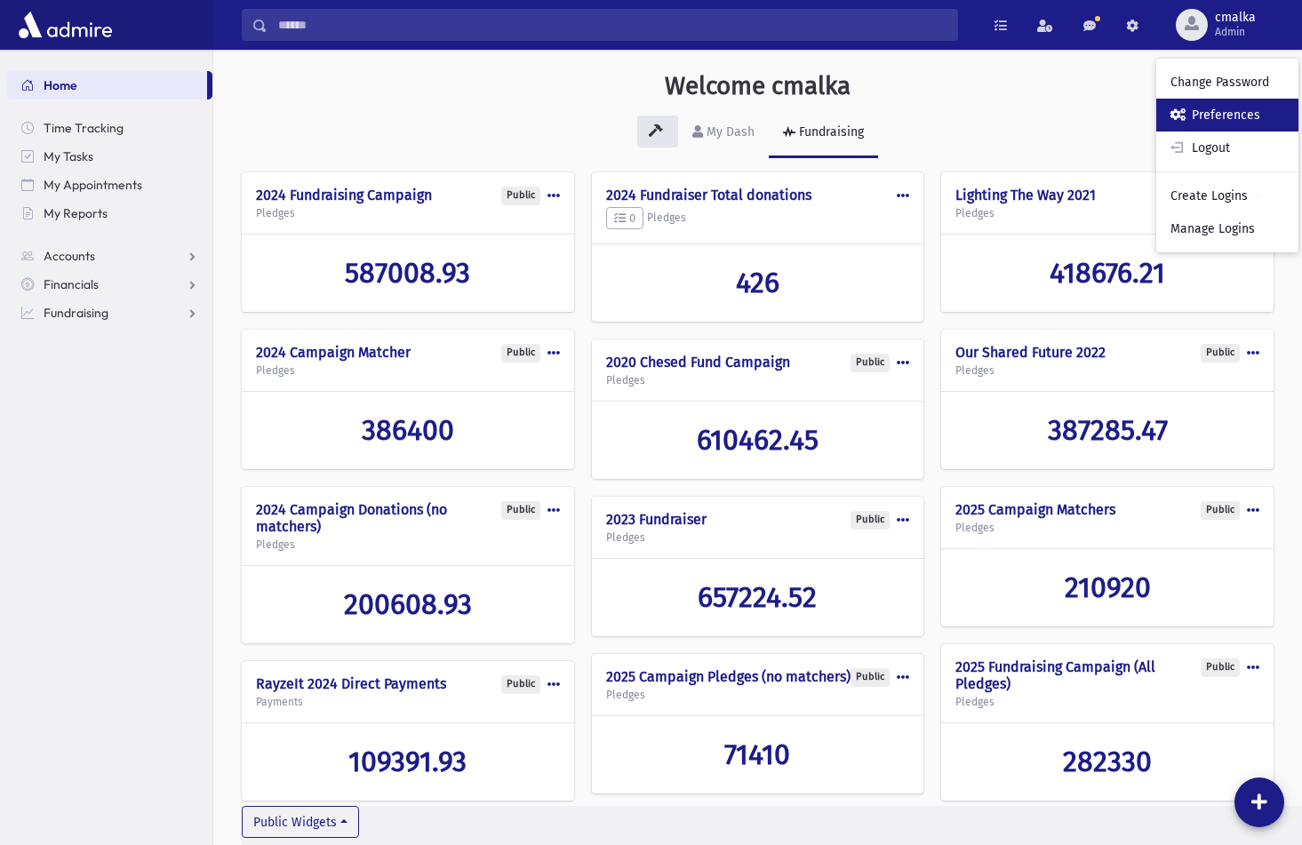
click at [1204, 124] on link "Preferences" at bounding box center [1228, 115] width 142 height 33
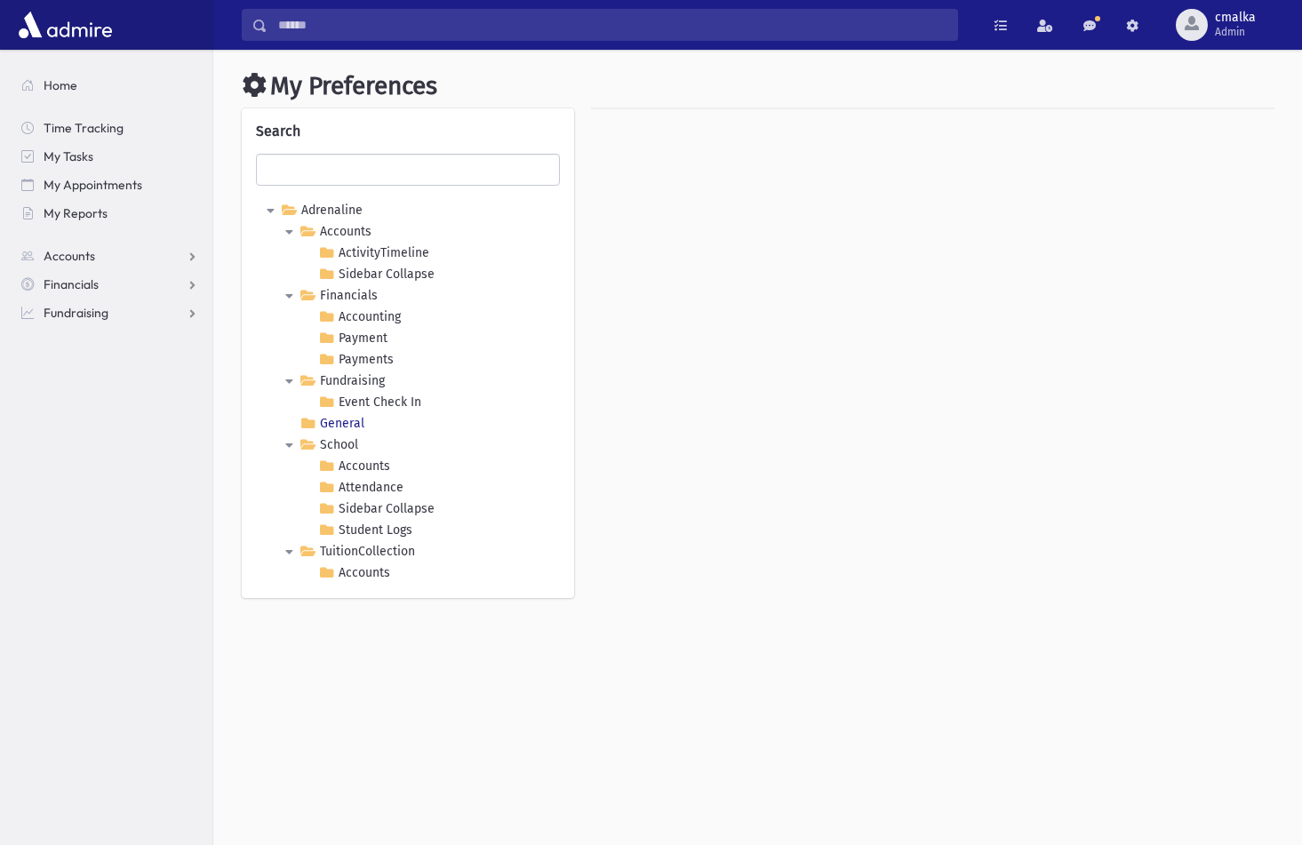
click at [360, 423] on link "General" at bounding box center [332, 423] width 72 height 21
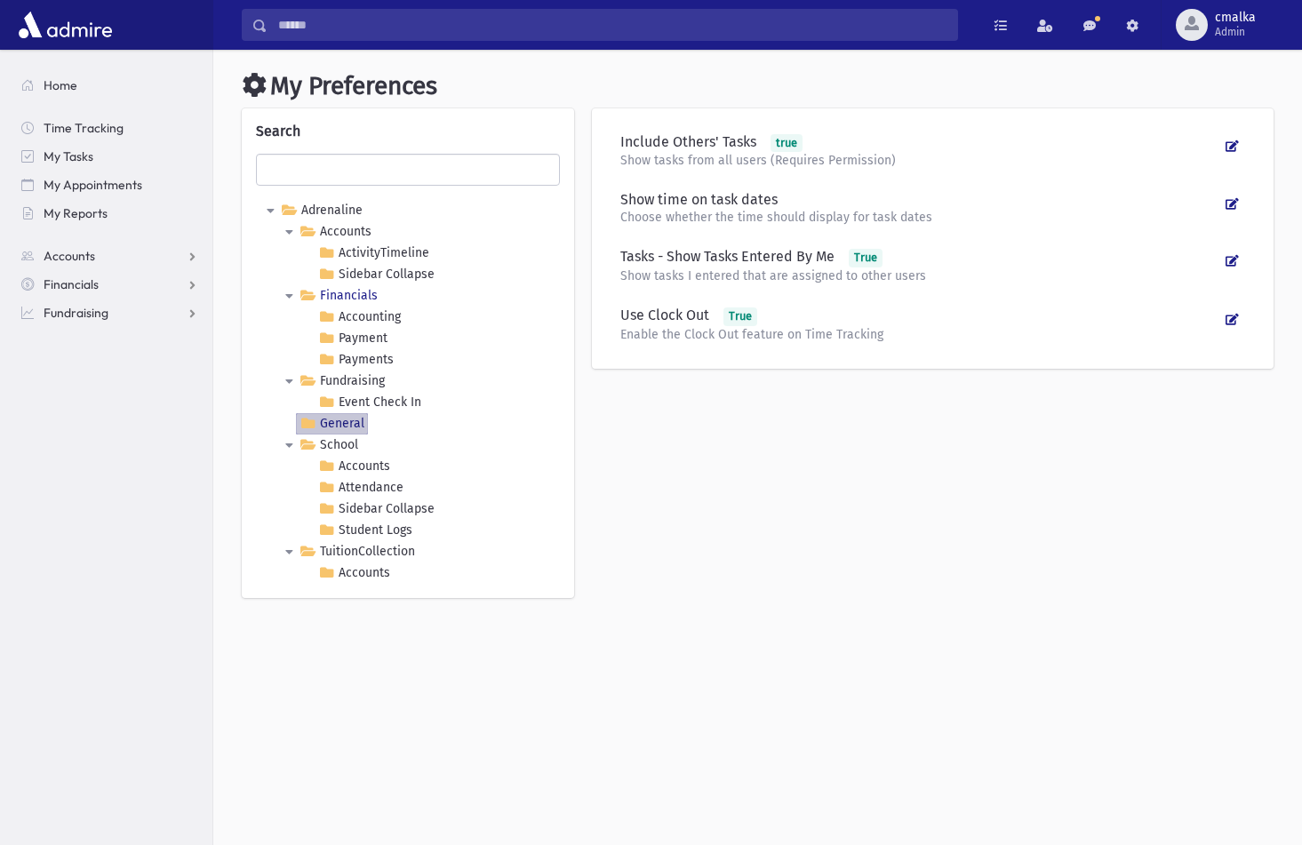
click at [358, 292] on link "Financials" at bounding box center [338, 295] width 85 height 21
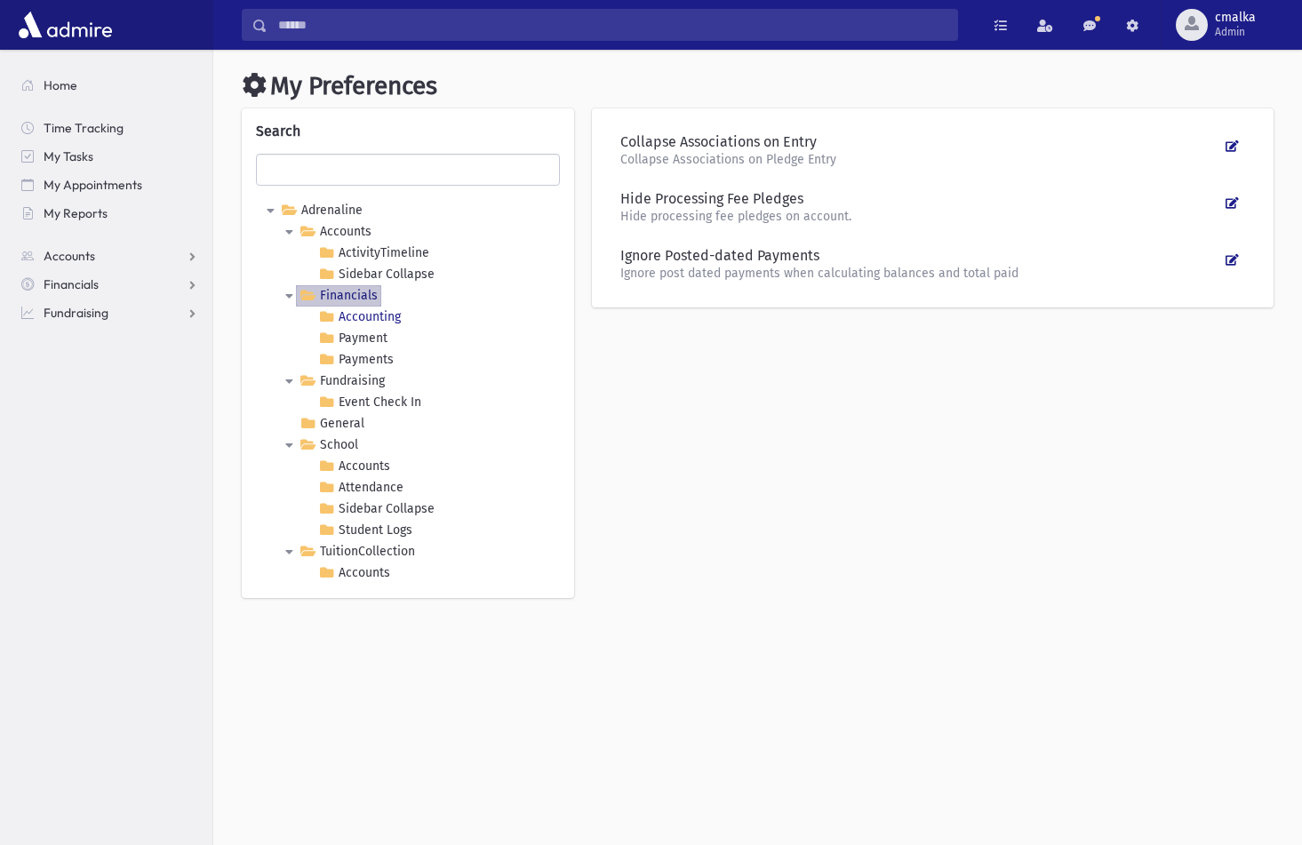
click at [366, 310] on link "Accounting" at bounding box center [360, 317] width 90 height 21
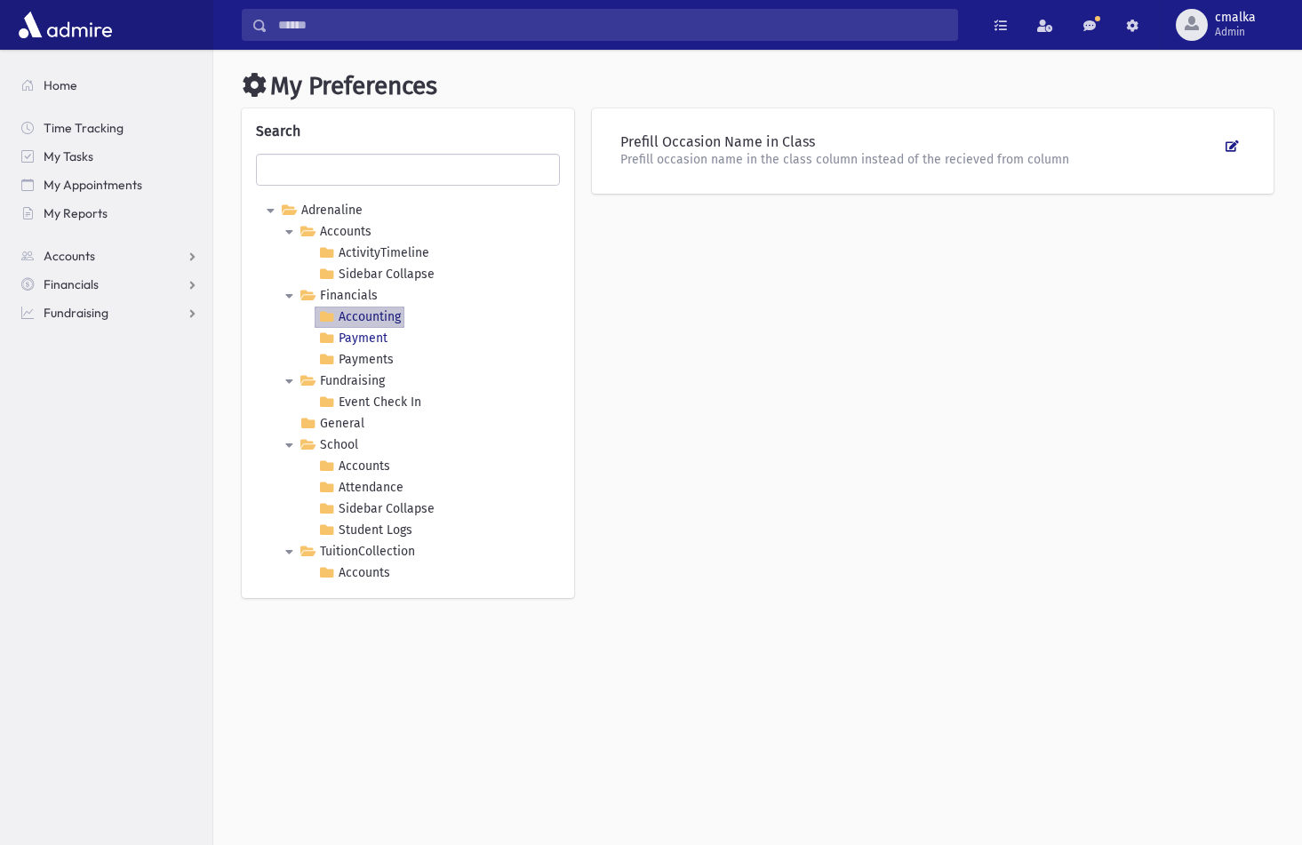
click at [368, 338] on link "Payment" at bounding box center [353, 338] width 76 height 21
click at [367, 363] on link "Payments" at bounding box center [356, 359] width 83 height 21
click at [360, 232] on link "Accounts" at bounding box center [335, 231] width 79 height 21
click at [367, 251] on link "ActivityTimeline" at bounding box center [374, 253] width 118 height 21
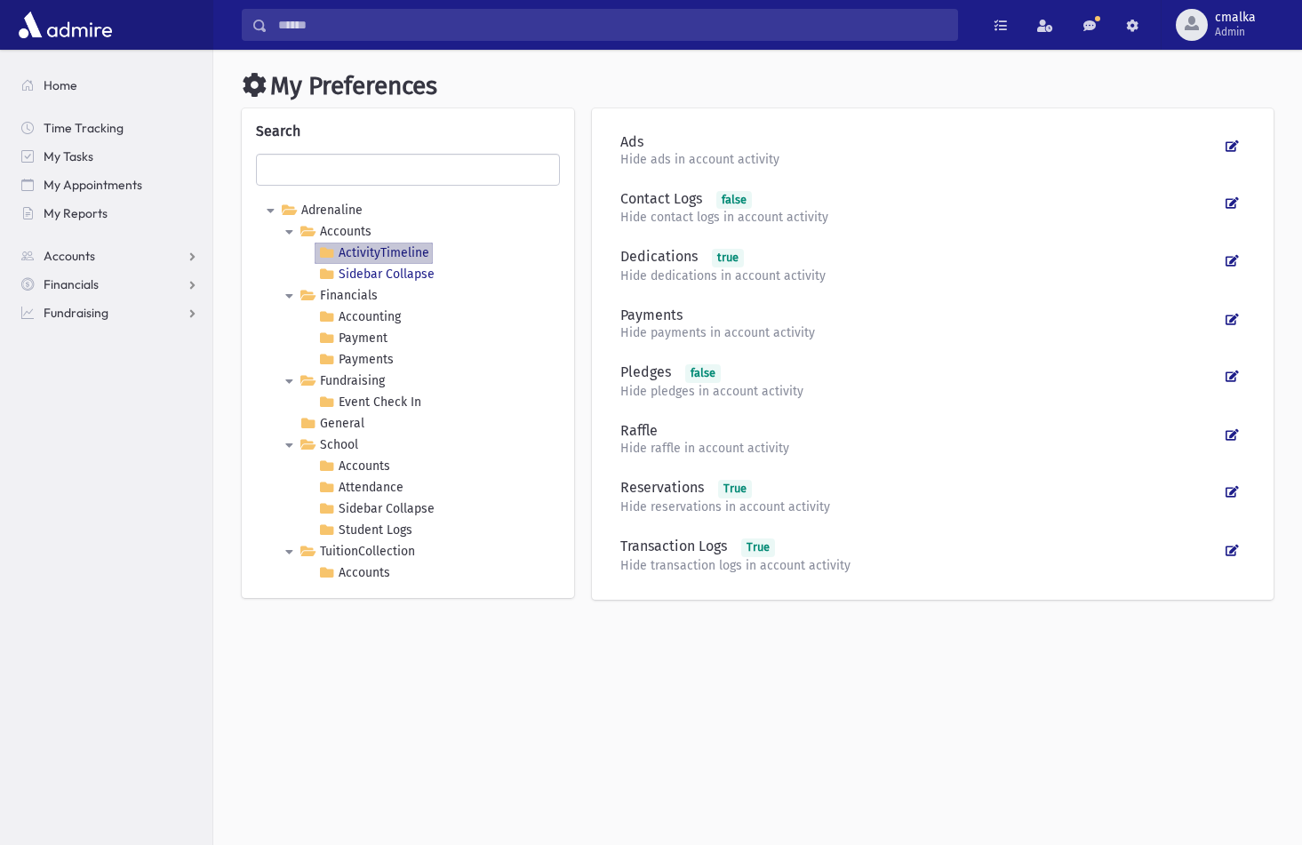
click at [376, 274] on Collapse "Sidebar Collapse" at bounding box center [377, 274] width 124 height 21
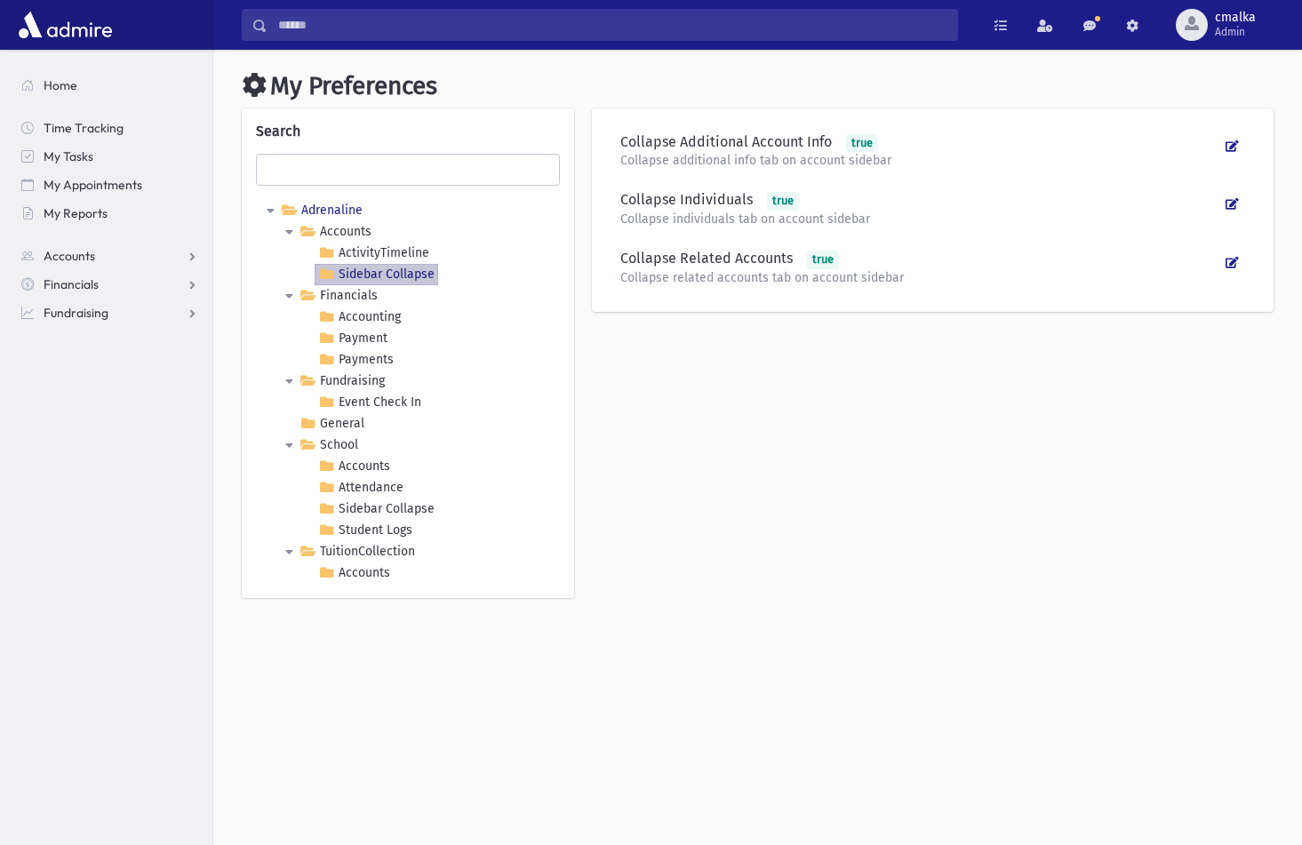
click at [336, 207] on link "Adrenaline" at bounding box center [321, 210] width 89 height 21
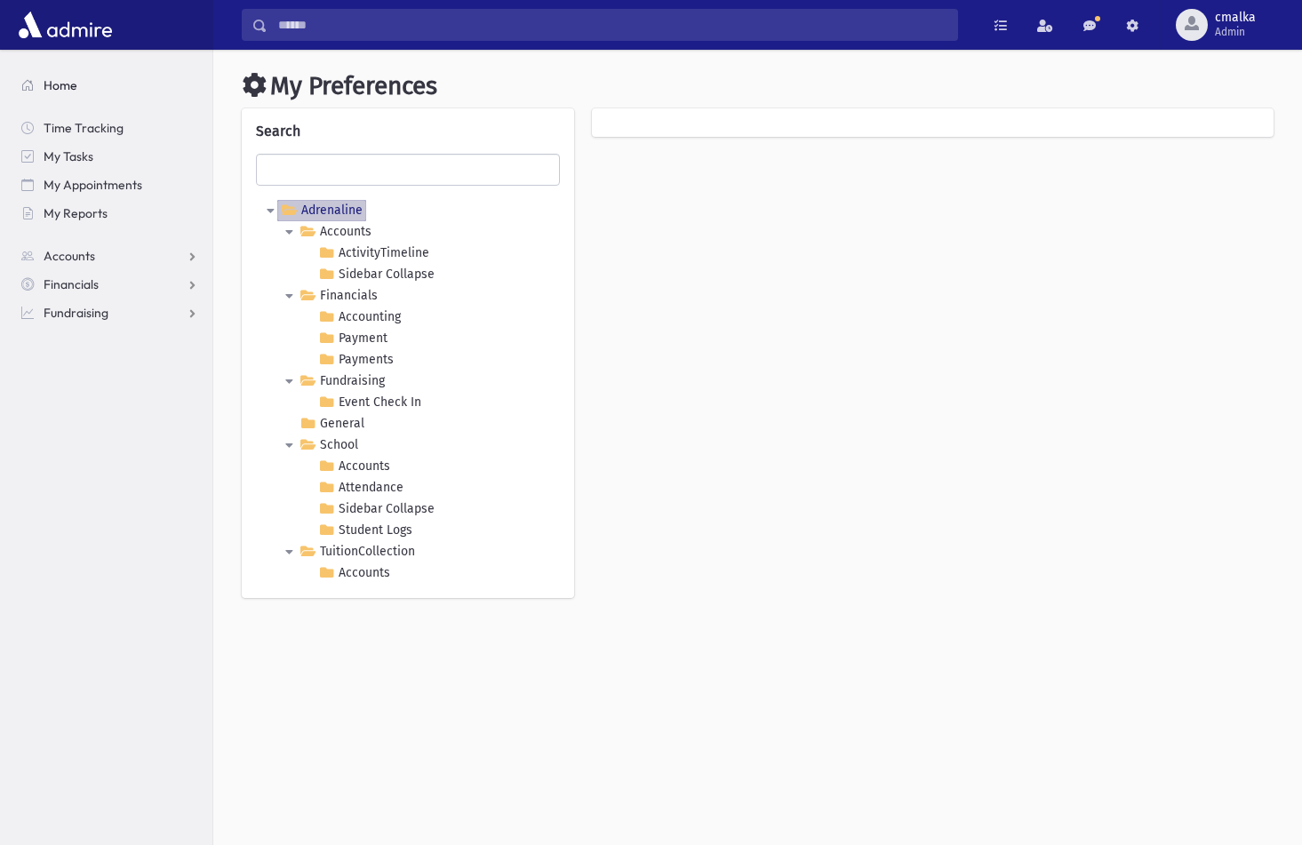
click at [50, 87] on span "Home" at bounding box center [61, 85] width 34 height 16
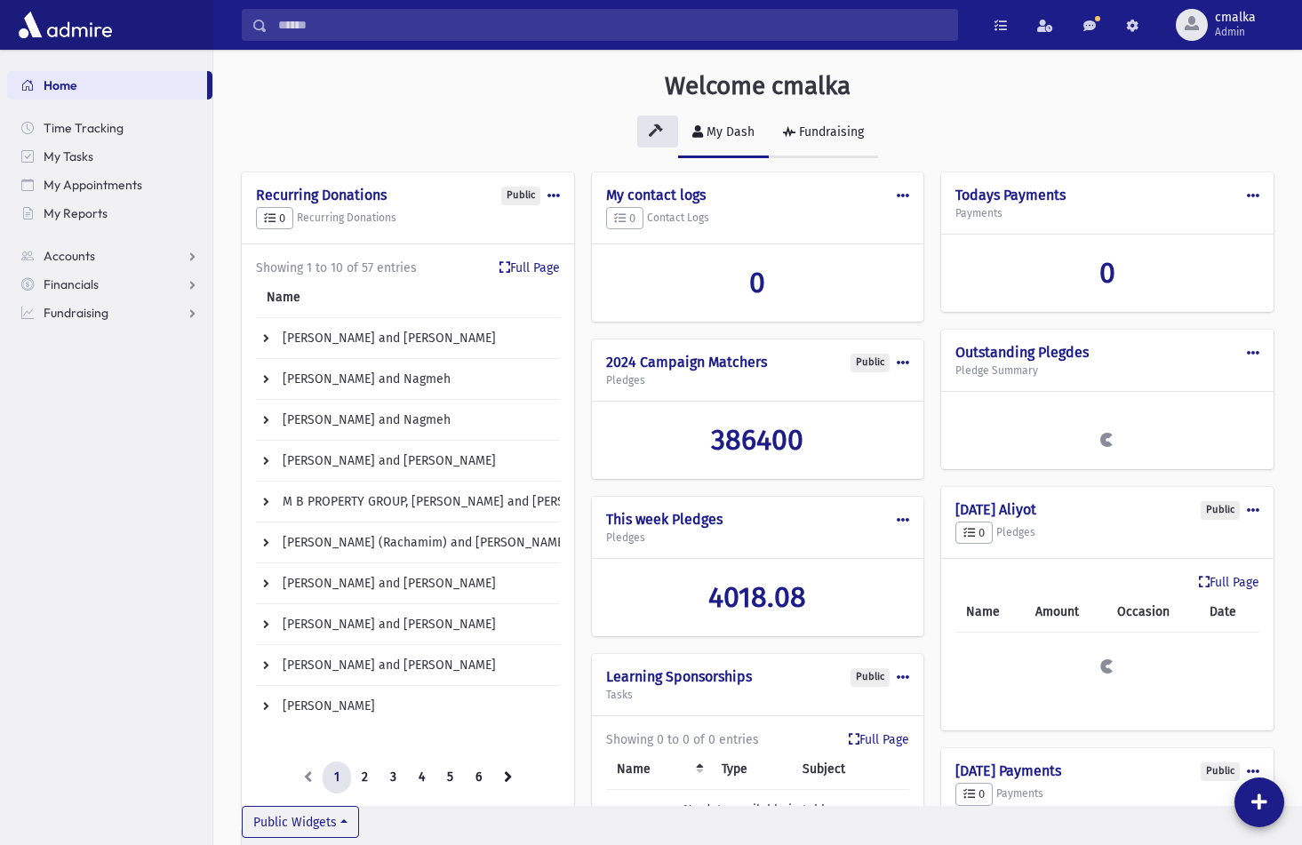
click at [826, 129] on div "Fundraising" at bounding box center [830, 131] width 68 height 15
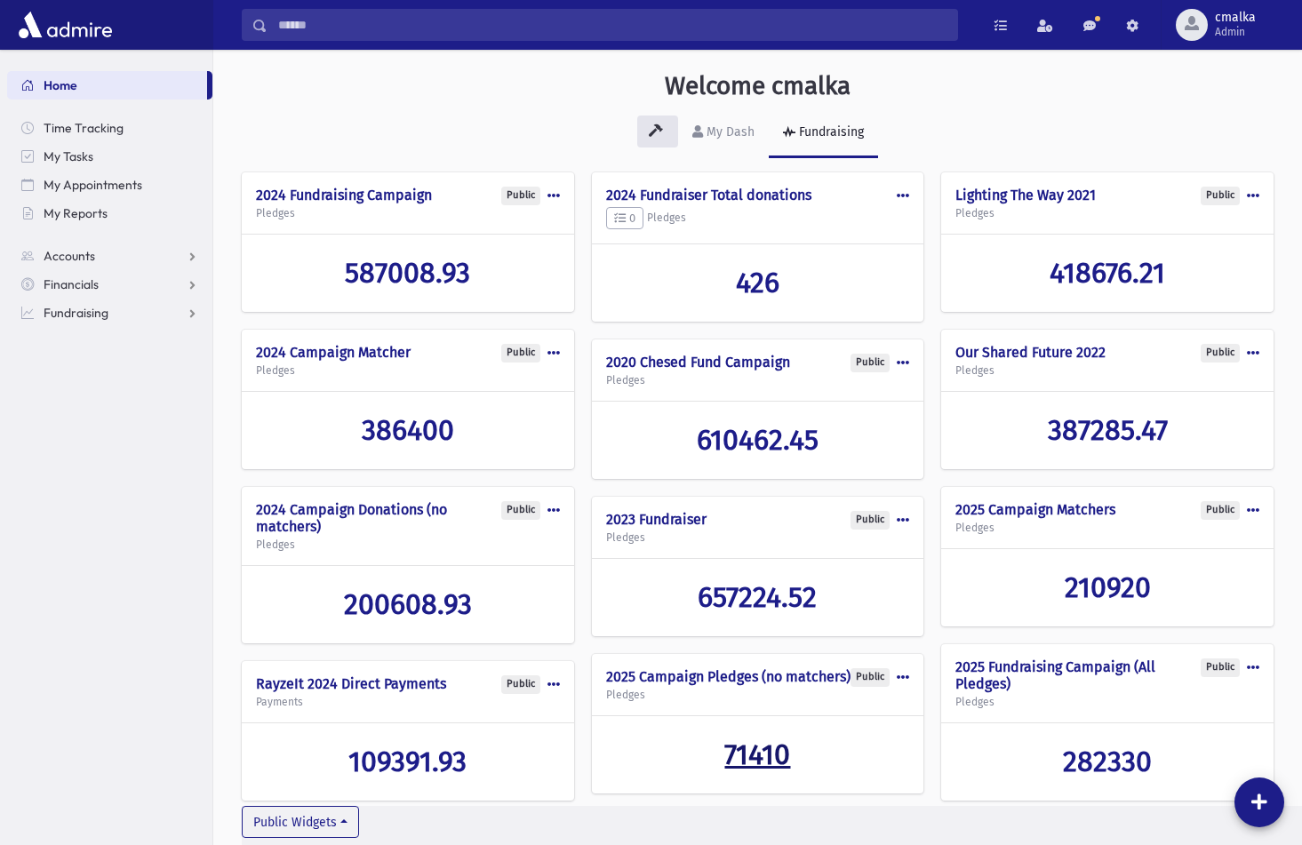
click at [766, 772] on span "71410" at bounding box center [758, 755] width 66 height 34
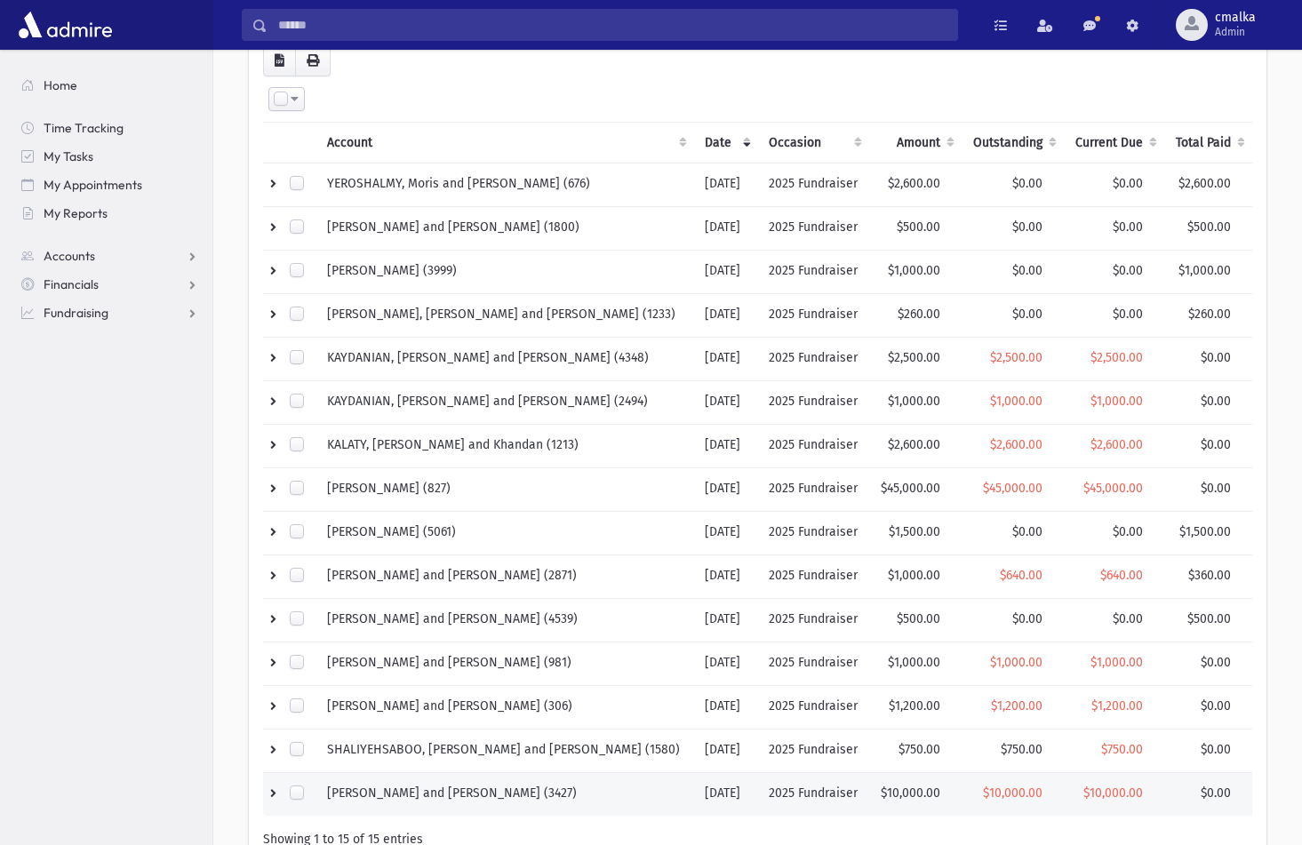
scroll to position [130, 0]
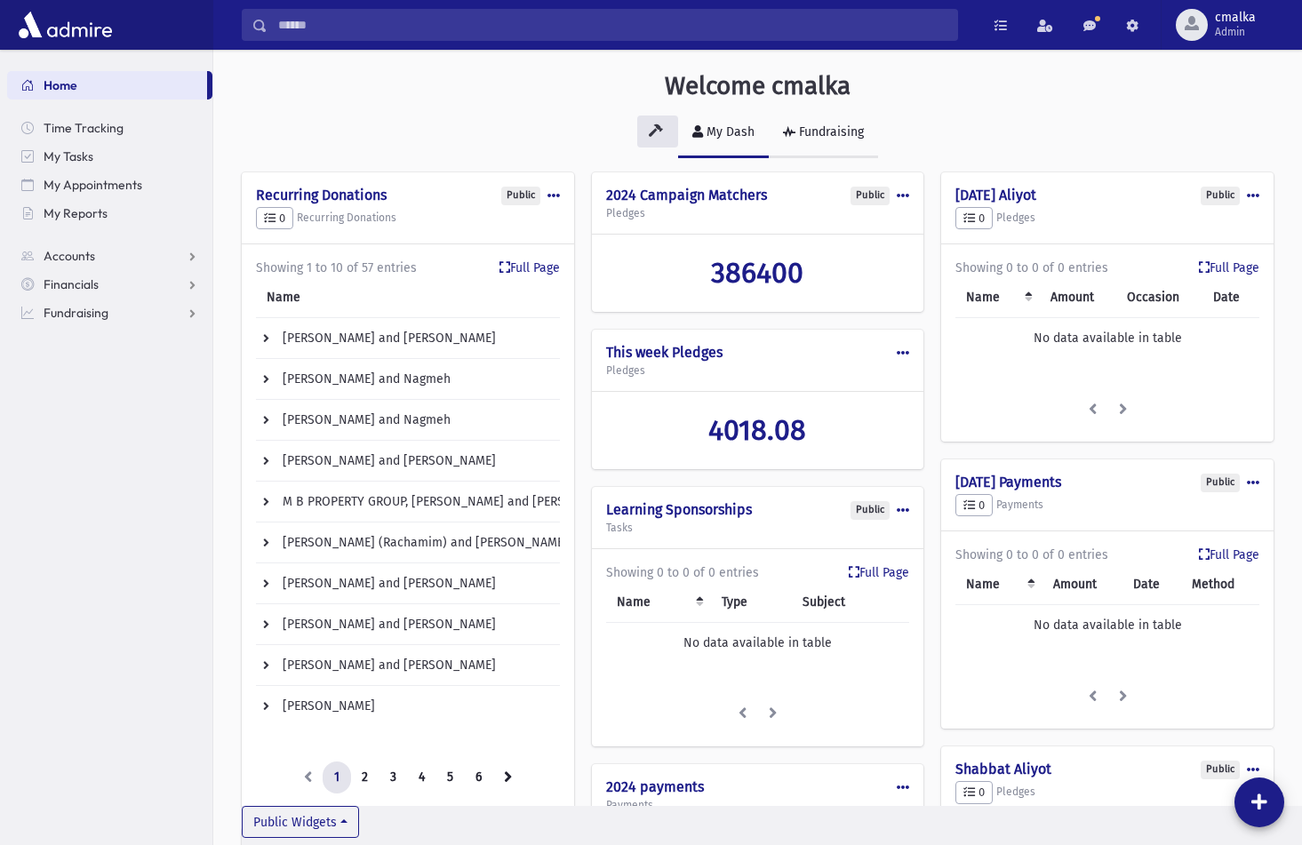
click at [831, 146] on link "Fundraising" at bounding box center [823, 133] width 109 height 50
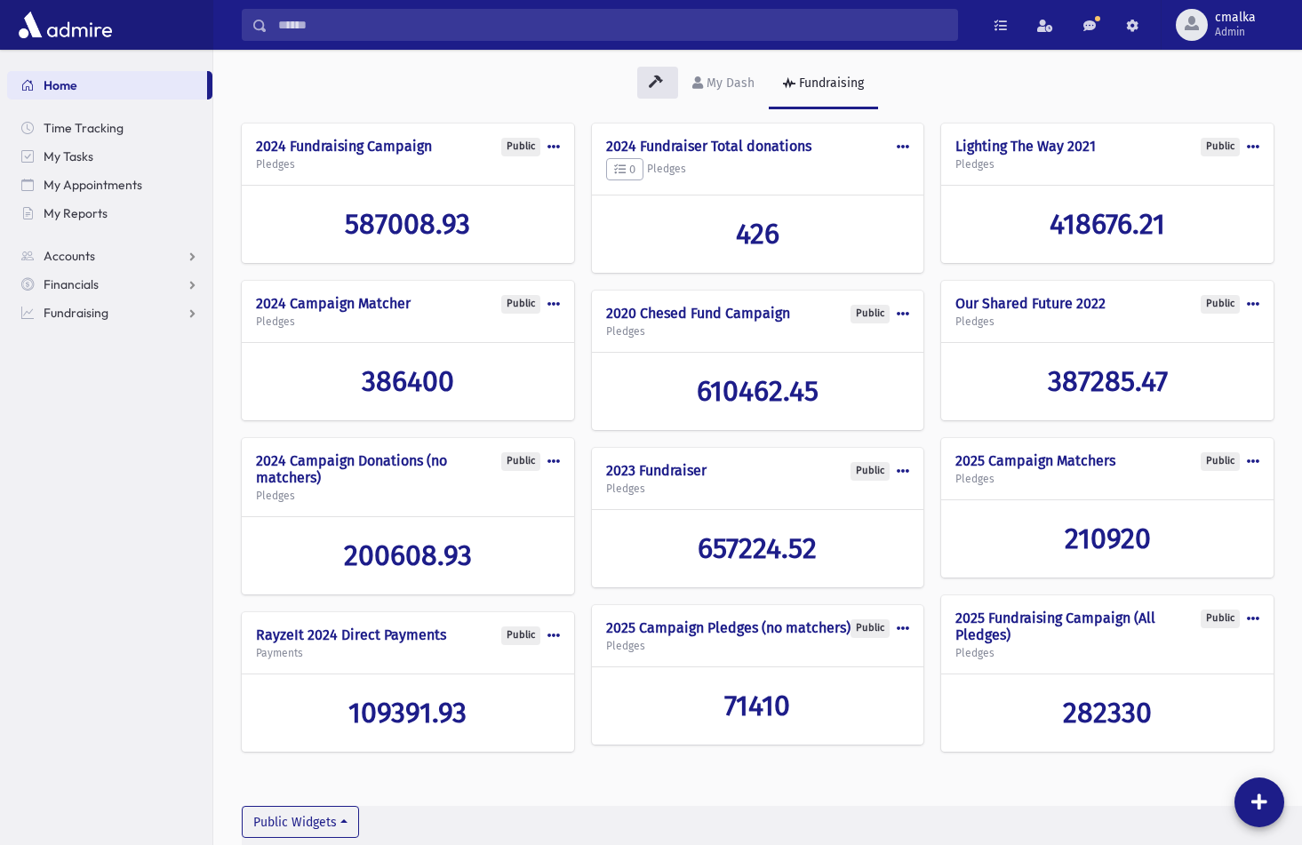
scroll to position [58, 0]
click at [756, 722] on span "71410" at bounding box center [758, 706] width 66 height 34
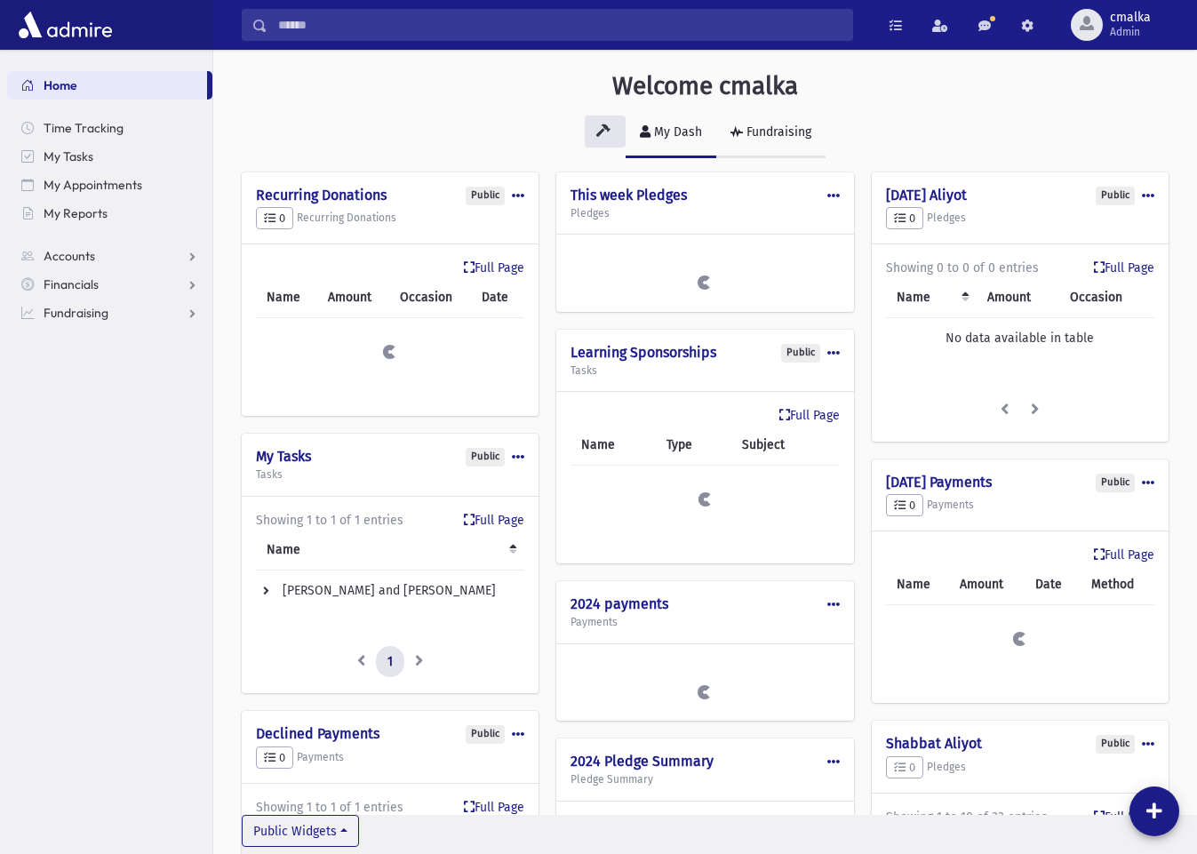
click at [778, 130] on div "Fundraising" at bounding box center [777, 131] width 68 height 15
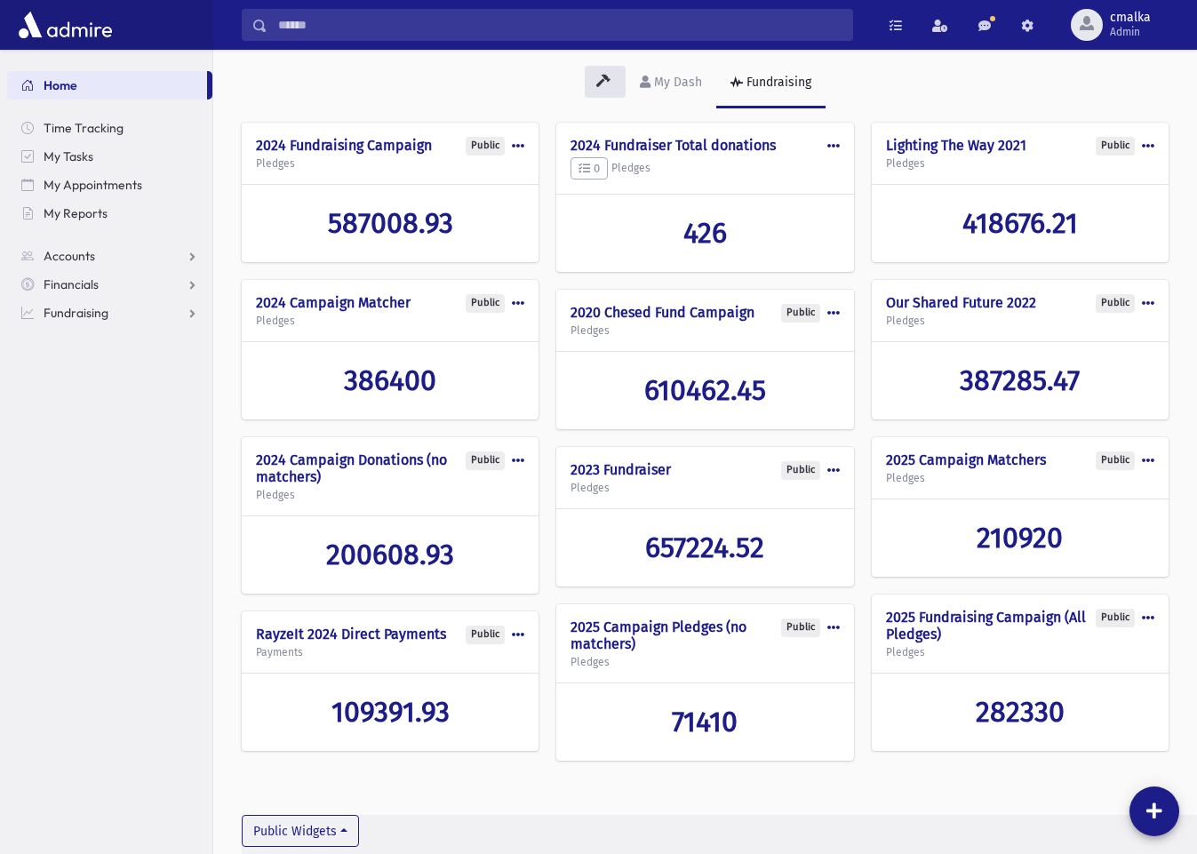
scroll to position [49, 0]
click at [713, 734] on span "71410" at bounding box center [705, 723] width 66 height 34
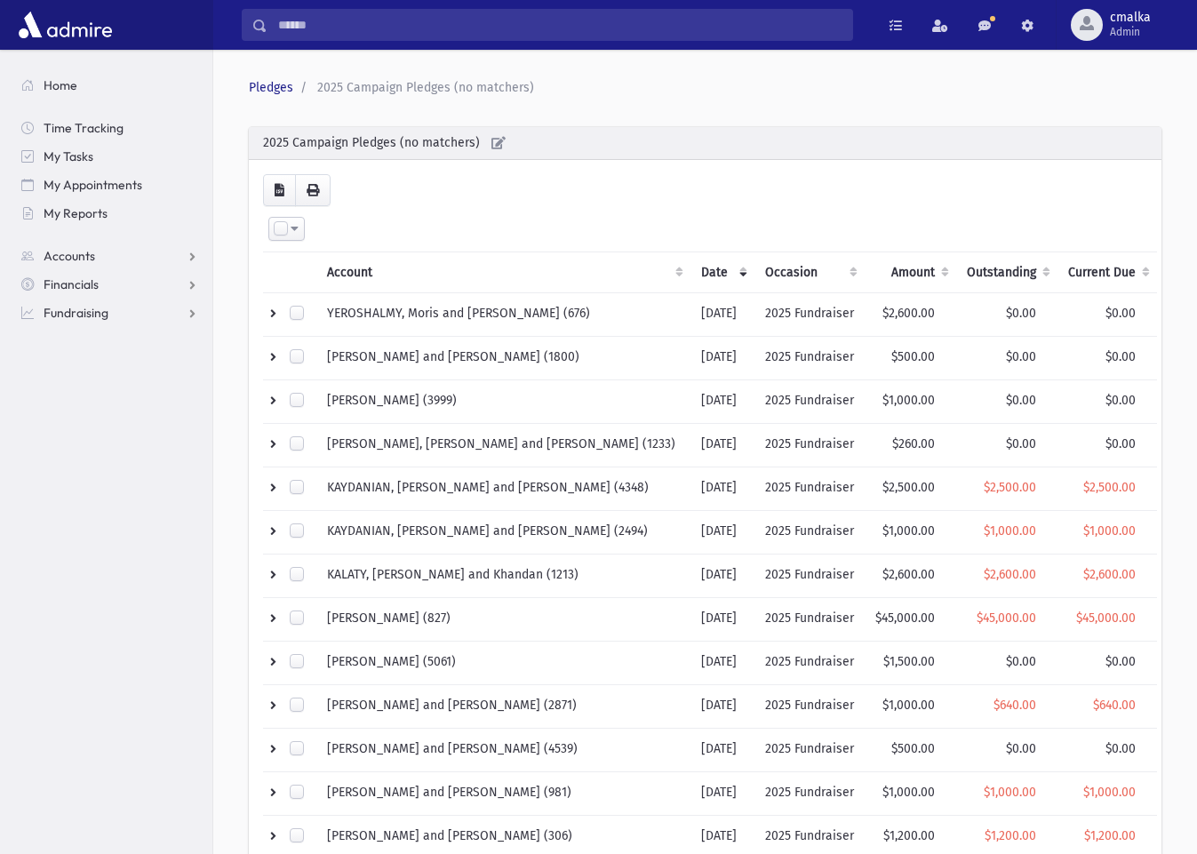
click at [879, 269] on th "Amount" at bounding box center [911, 272] width 92 height 41
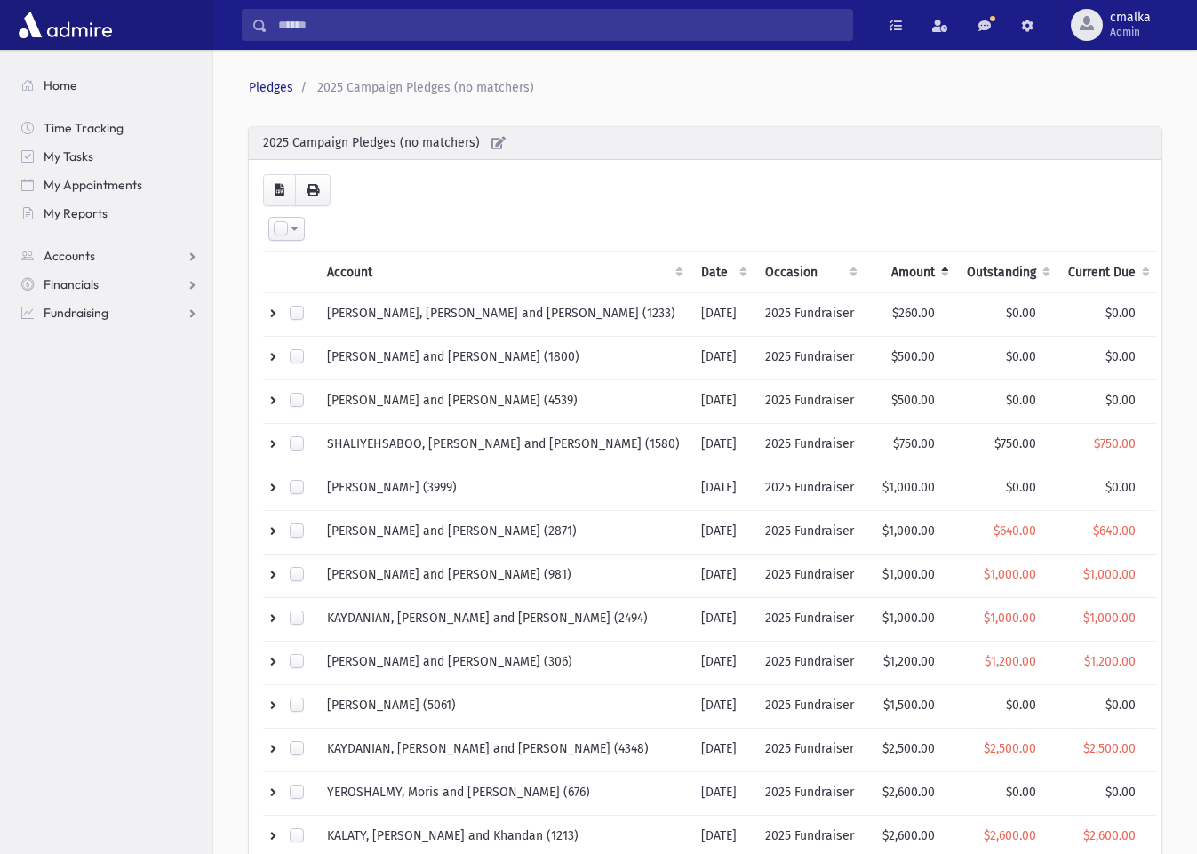
click at [873, 272] on th "Amount" at bounding box center [911, 272] width 92 height 41
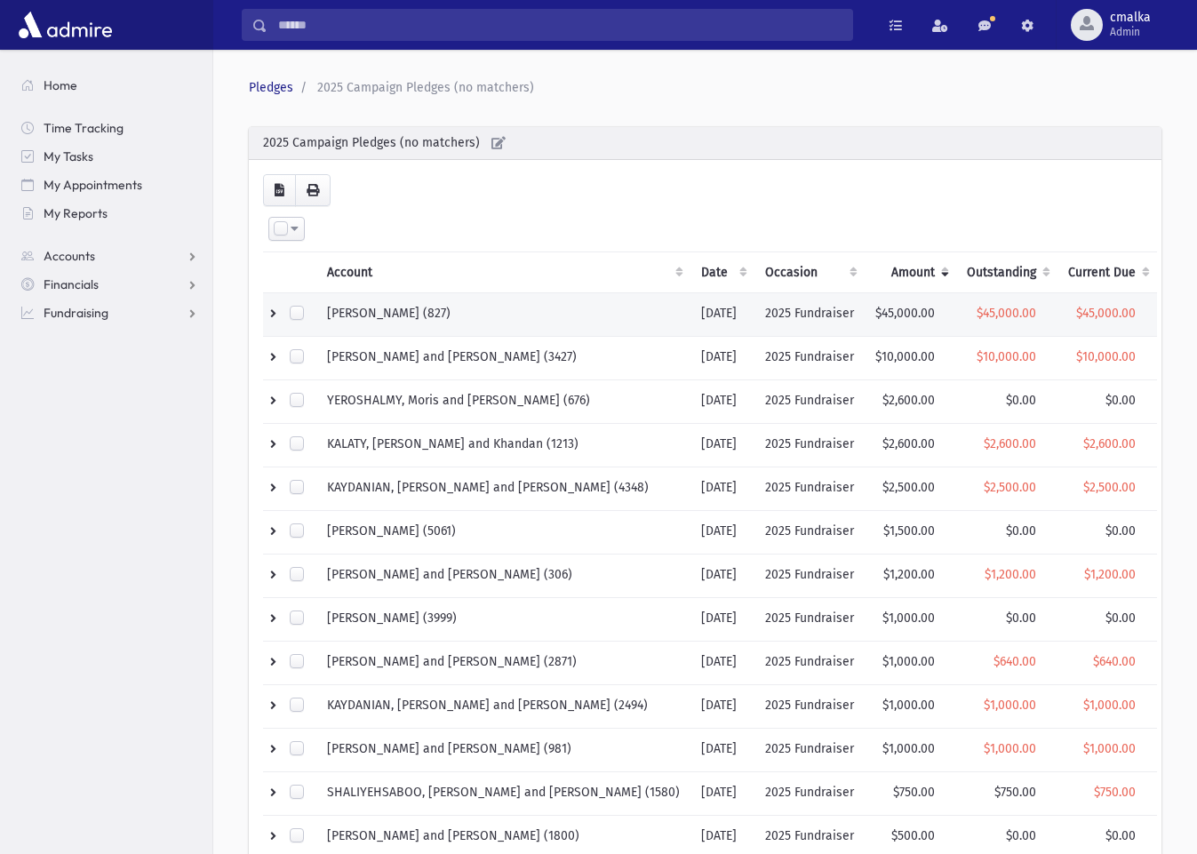
click at [866, 313] on td "$45,000.00" at bounding box center [911, 315] width 92 height 44
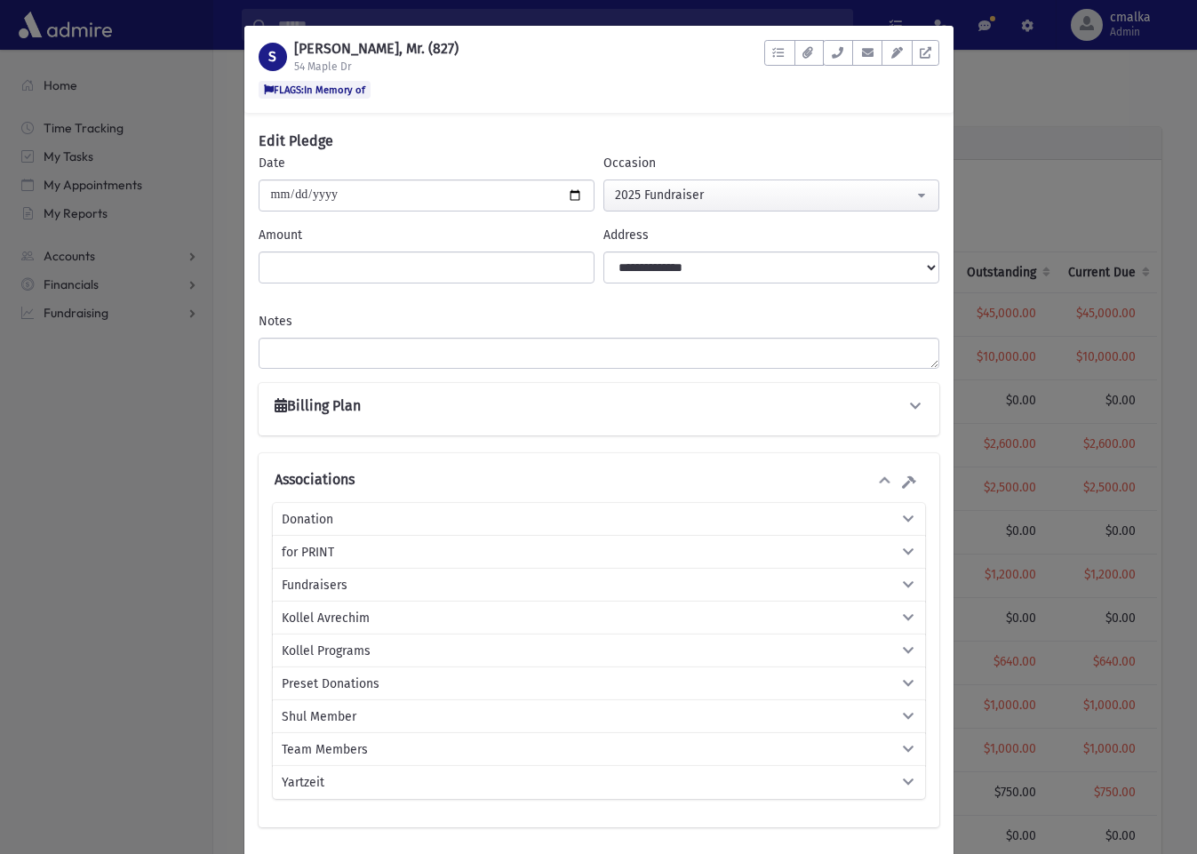
click at [909, 582] on icon "button" at bounding box center [909, 585] width 16 height 12
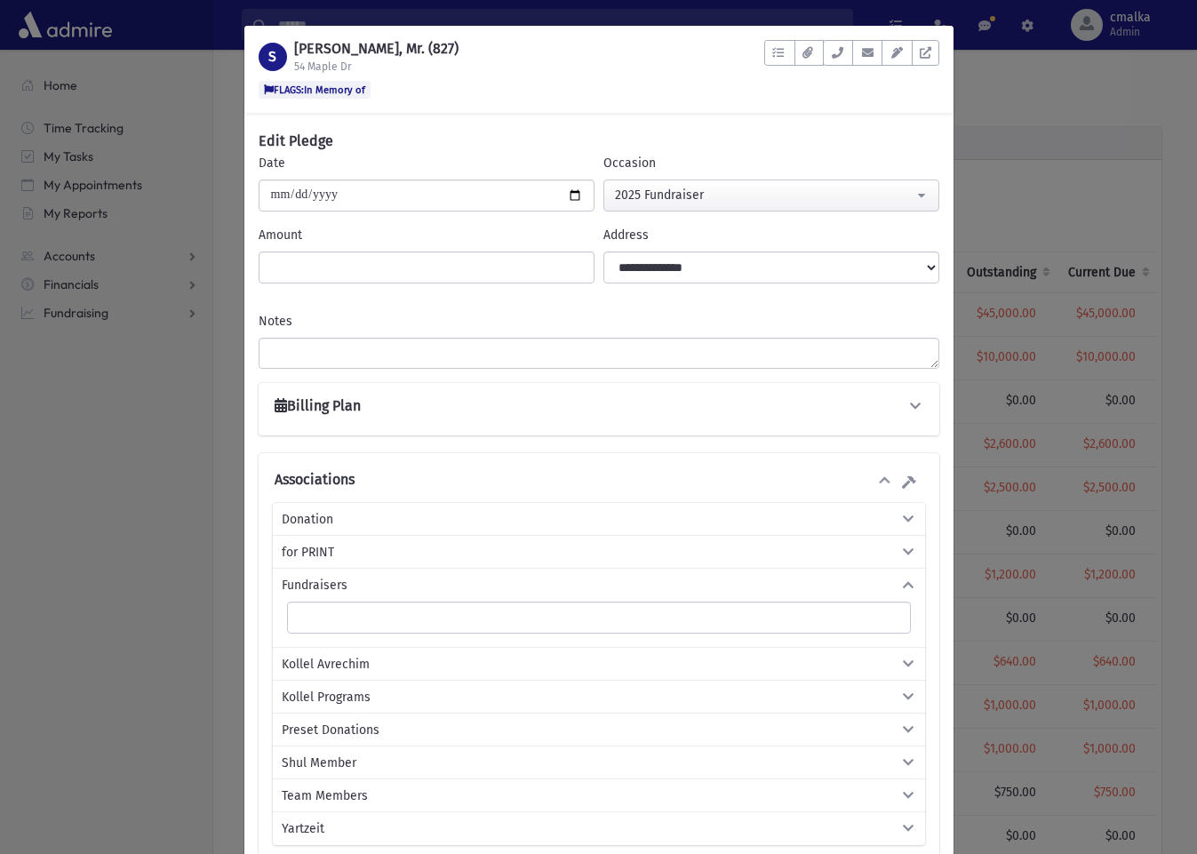
click at [633, 618] on ul at bounding box center [599, 616] width 622 height 27
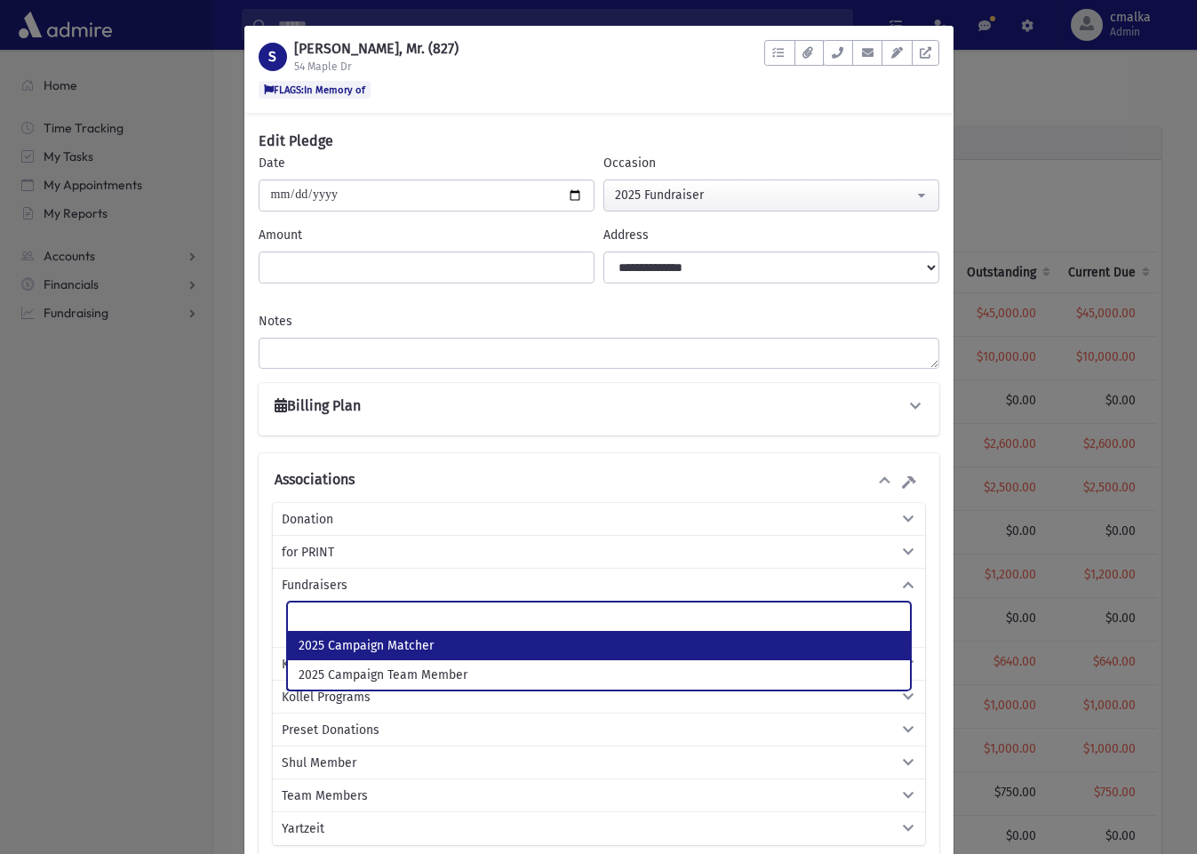
select select "***"
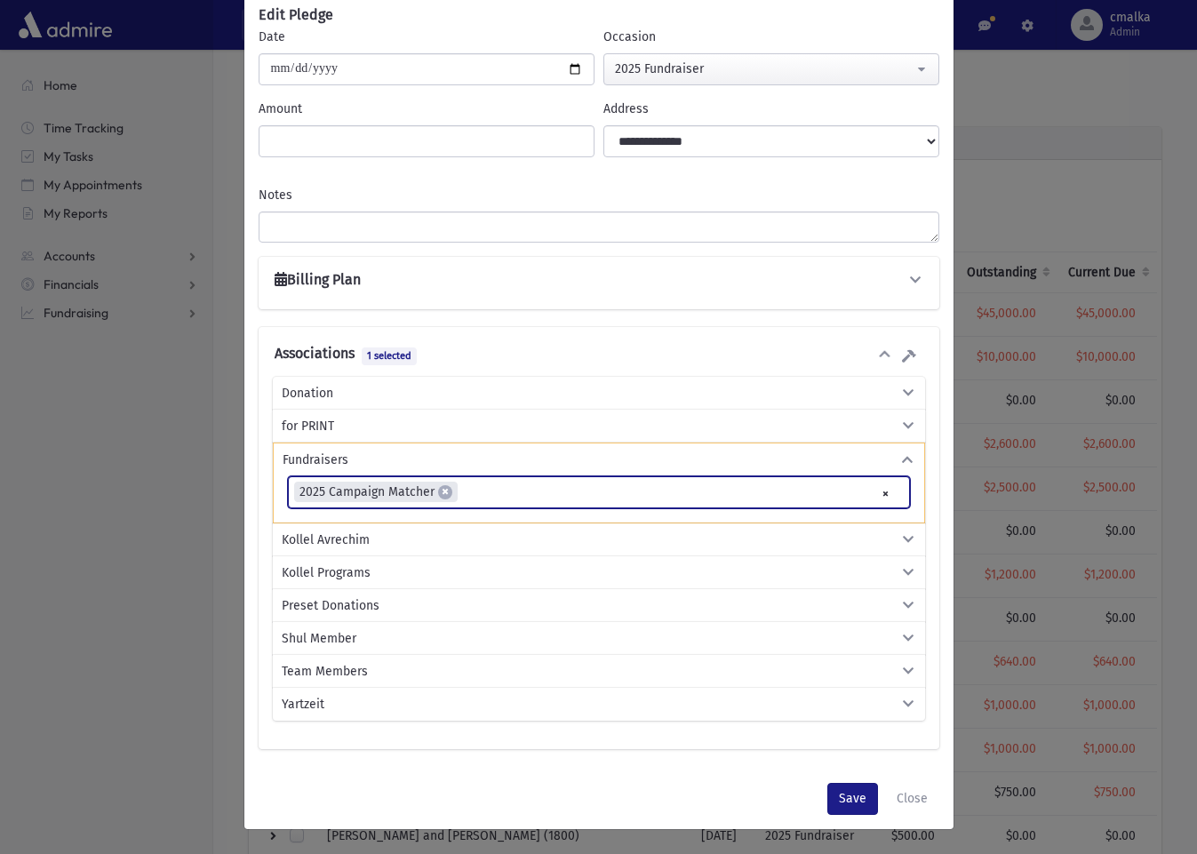
scroll to position [125, 0]
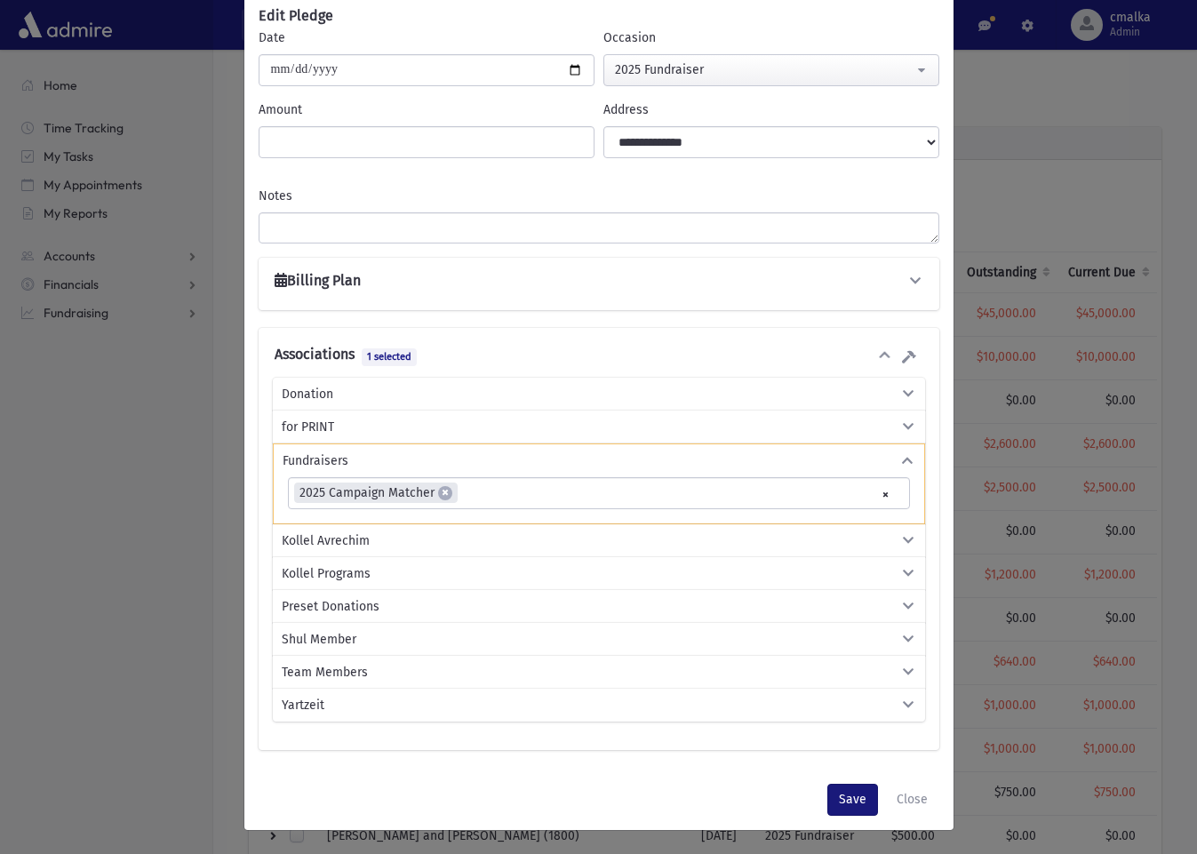
click at [855, 805] on button "Save" at bounding box center [853, 800] width 51 height 32
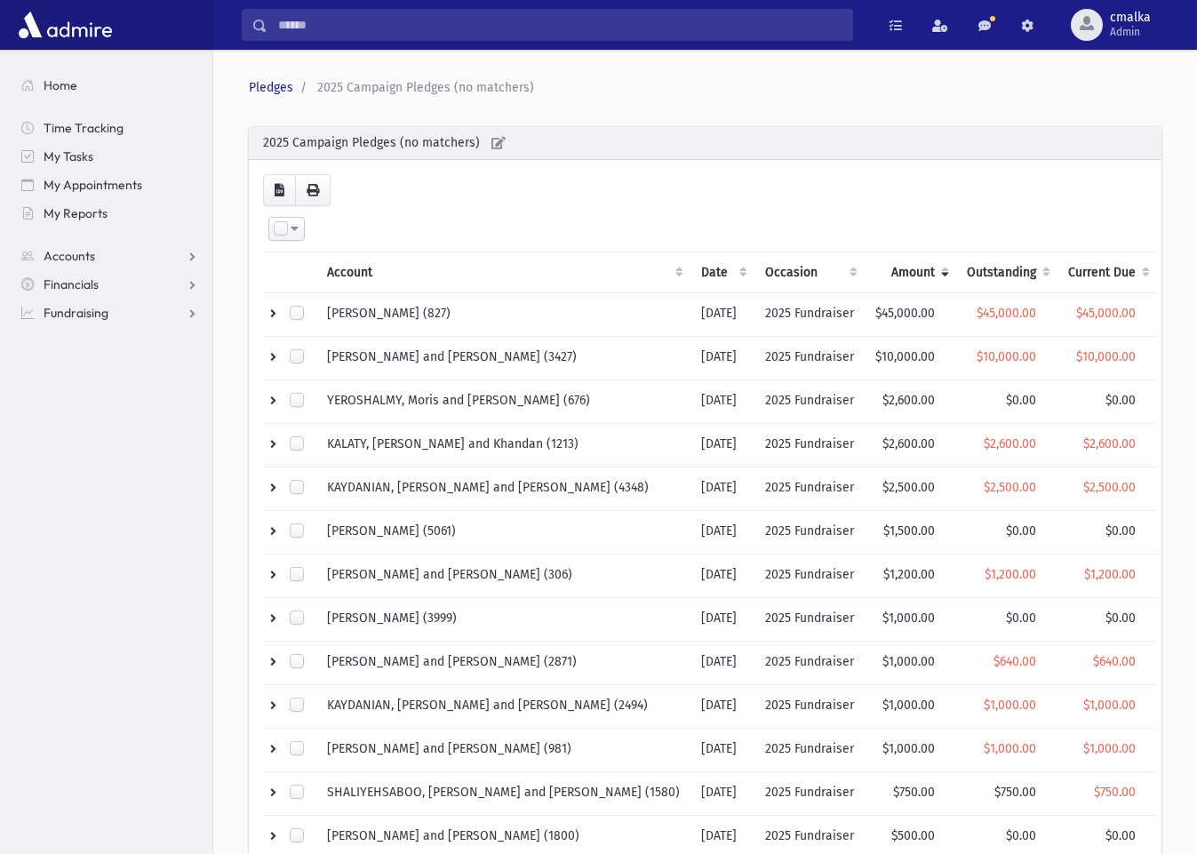
scroll to position [0, 0]
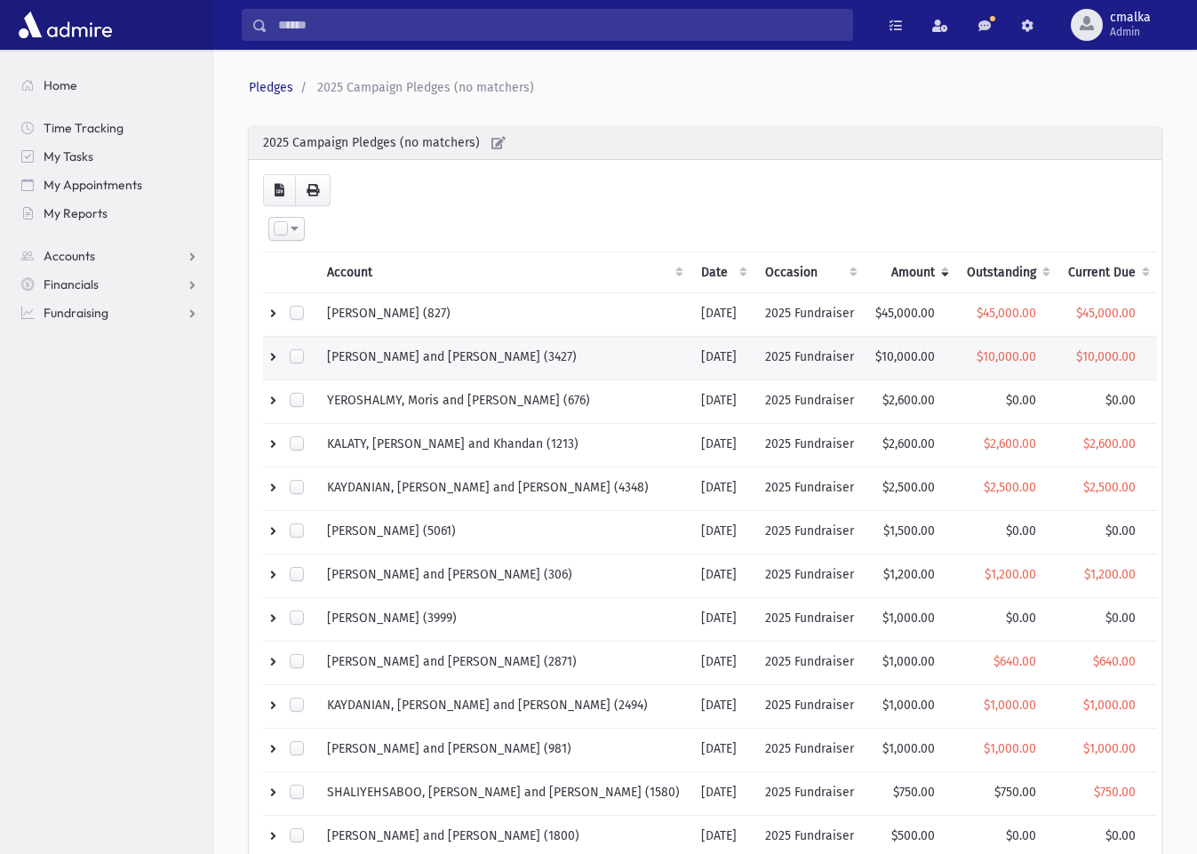
click at [980, 356] on span "$10,000.00" at bounding box center [1007, 356] width 60 height 15
click at [496, 354] on td "SOLEIMANI, Saied and Fariba (3427)" at bounding box center [503, 359] width 374 height 44
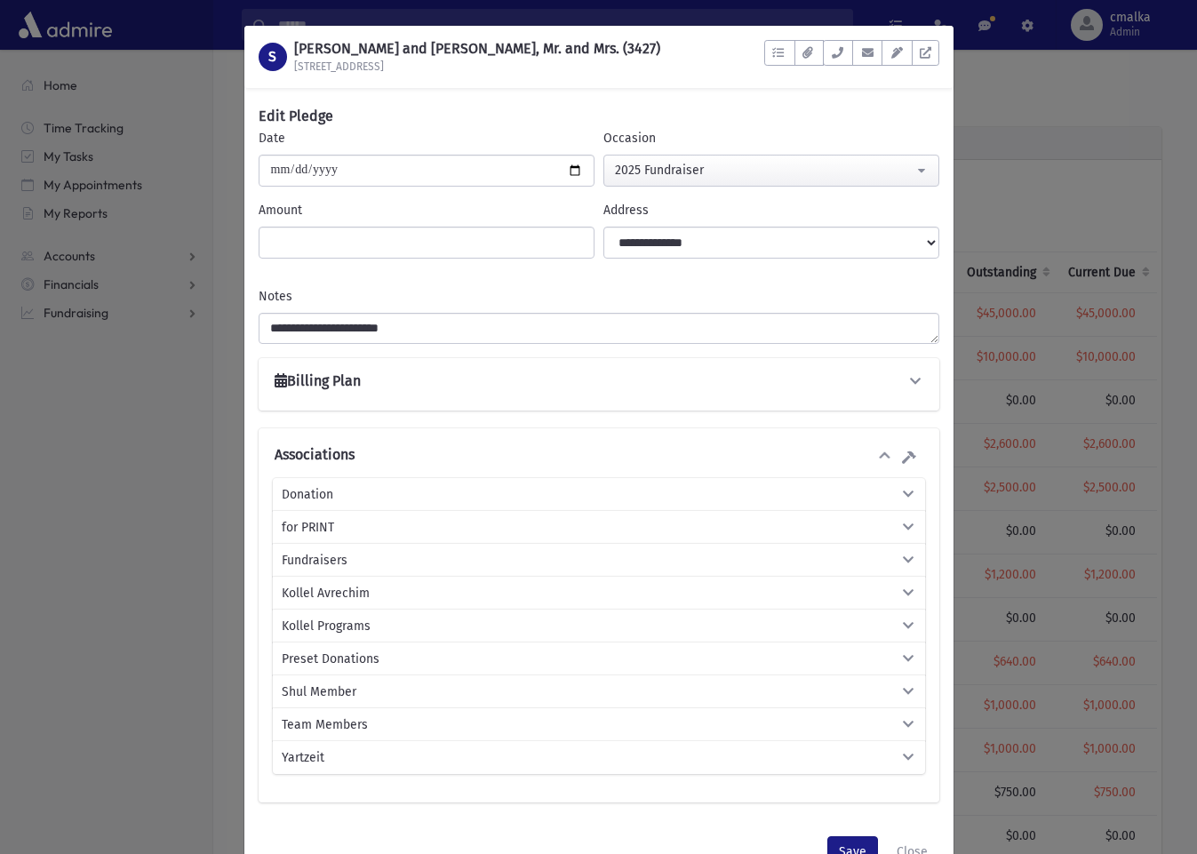
click at [327, 564] on span "Fundraisers" at bounding box center [315, 560] width 66 height 19
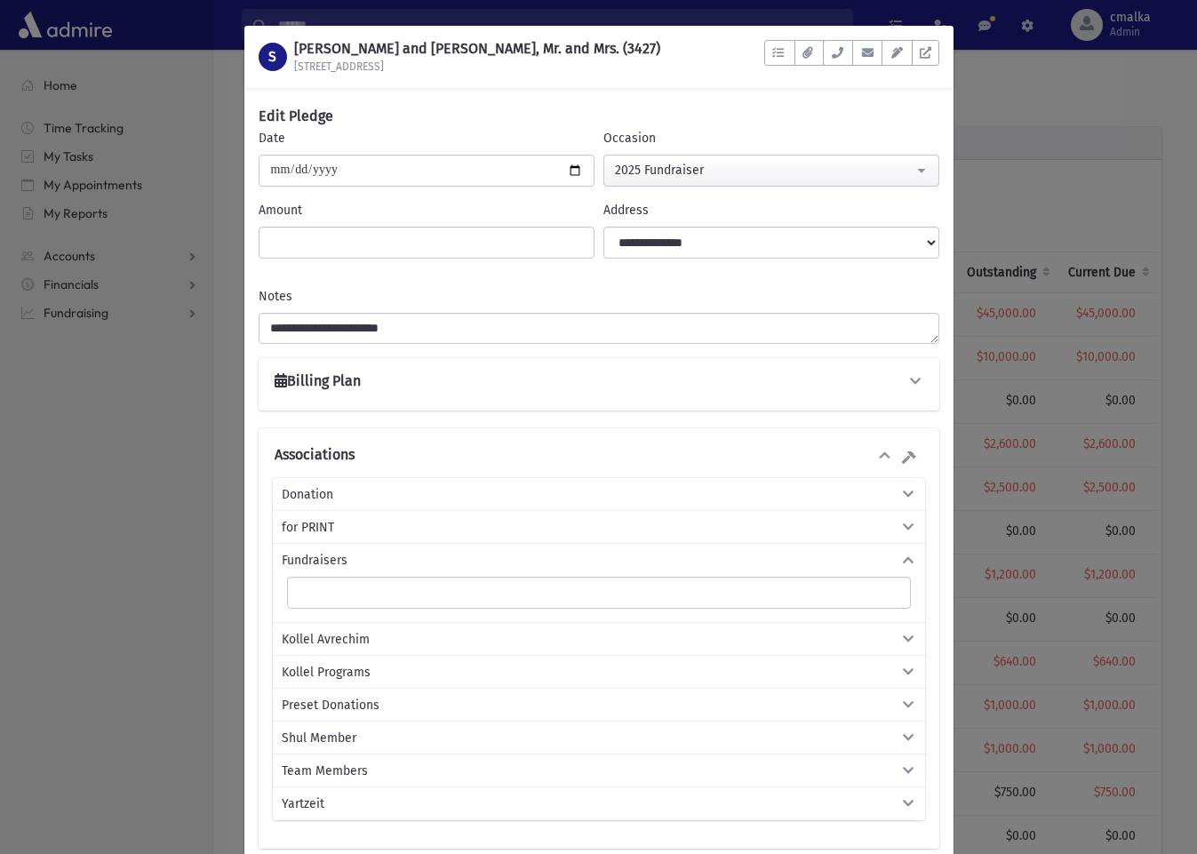
click at [329, 591] on ul at bounding box center [599, 591] width 622 height 27
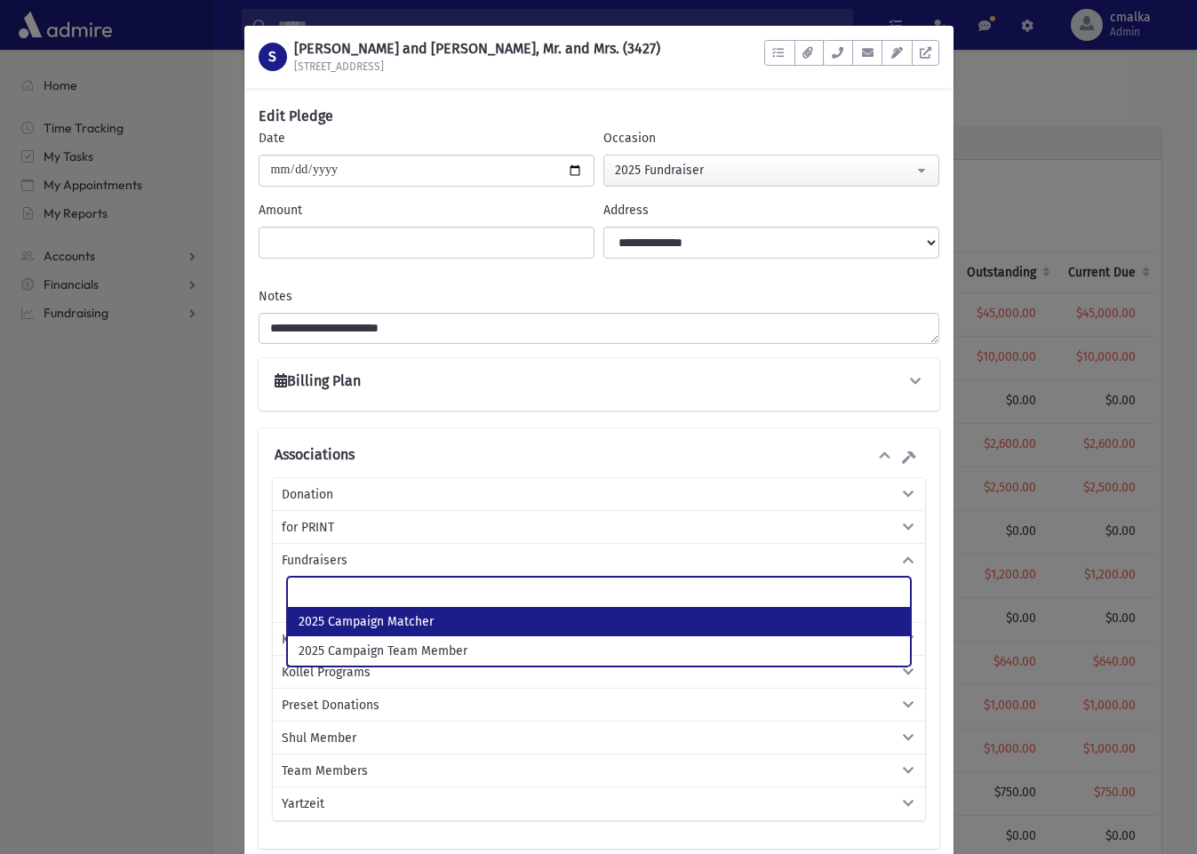
select select "***"
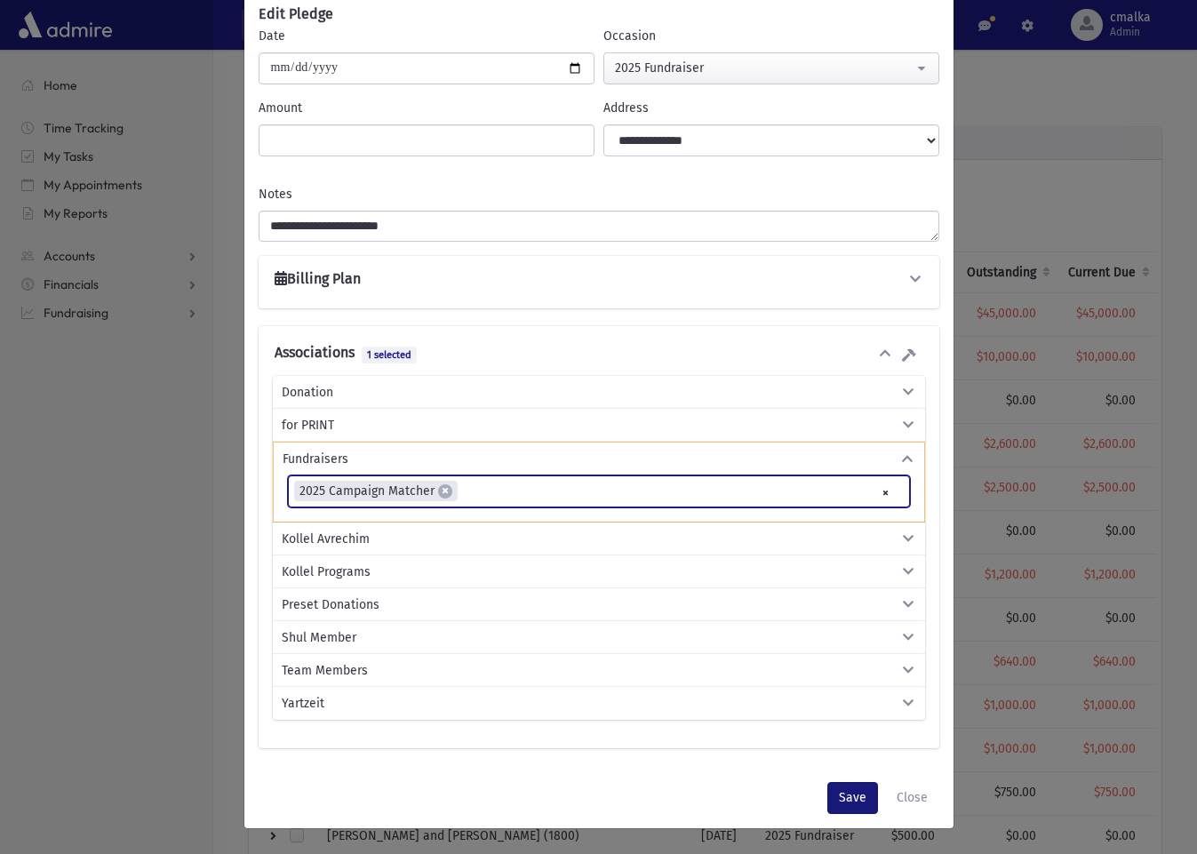
scroll to position [101, 0]
click at [839, 807] on button "Save" at bounding box center [853, 799] width 51 height 32
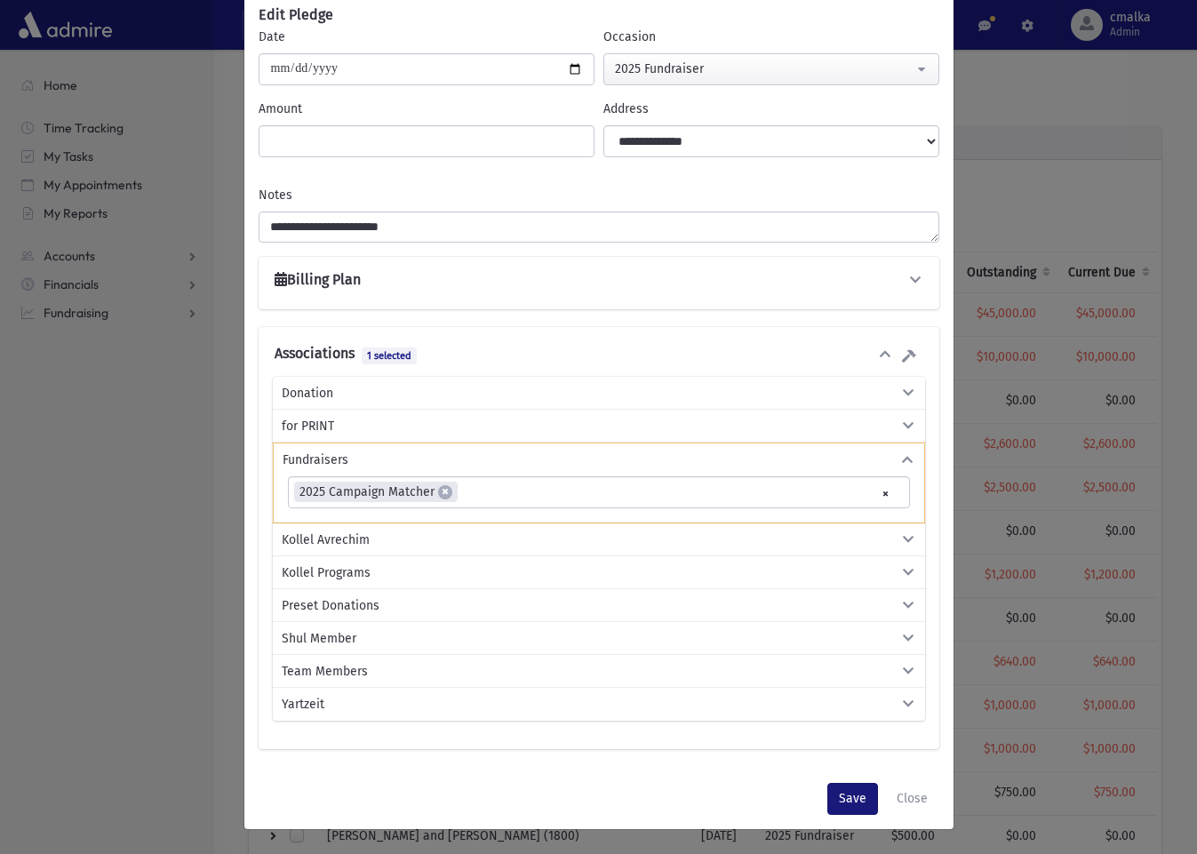
scroll to position [0, 0]
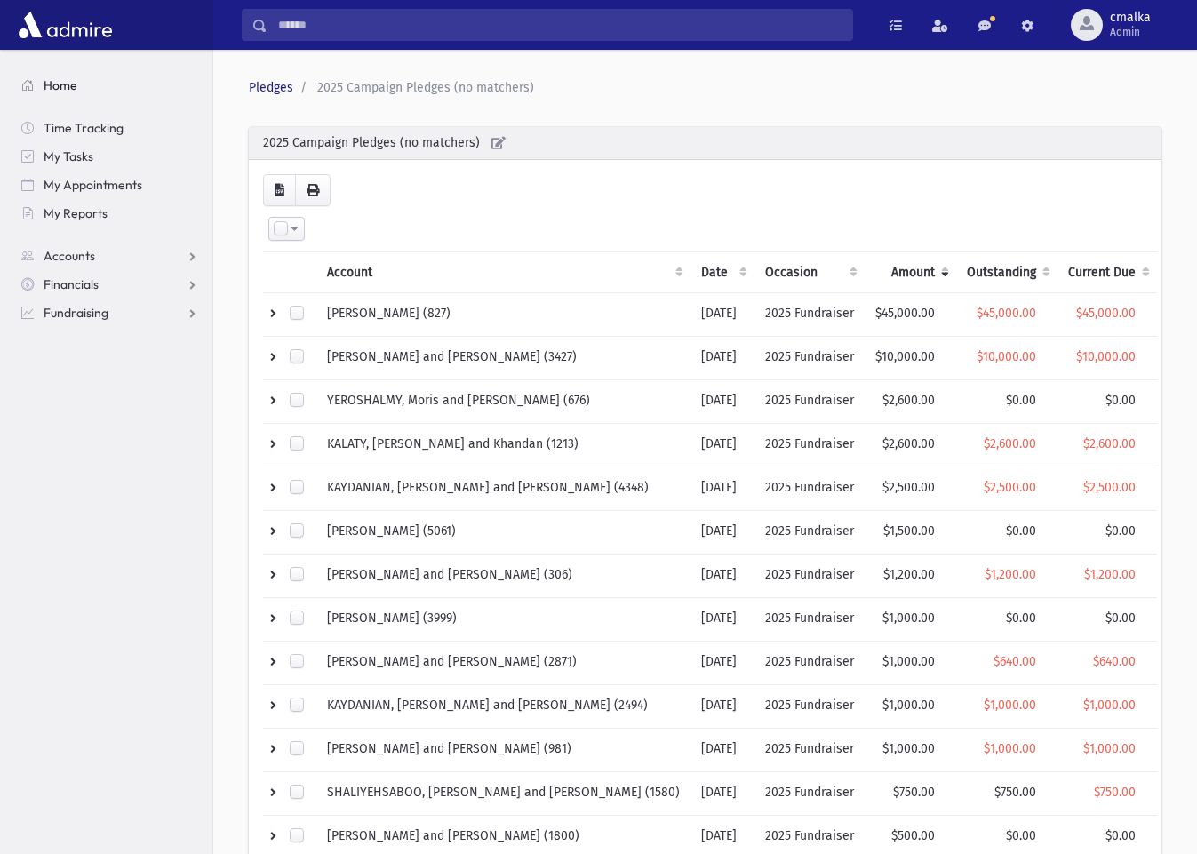
click at [62, 86] on span "Home" at bounding box center [61, 85] width 34 height 16
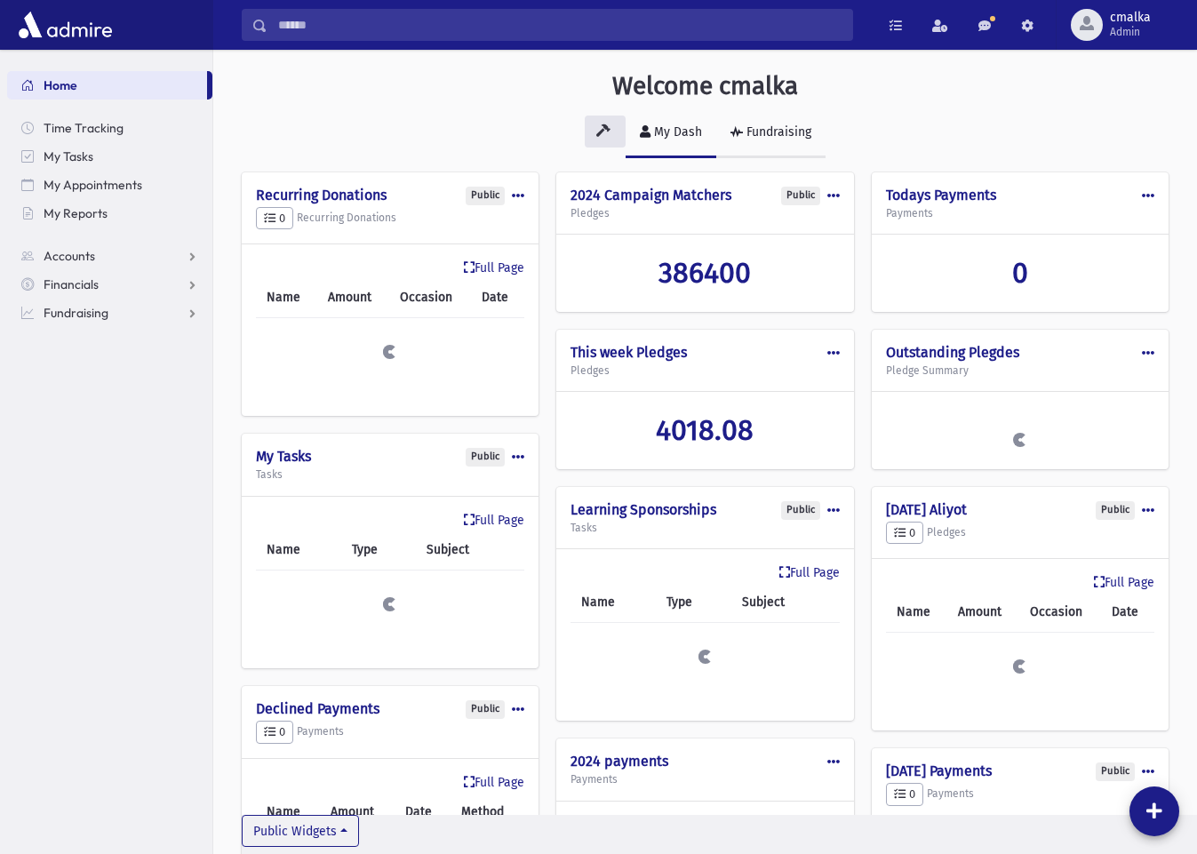
click at [774, 132] on div "Fundraising" at bounding box center [777, 131] width 68 height 15
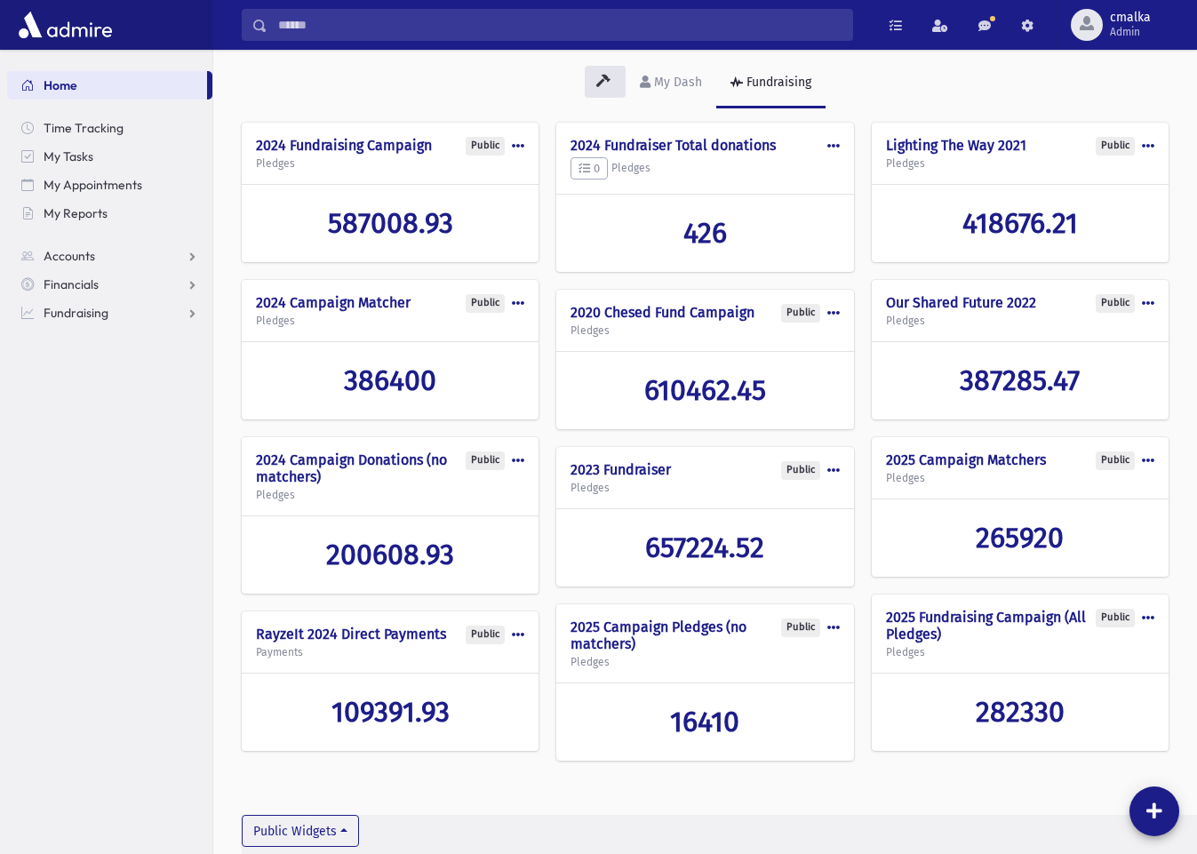
scroll to position [49, 0]
click at [704, 730] on span "16410" at bounding box center [704, 723] width 69 height 34
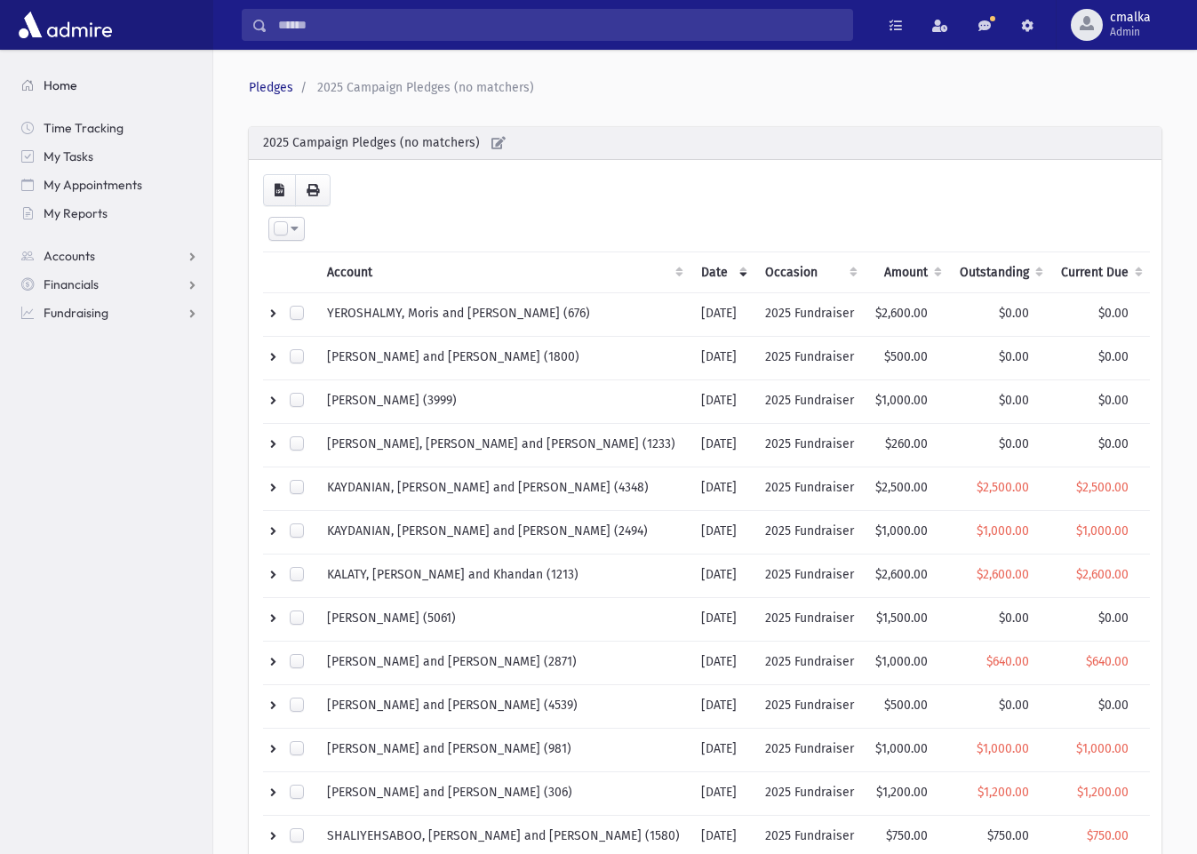
click at [58, 93] on link "Home" at bounding box center [109, 85] width 205 height 28
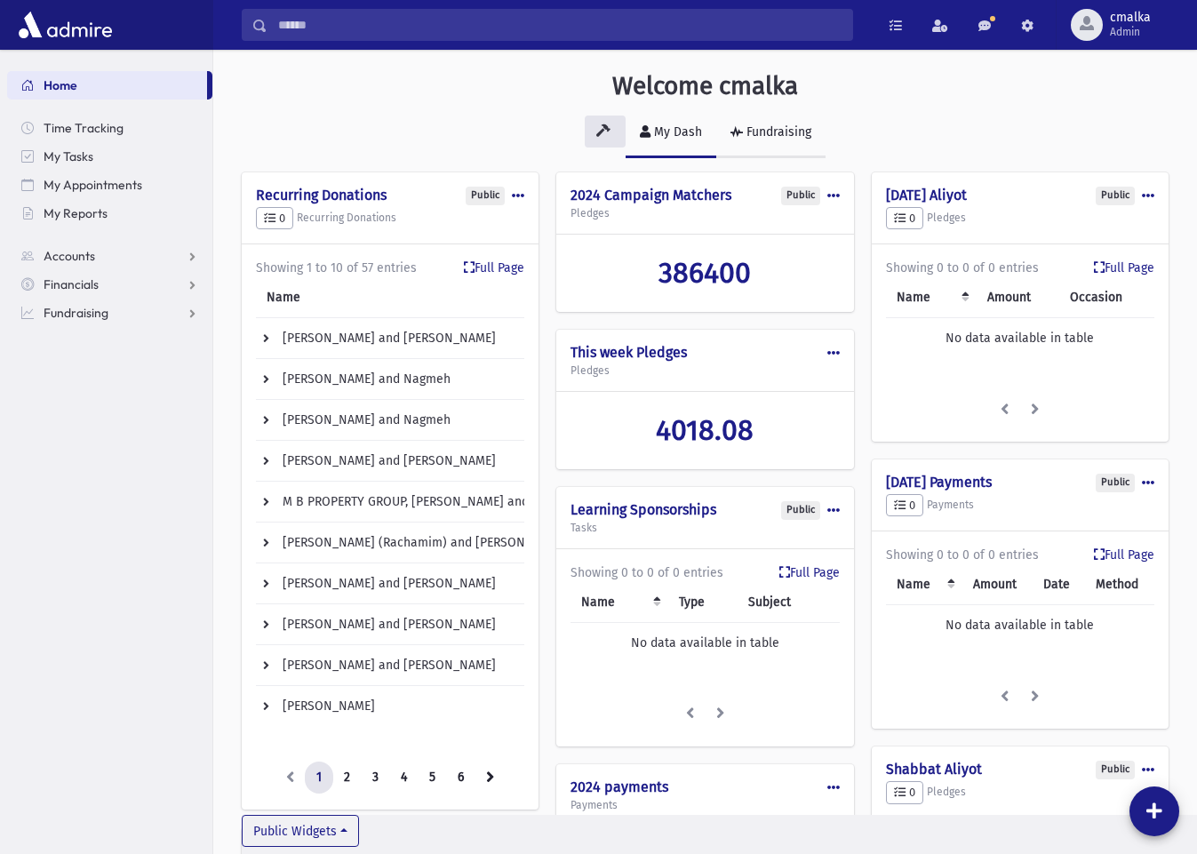
click at [792, 132] on div "Fundraising" at bounding box center [777, 131] width 68 height 15
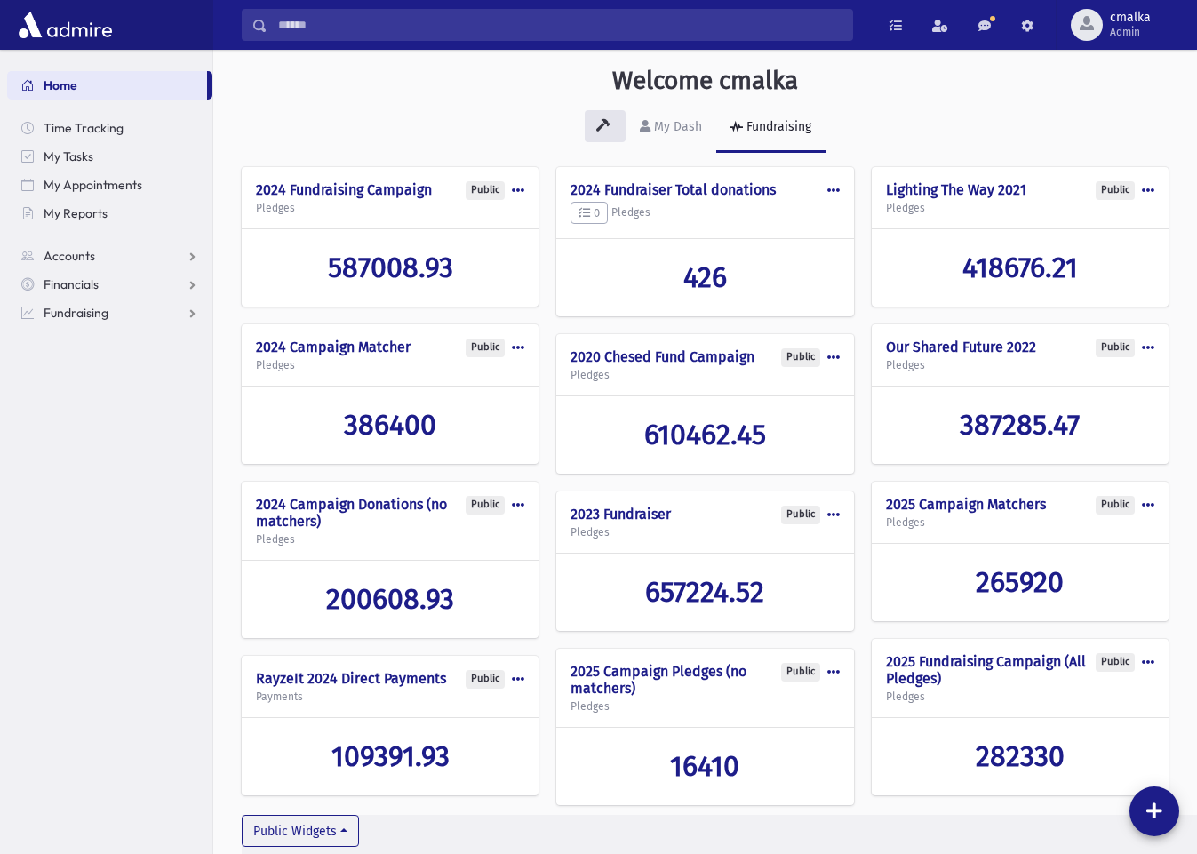
scroll to position [5, 0]
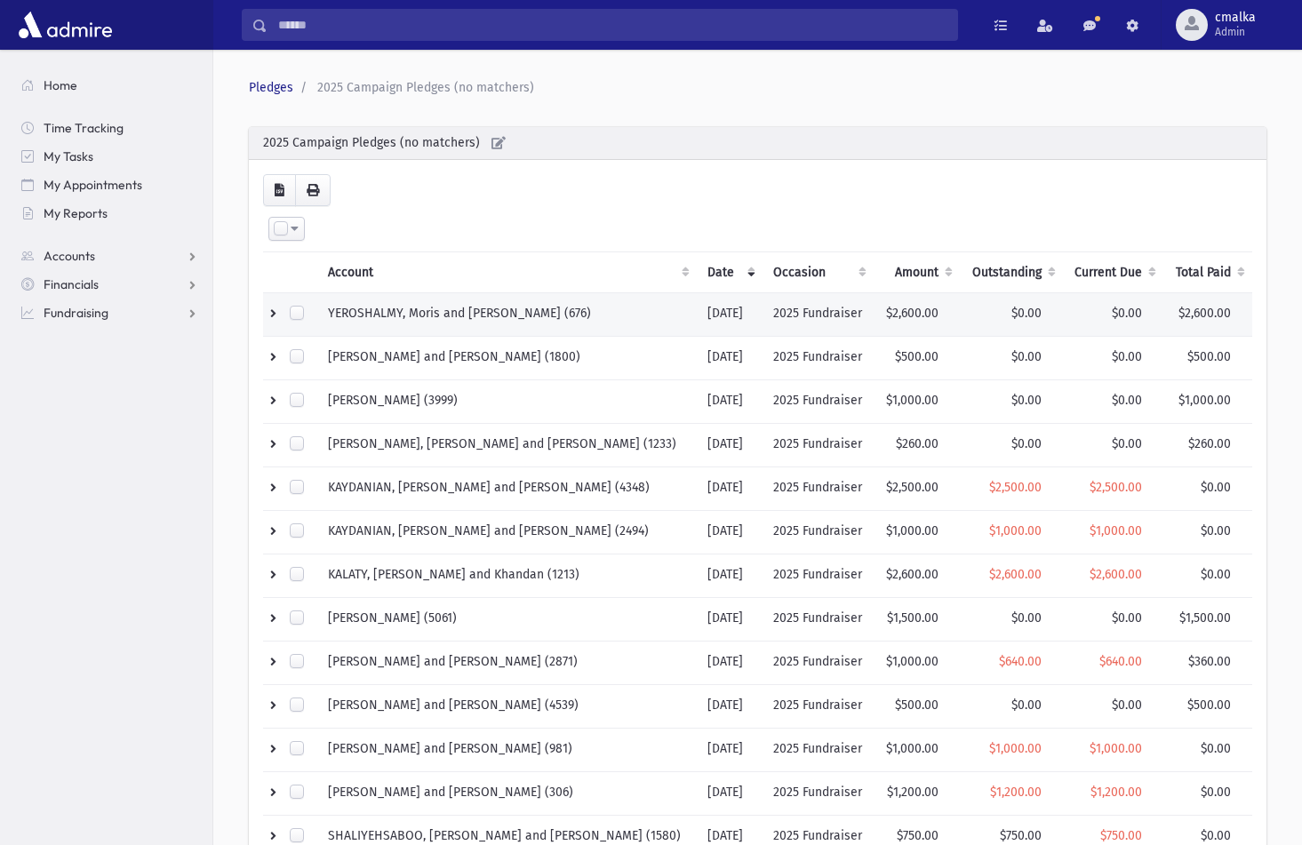
click at [467, 316] on td "YEROSHALMY, Moris and [PERSON_NAME] (676)" at bounding box center [507, 315] width 380 height 44
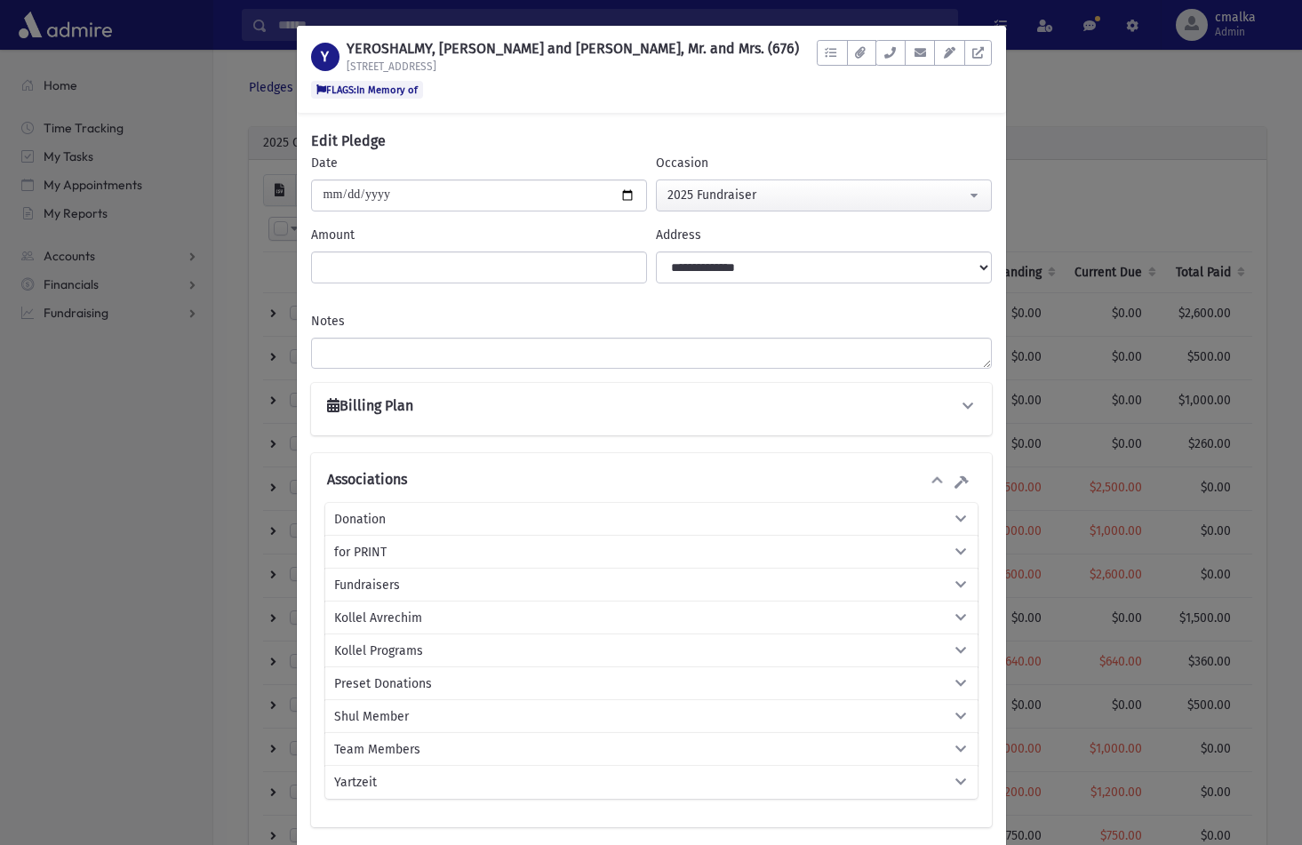
click at [403, 749] on span "Team Members" at bounding box center [377, 750] width 86 height 19
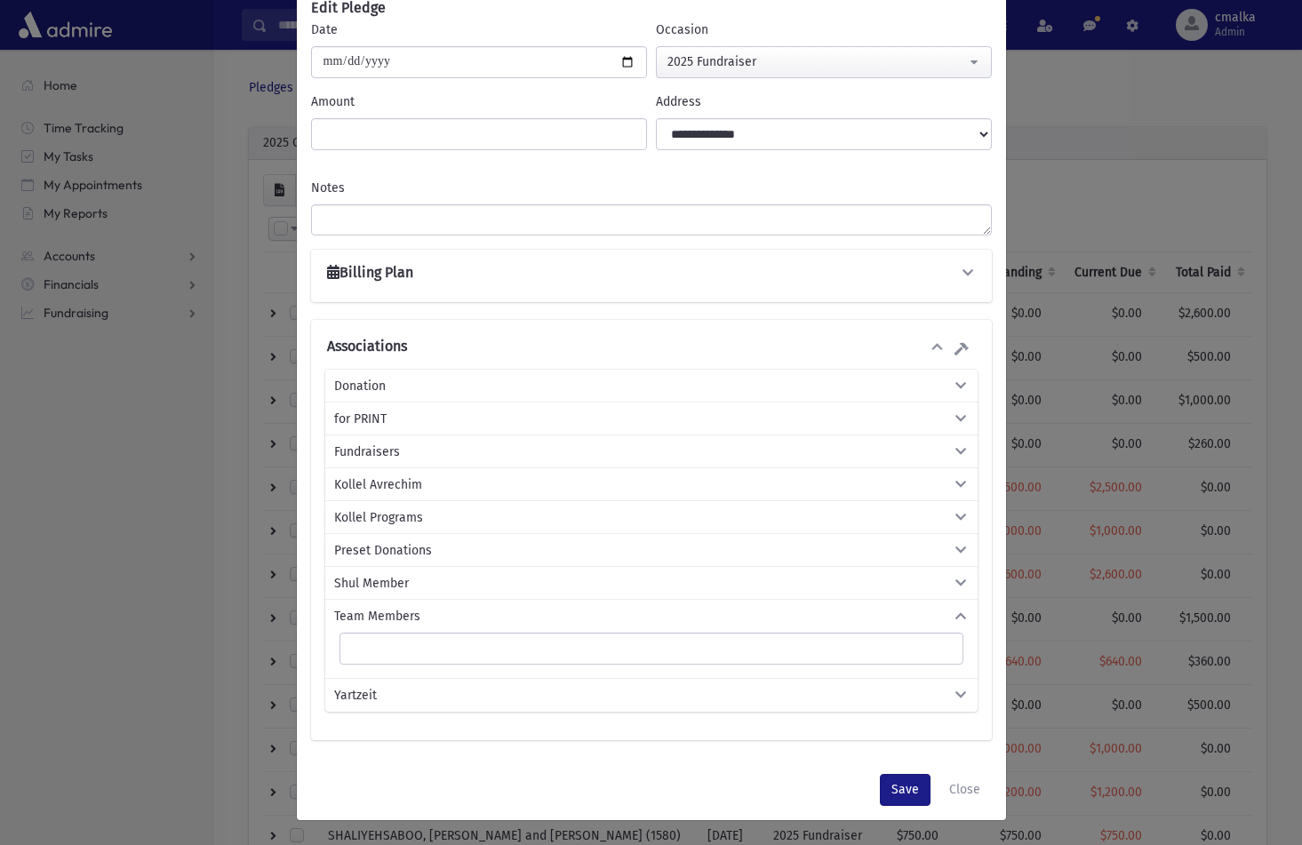
scroll to position [132, 0]
click at [390, 647] on ul at bounding box center [651, 648] width 622 height 27
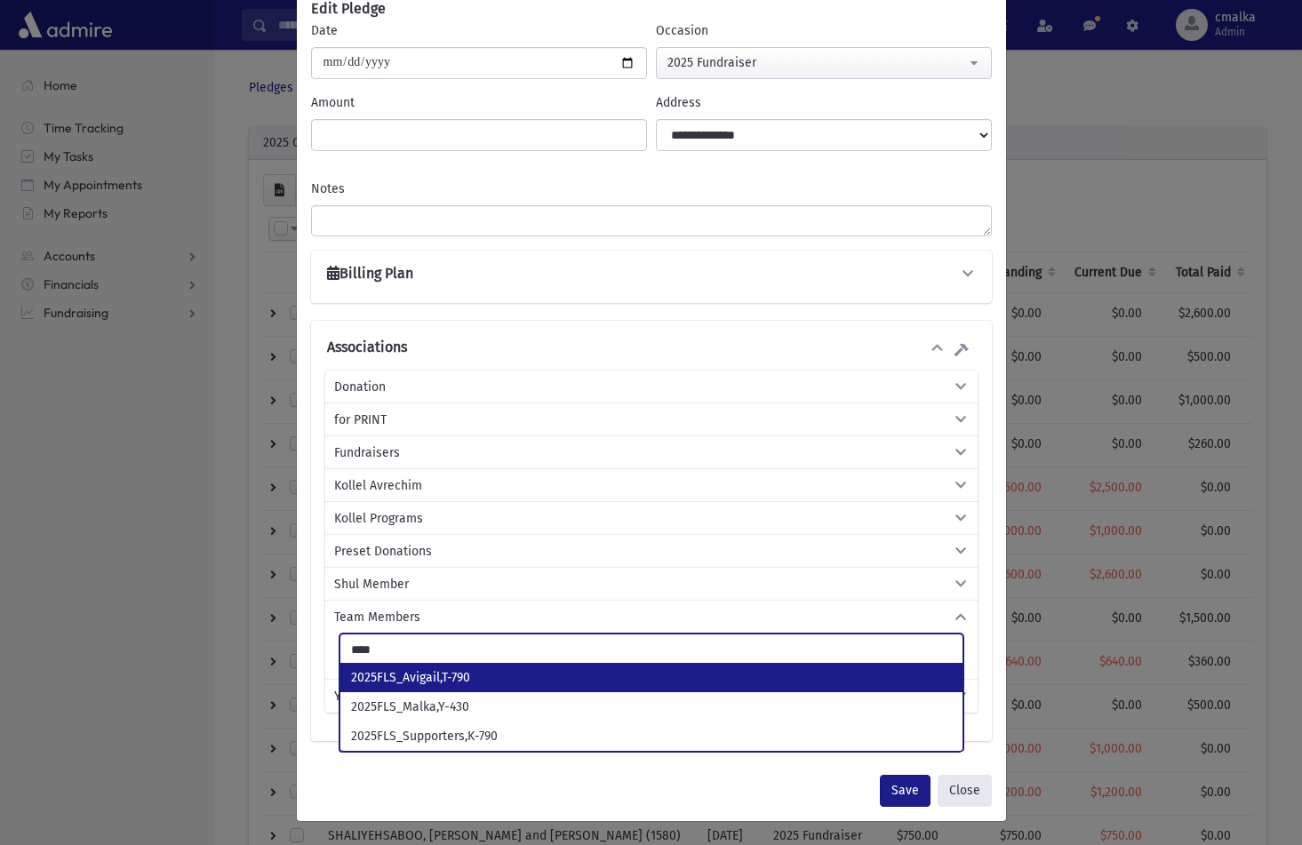
type input "****"
click at [966, 781] on button "Close" at bounding box center [965, 791] width 54 height 32
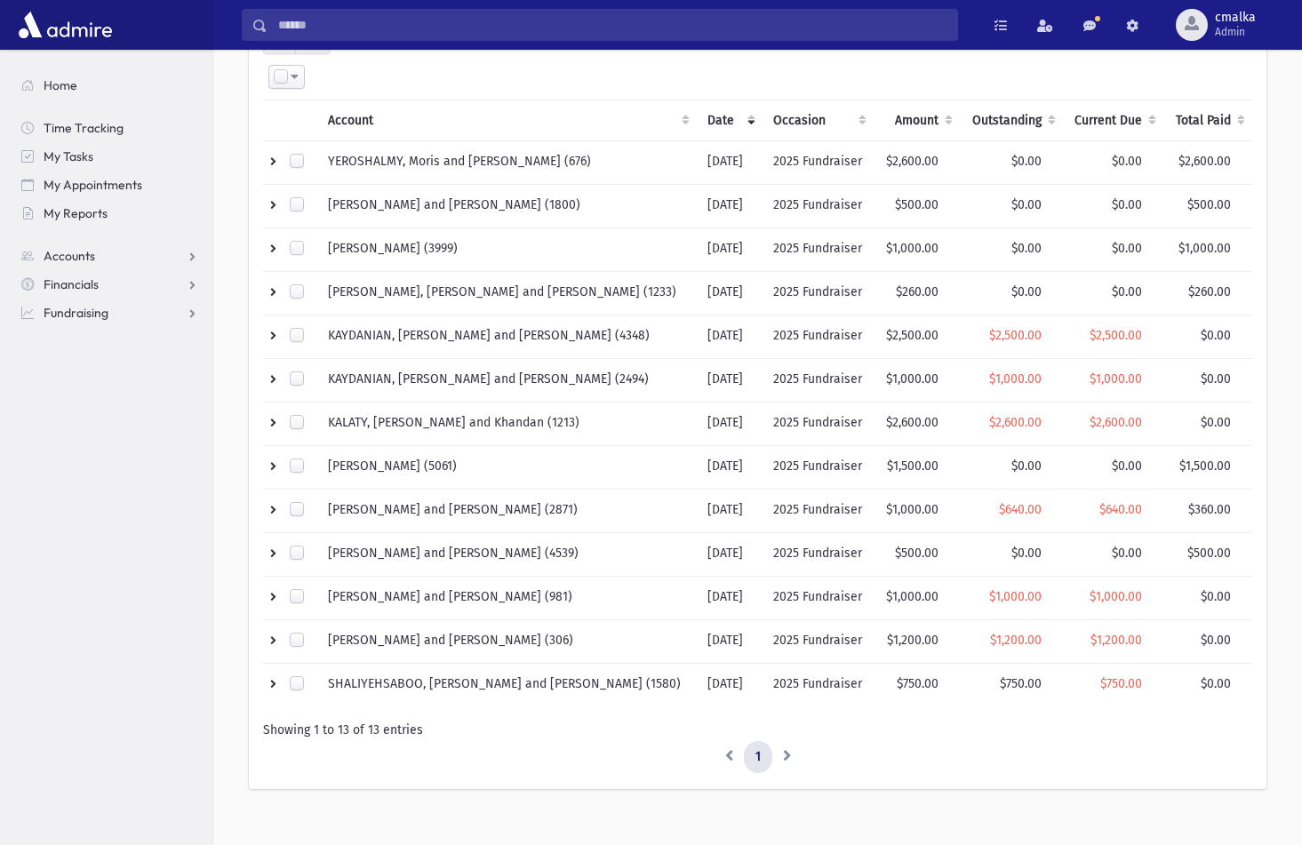
scroll to position [152, 0]
click at [153, 503] on section "Home Time Tracking My Tasks My Appointments My Reports Accounts Accounts Accoun…" at bounding box center [106, 448] width 212 height 796
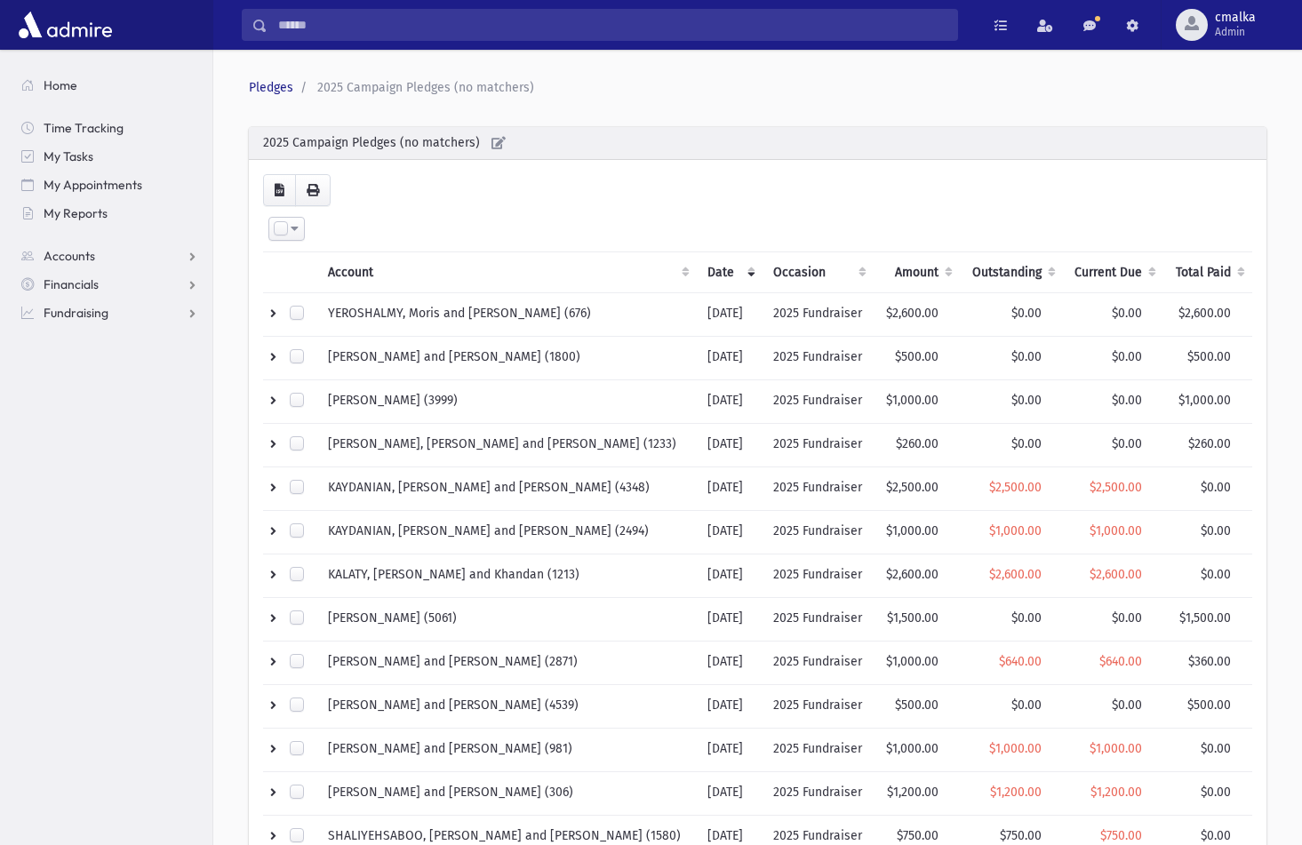
scroll to position [0, 0]
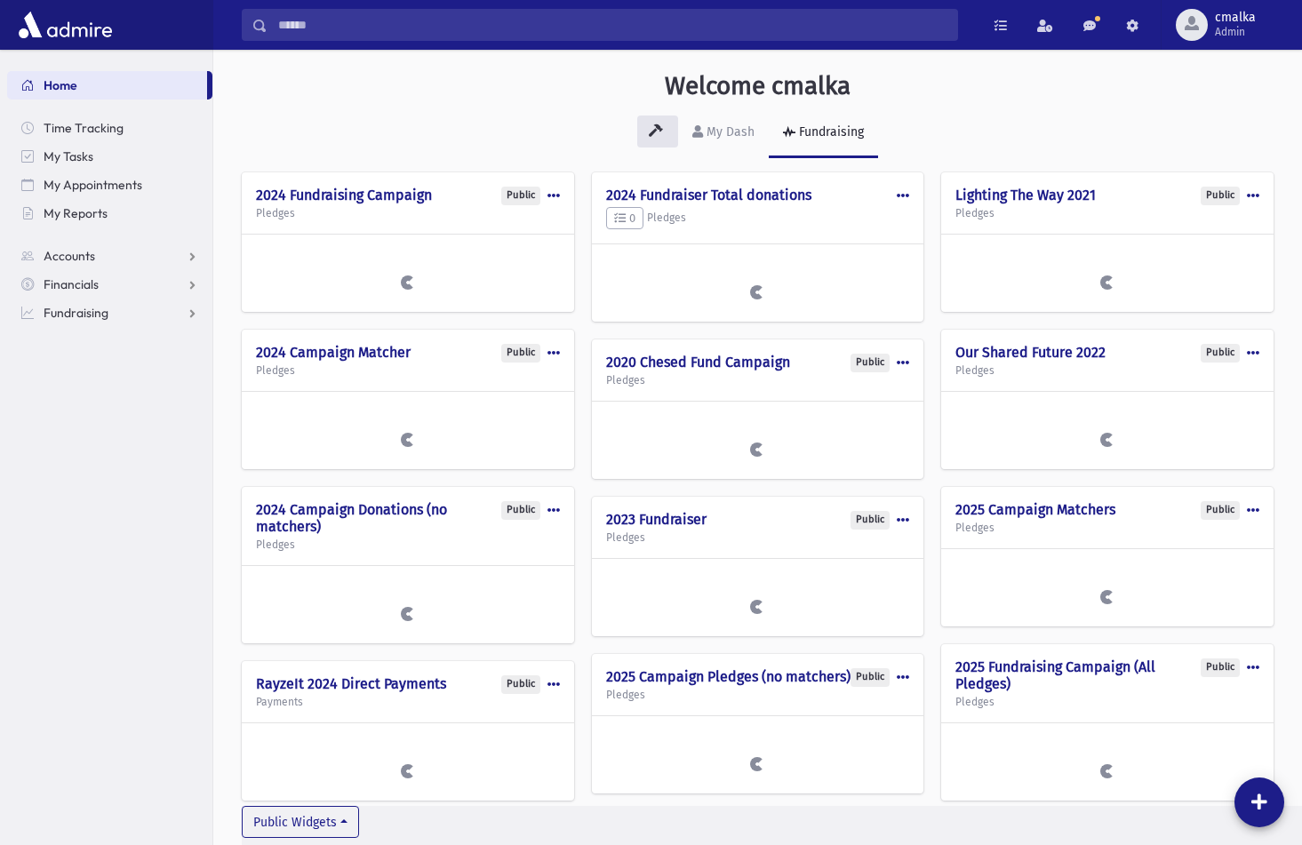
scroll to position [58, 0]
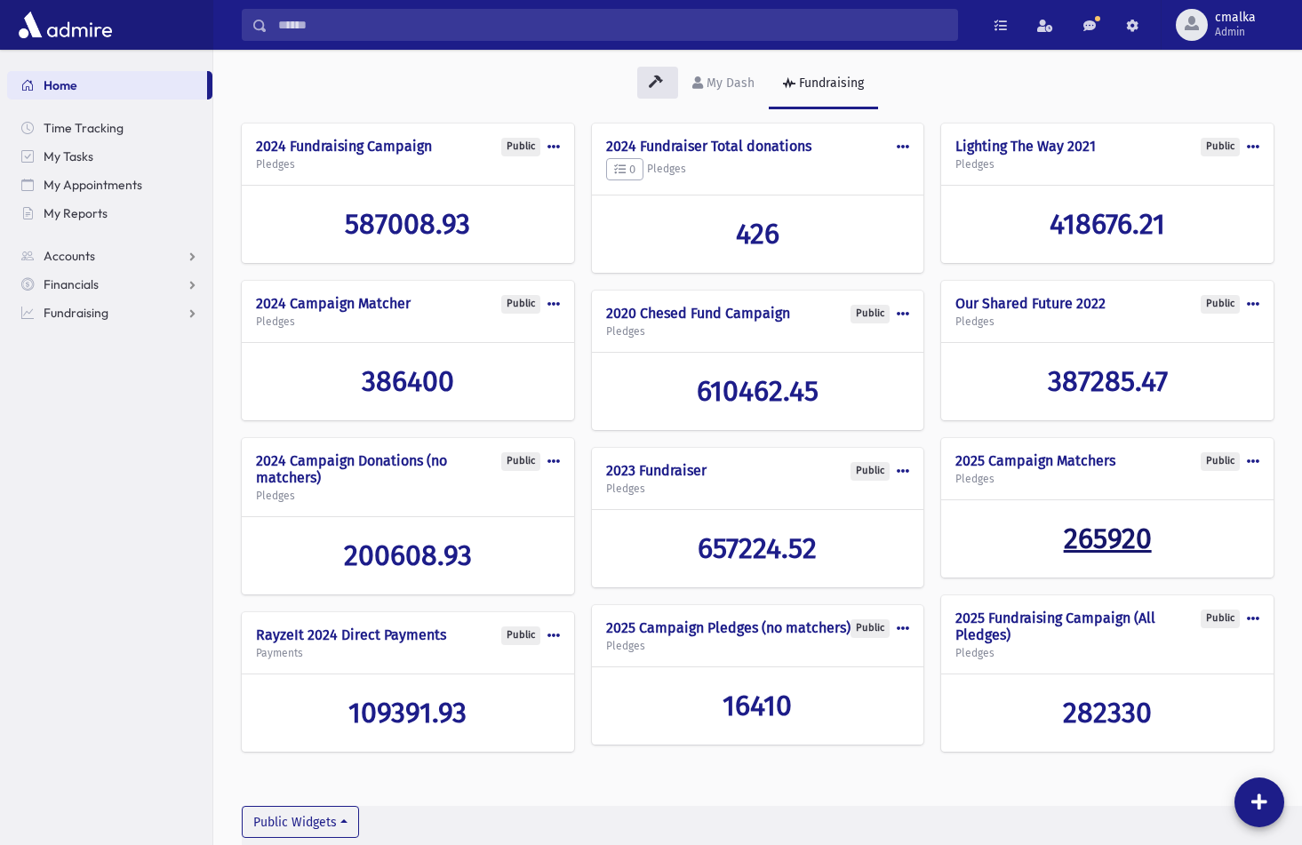
click at [1114, 539] on span "265920" at bounding box center [1108, 539] width 88 height 34
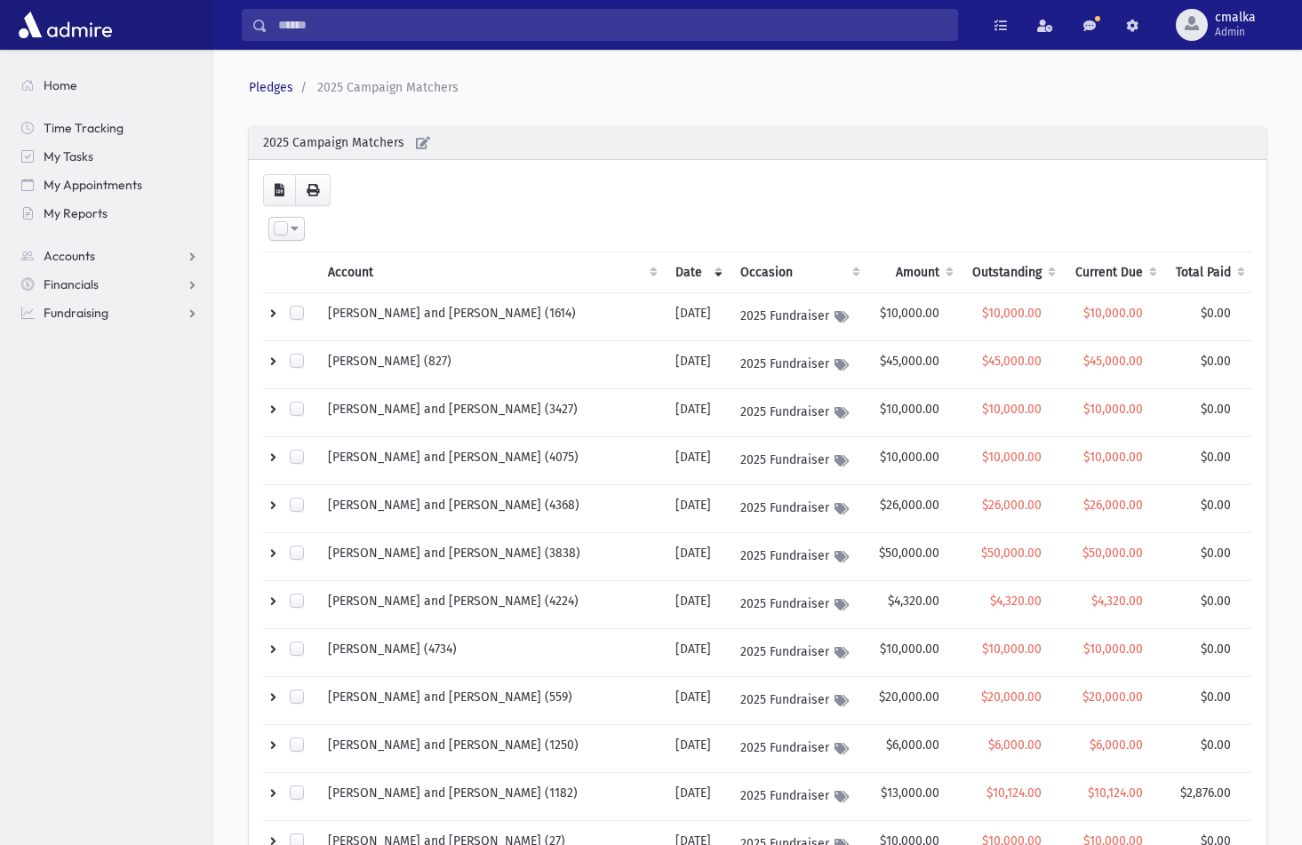
click at [997, 269] on th "Outstanding" at bounding box center [1012, 272] width 102 height 41
click at [905, 277] on th "Amount" at bounding box center [914, 272] width 93 height 41
click at [891, 275] on th "Amount" at bounding box center [914, 272] width 93 height 41
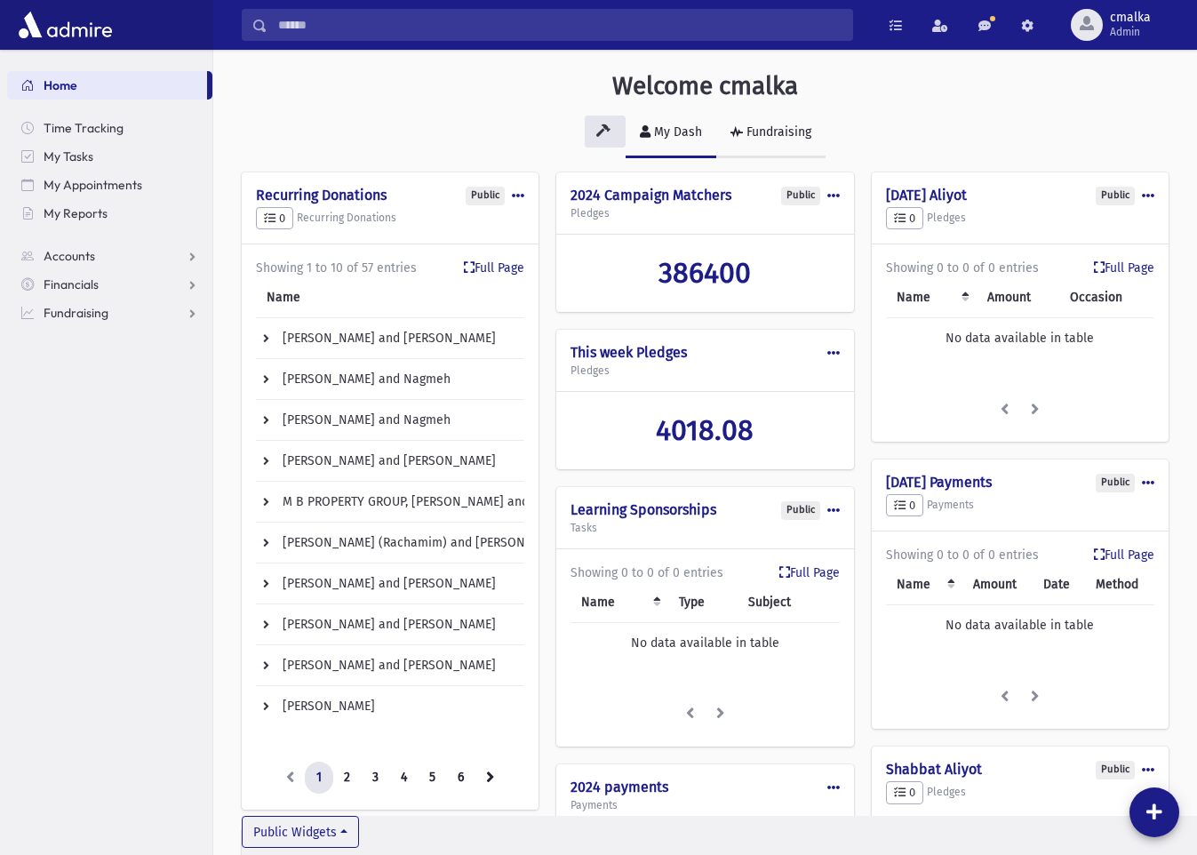
click at [775, 132] on div "Fundraising" at bounding box center [777, 131] width 68 height 15
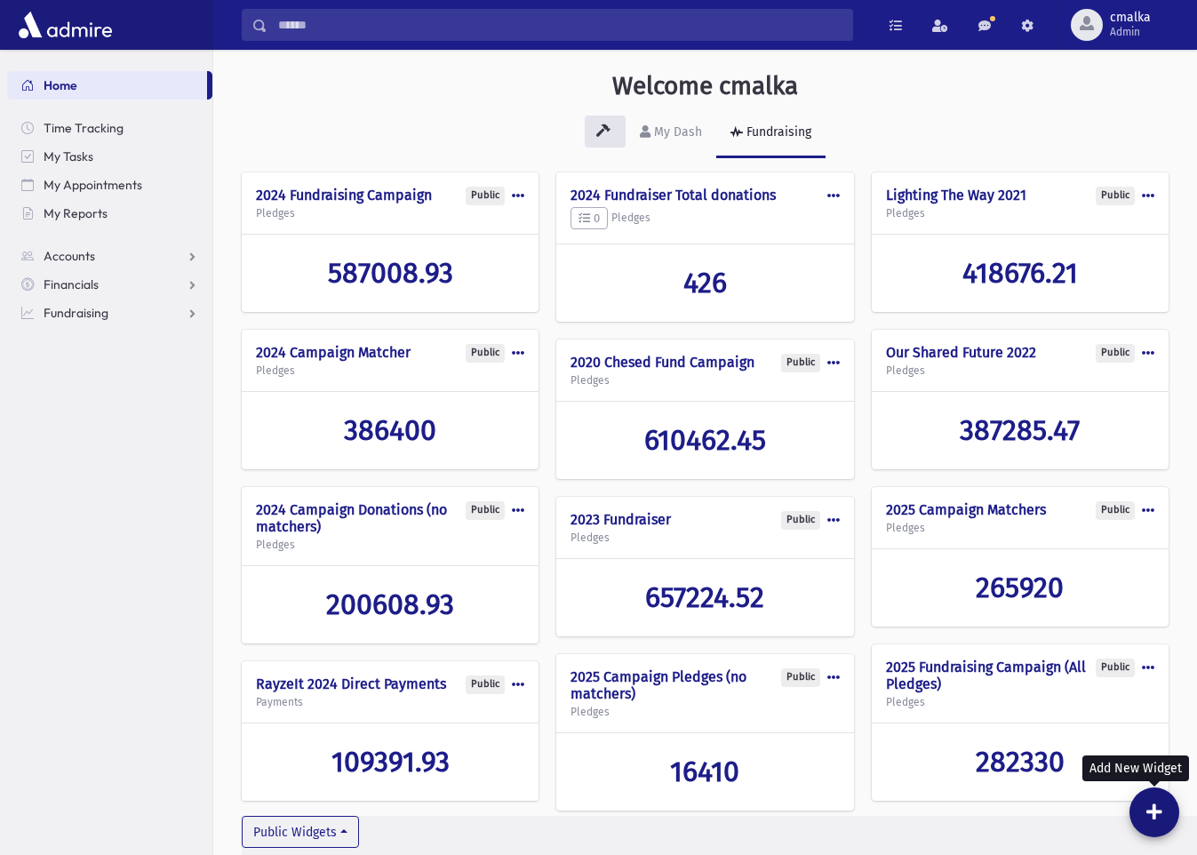
click at [1157, 811] on icon at bounding box center [1155, 813] width 16 height 18
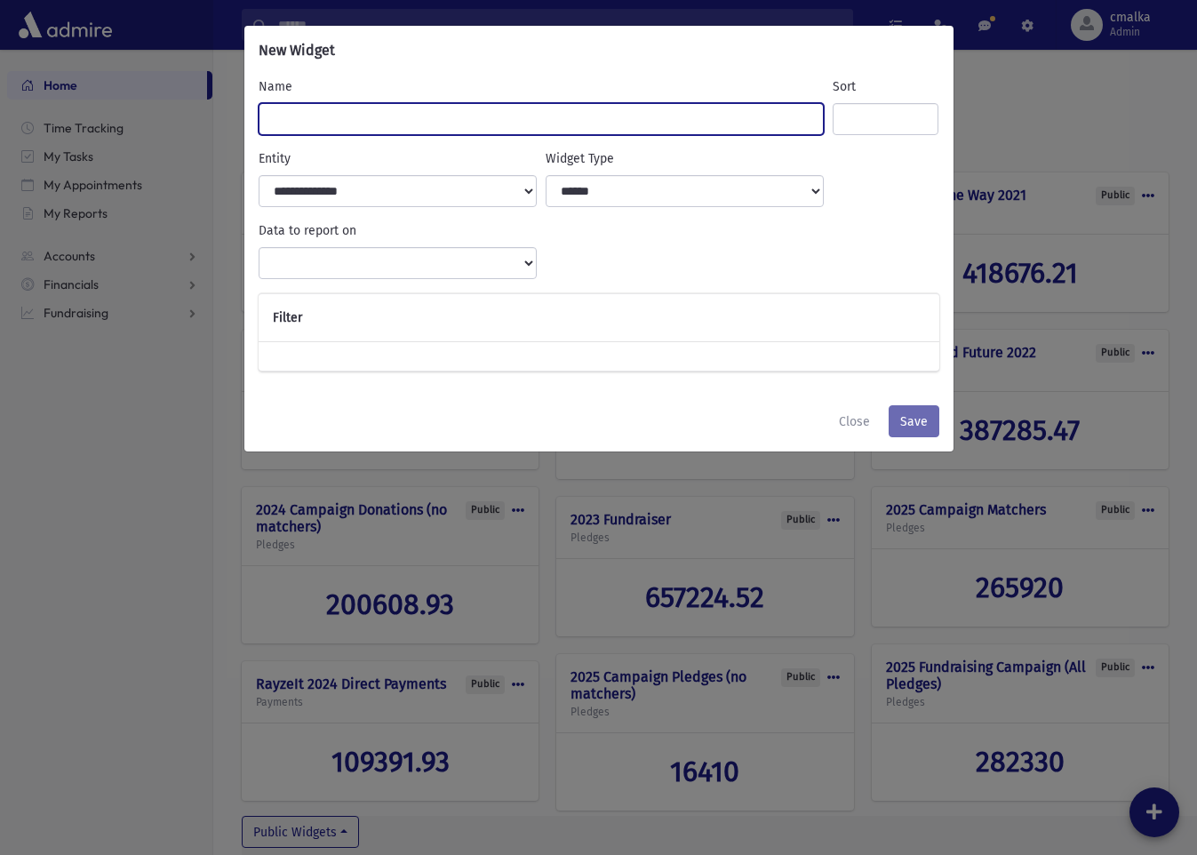
click at [383, 108] on input "Name" at bounding box center [542, 119] width 566 height 32
type input "**********"
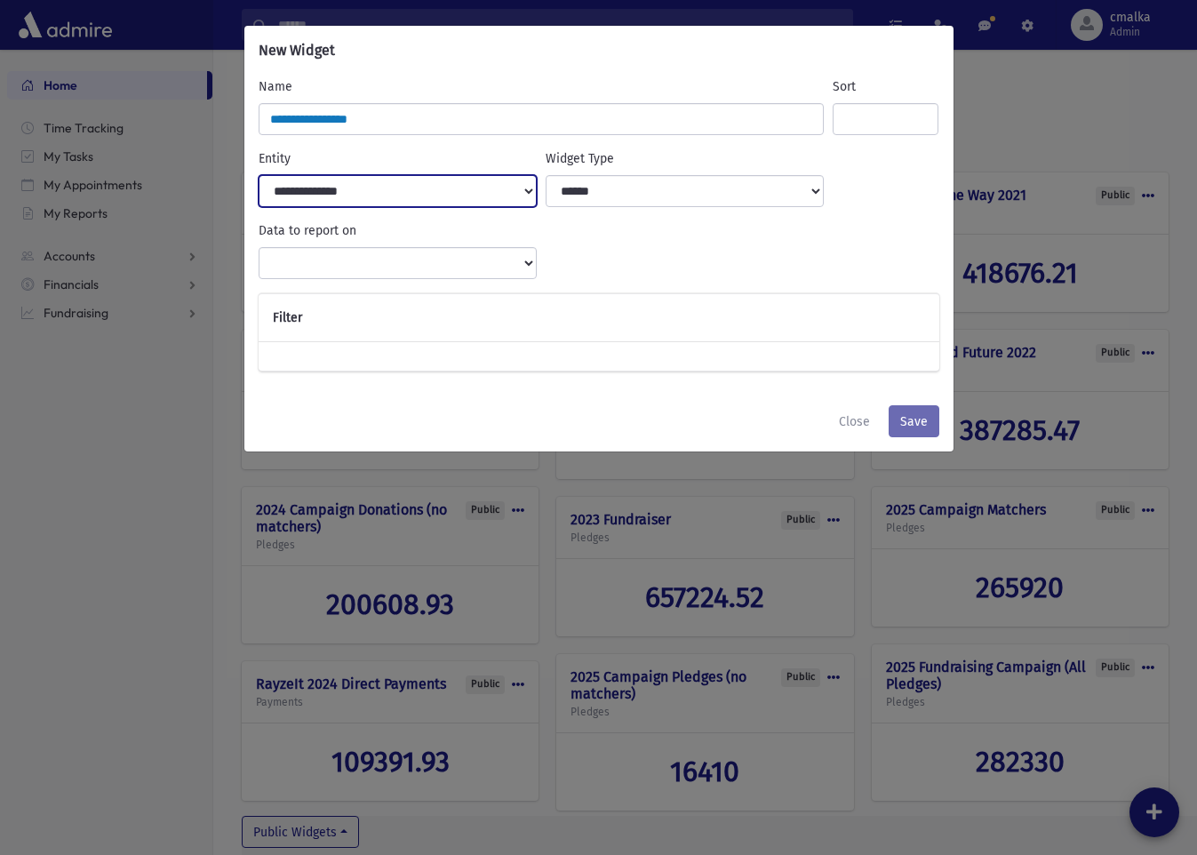
select select "***"
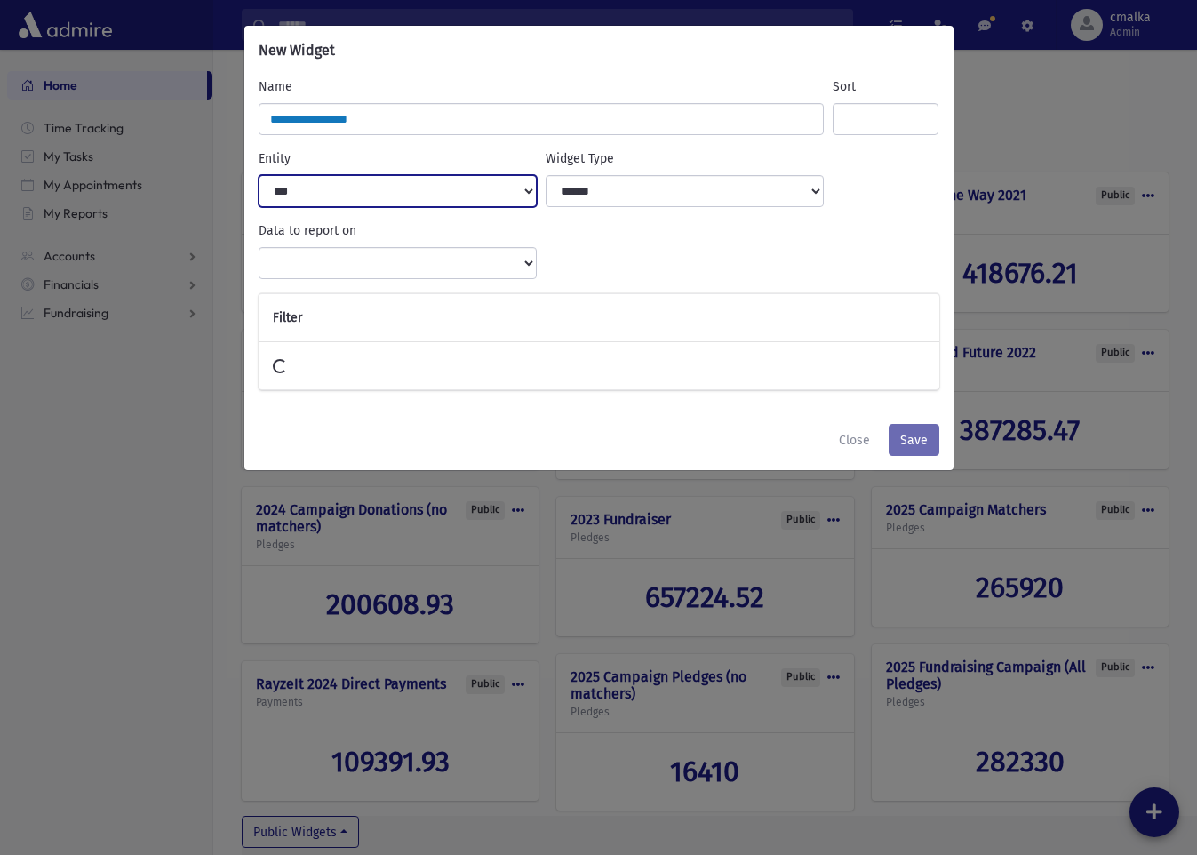
select select
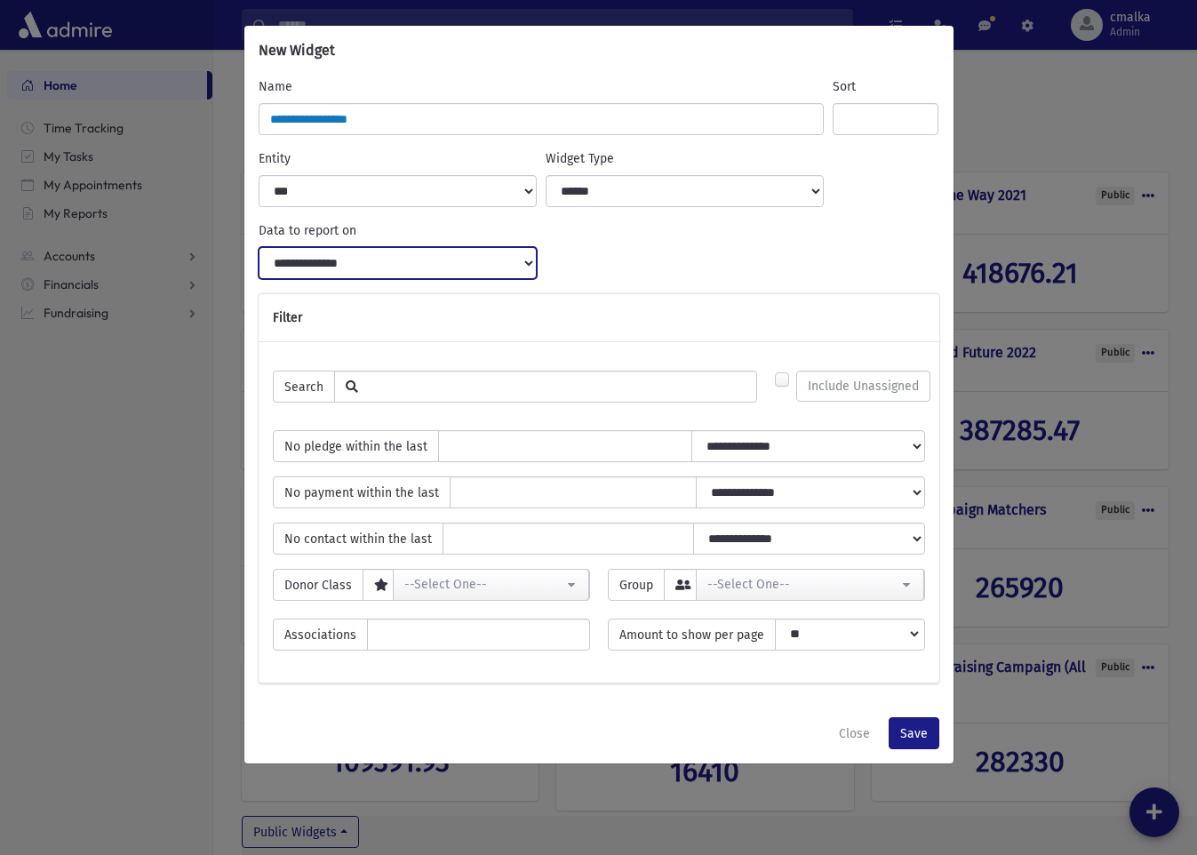
select select "*****"
click at [452, 392] on input "text" at bounding box center [557, 386] width 399 height 30
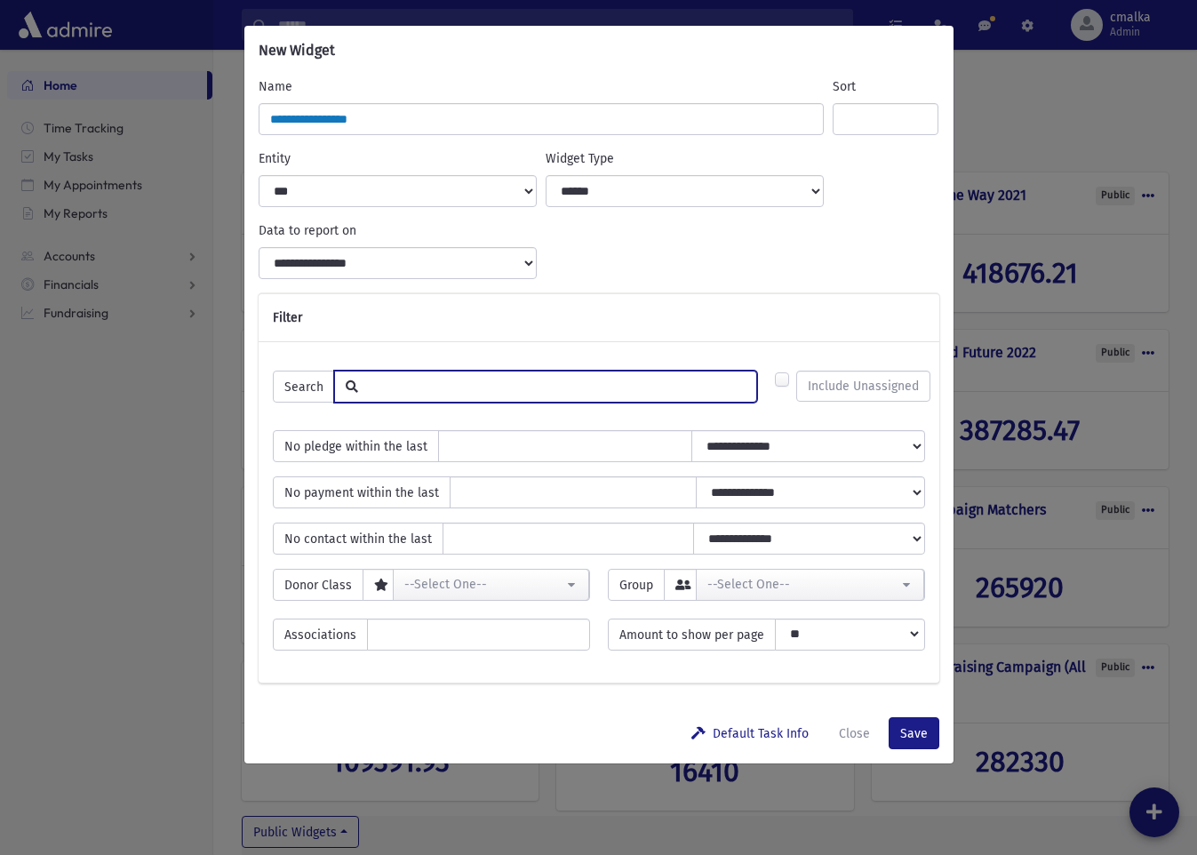
click at [452, 392] on input "text" at bounding box center [557, 386] width 399 height 30
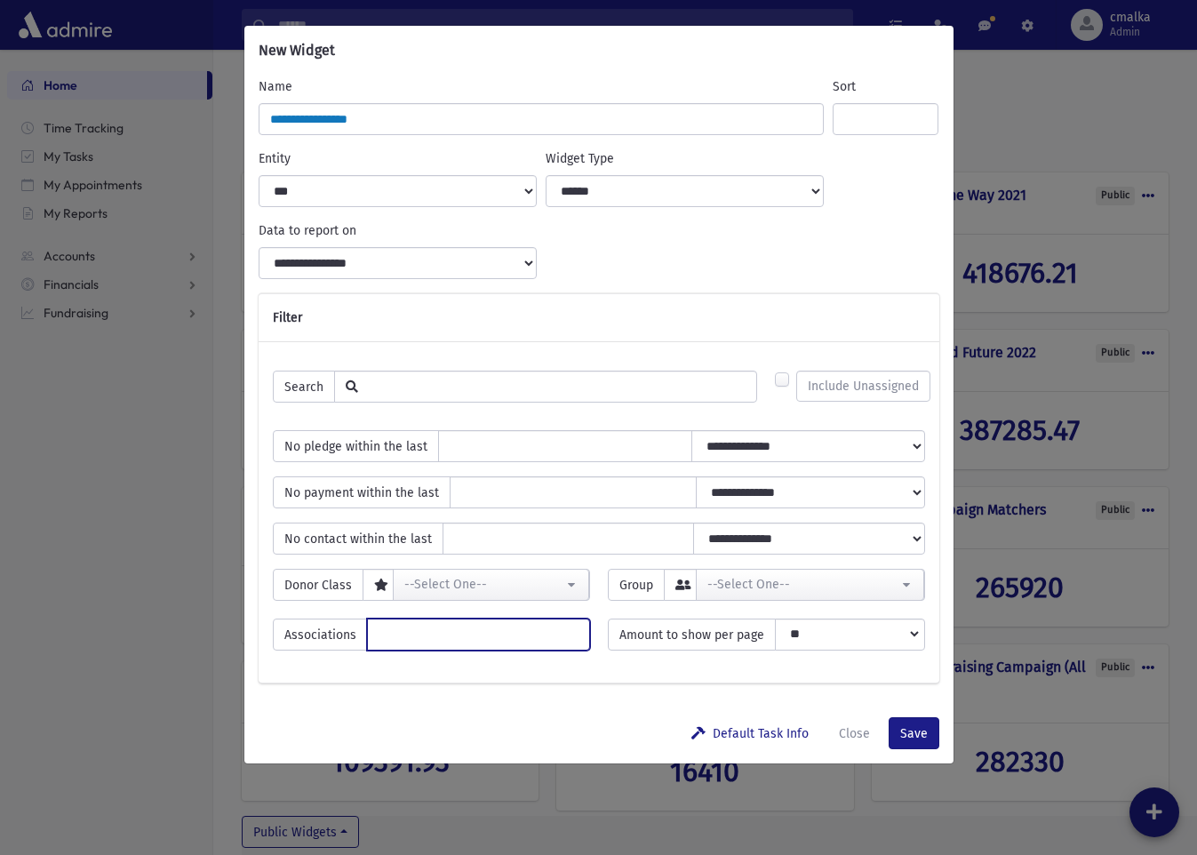
click at [519, 640] on ul at bounding box center [478, 633] width 221 height 27
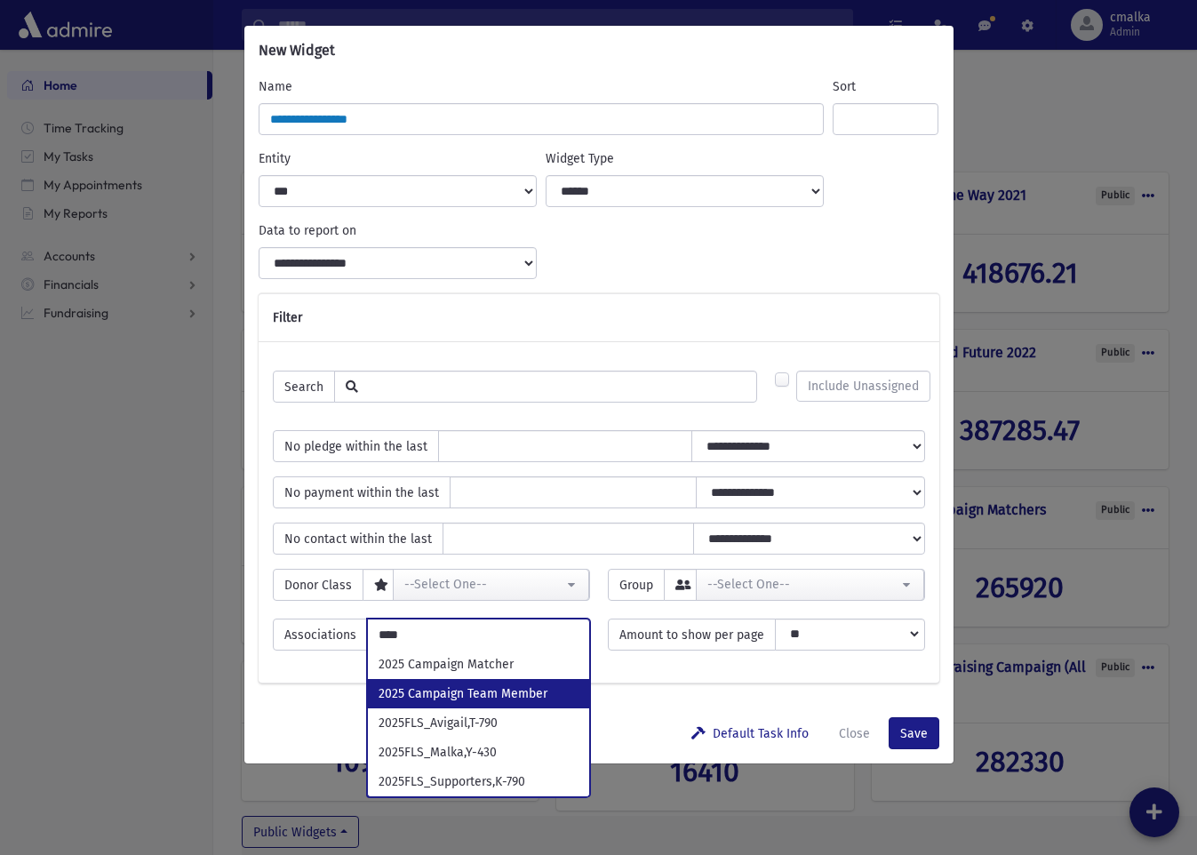
type input "****"
select select "***"
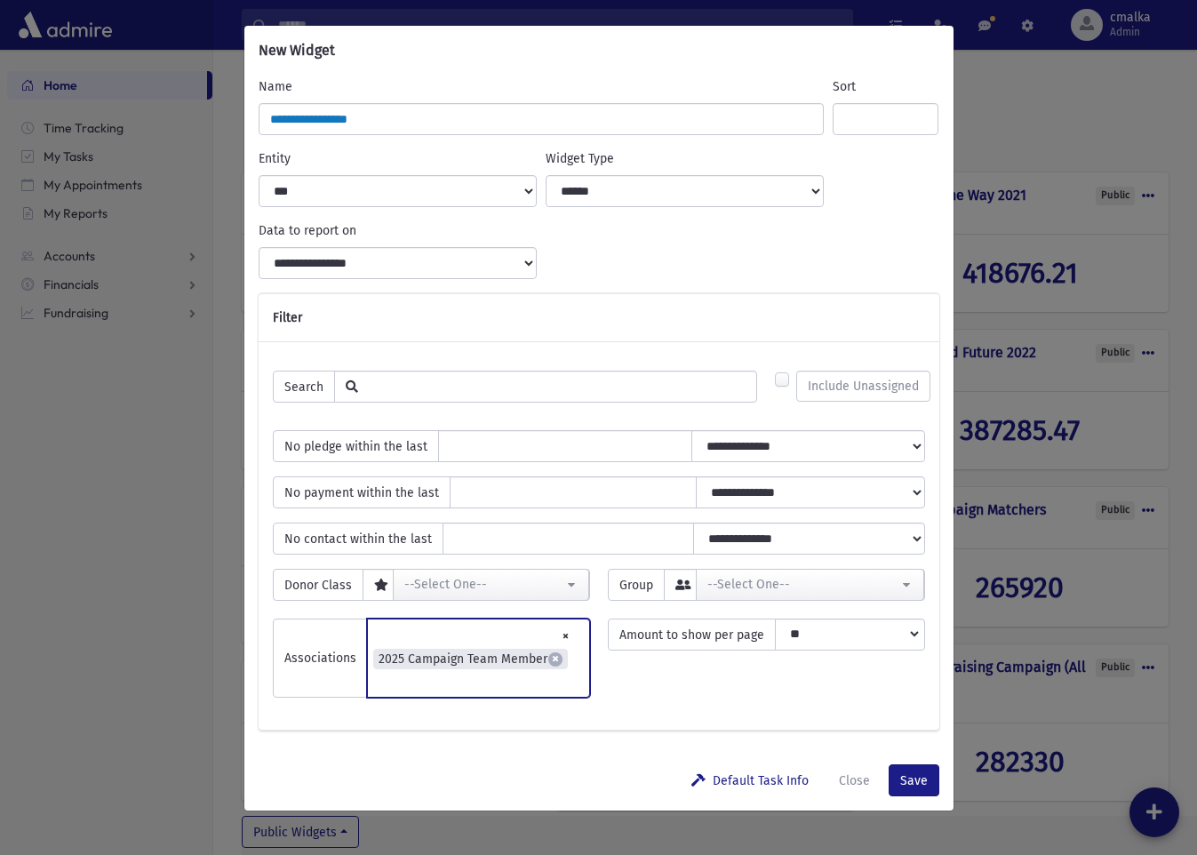
click at [797, 380] on label "Include Unassigned" at bounding box center [864, 386] width 134 height 31
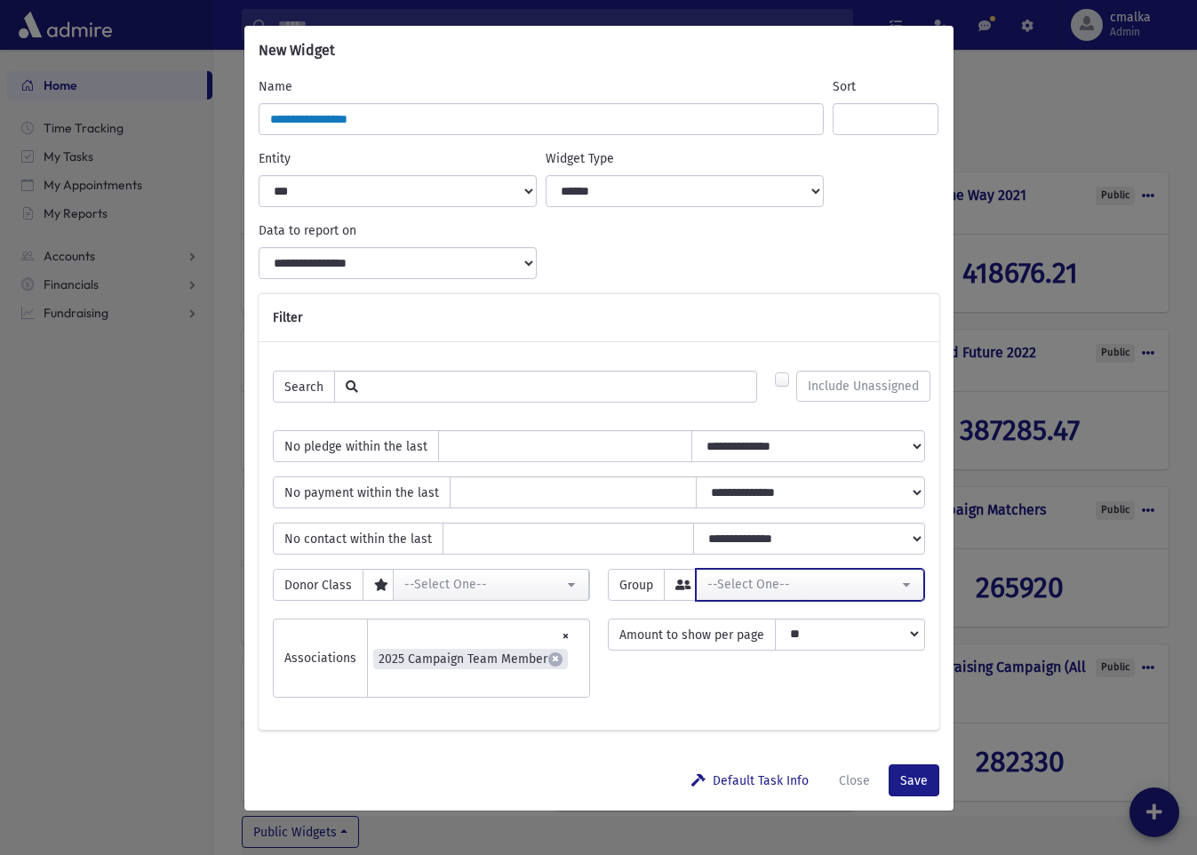
click at [831, 587] on div "--Select One--" at bounding box center [803, 584] width 191 height 19
click at [515, 750] on div "Default Task Info Close Save" at bounding box center [598, 780] width 709 height 60
click at [913, 765] on button "Save" at bounding box center [914, 781] width 51 height 32
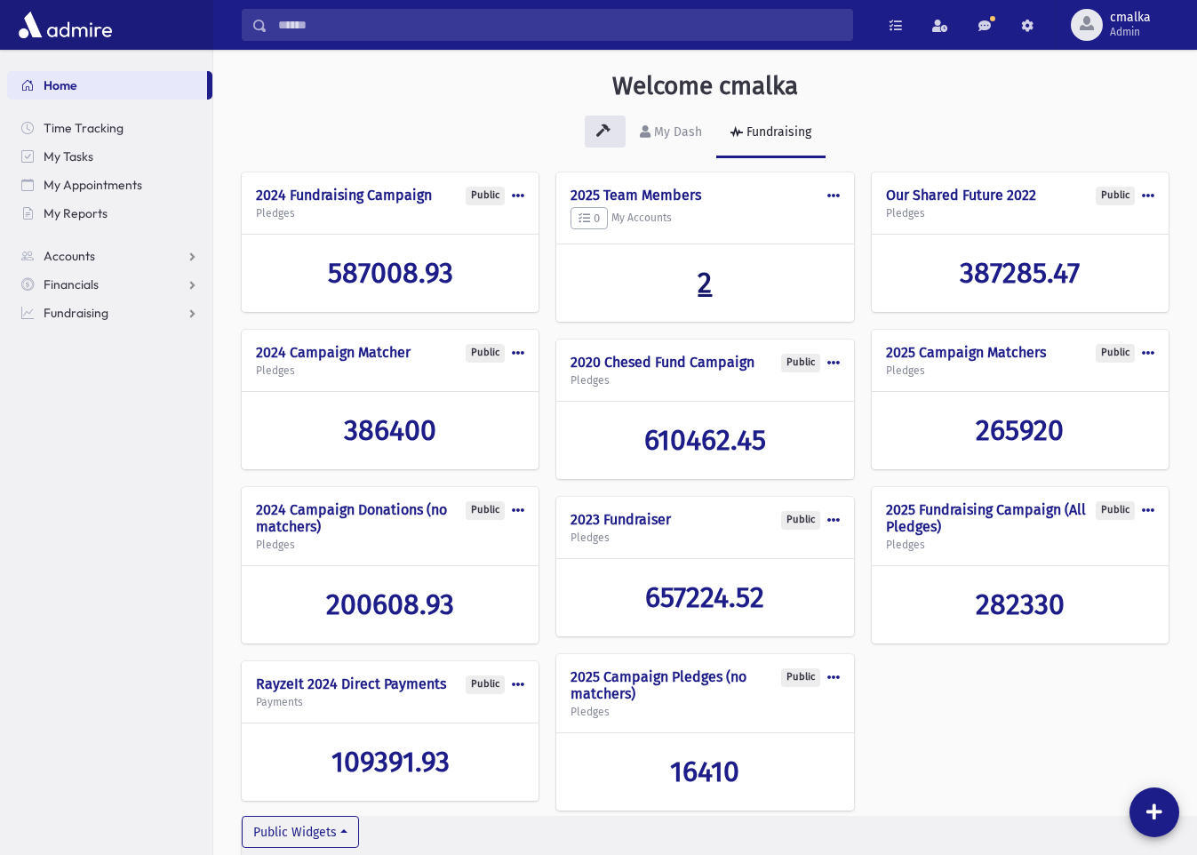
click at [709, 290] on span "2" at bounding box center [705, 283] width 14 height 34
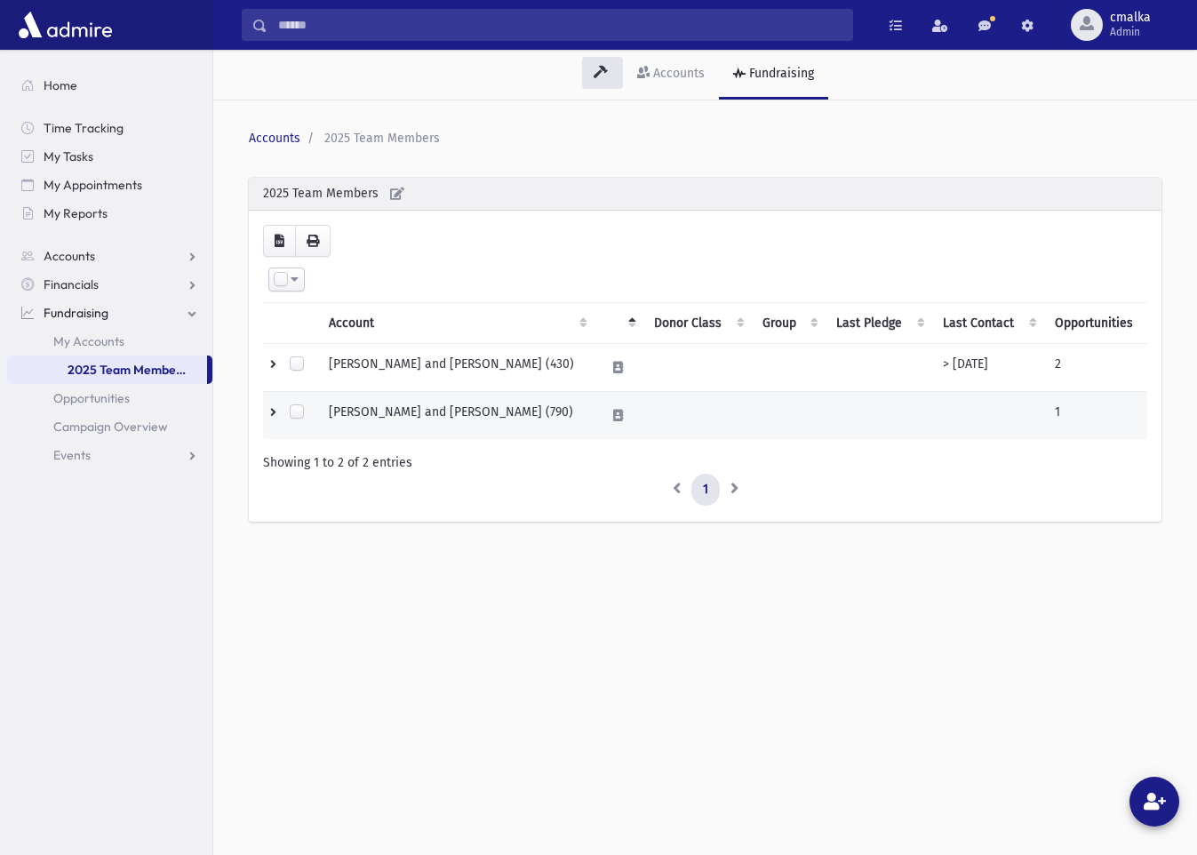
click at [523, 418] on td "[PERSON_NAME] and [PERSON_NAME] (790)" at bounding box center [456, 416] width 276 height 48
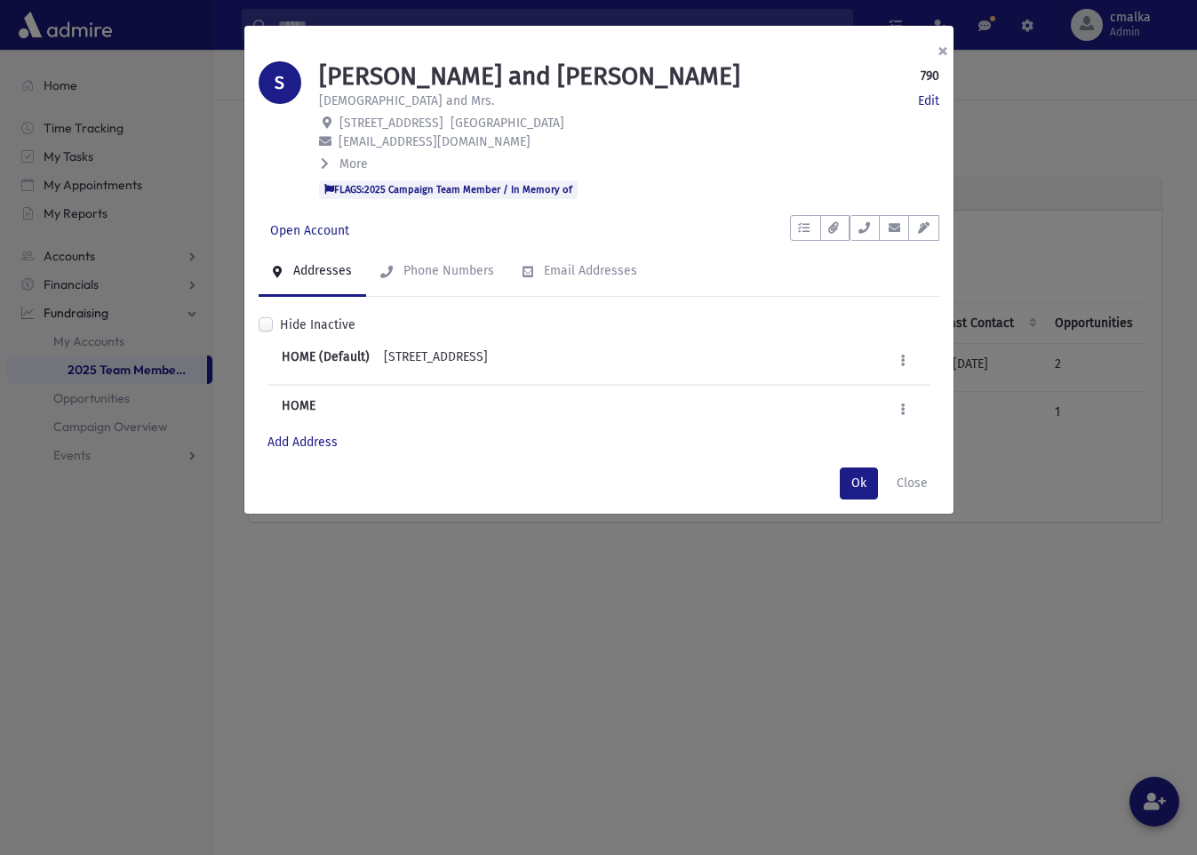
click at [945, 49] on button "×" at bounding box center [943, 51] width 39 height 50
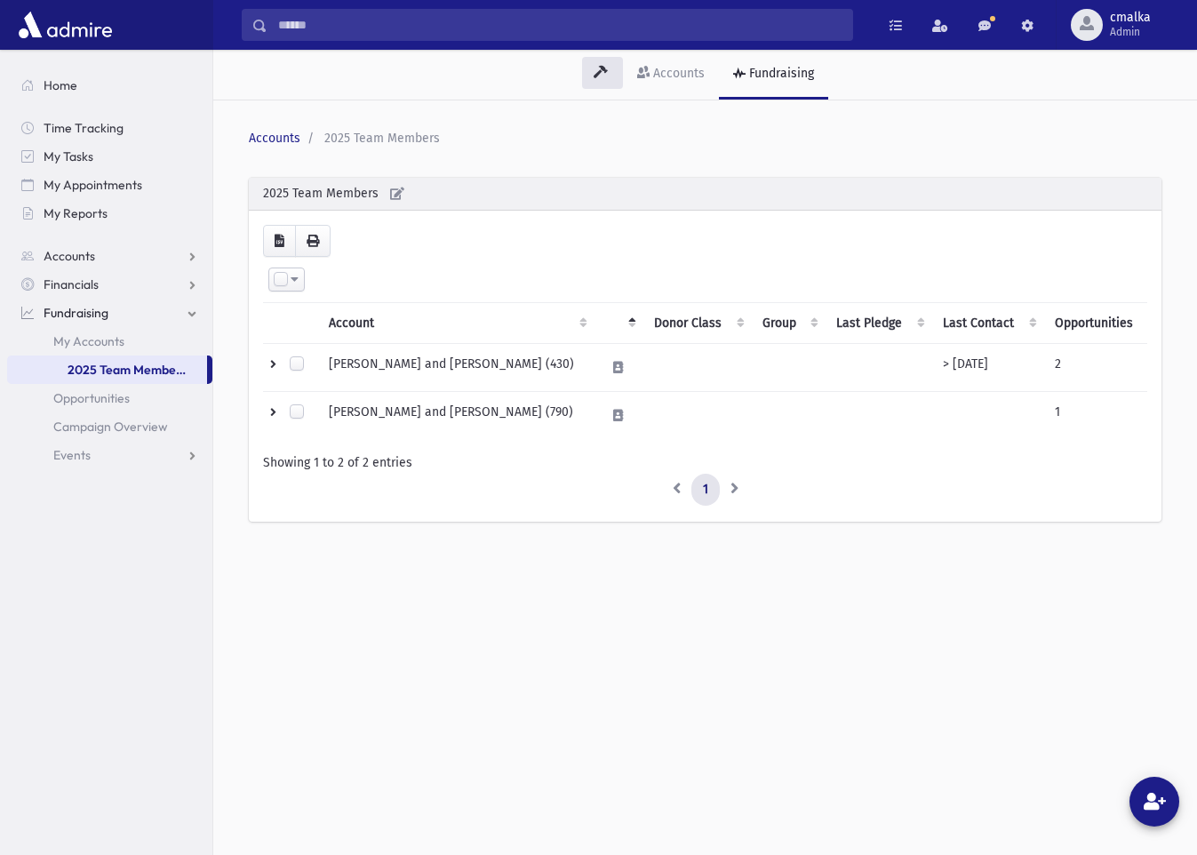
click at [985, 159] on div "Accounts 2025 Team Members 2025 Team Members Loading... Select All Deselect All…" at bounding box center [705, 334] width 970 height 453
